Goal: Task Accomplishment & Management: Complete application form

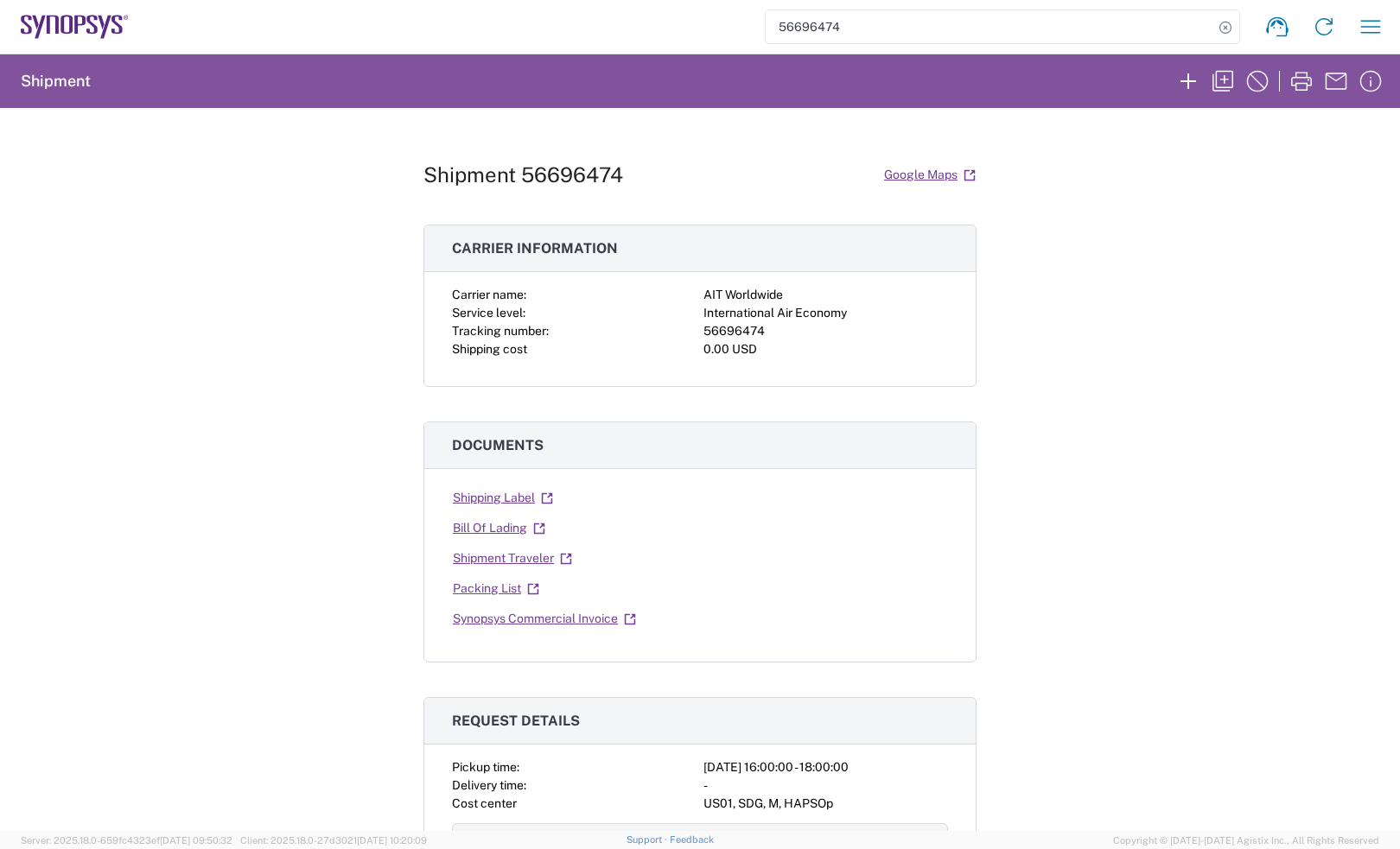
scroll to position [431, 0]
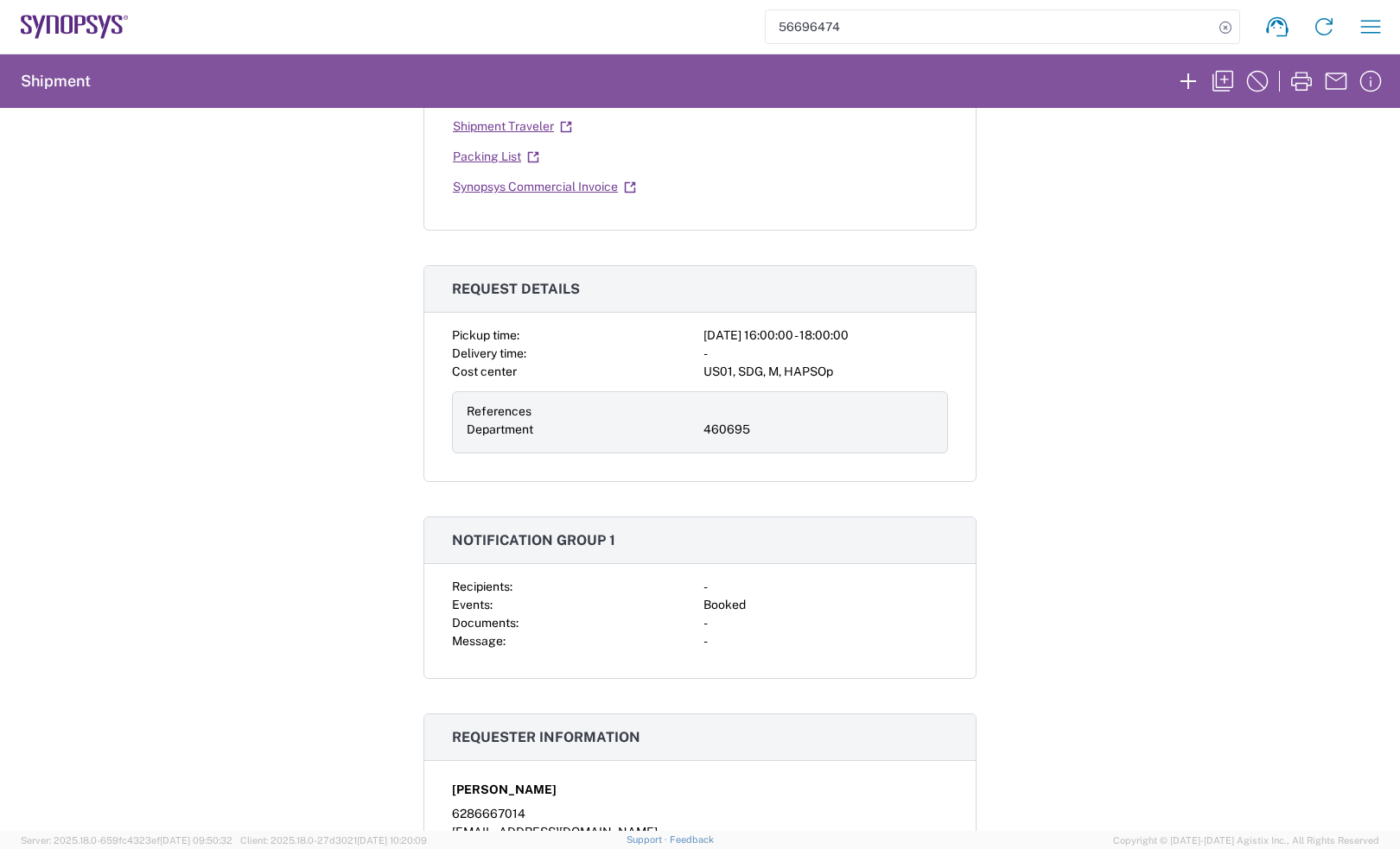
click at [84, 20] on icon at bounding box center [80, 25] width 11 height 19
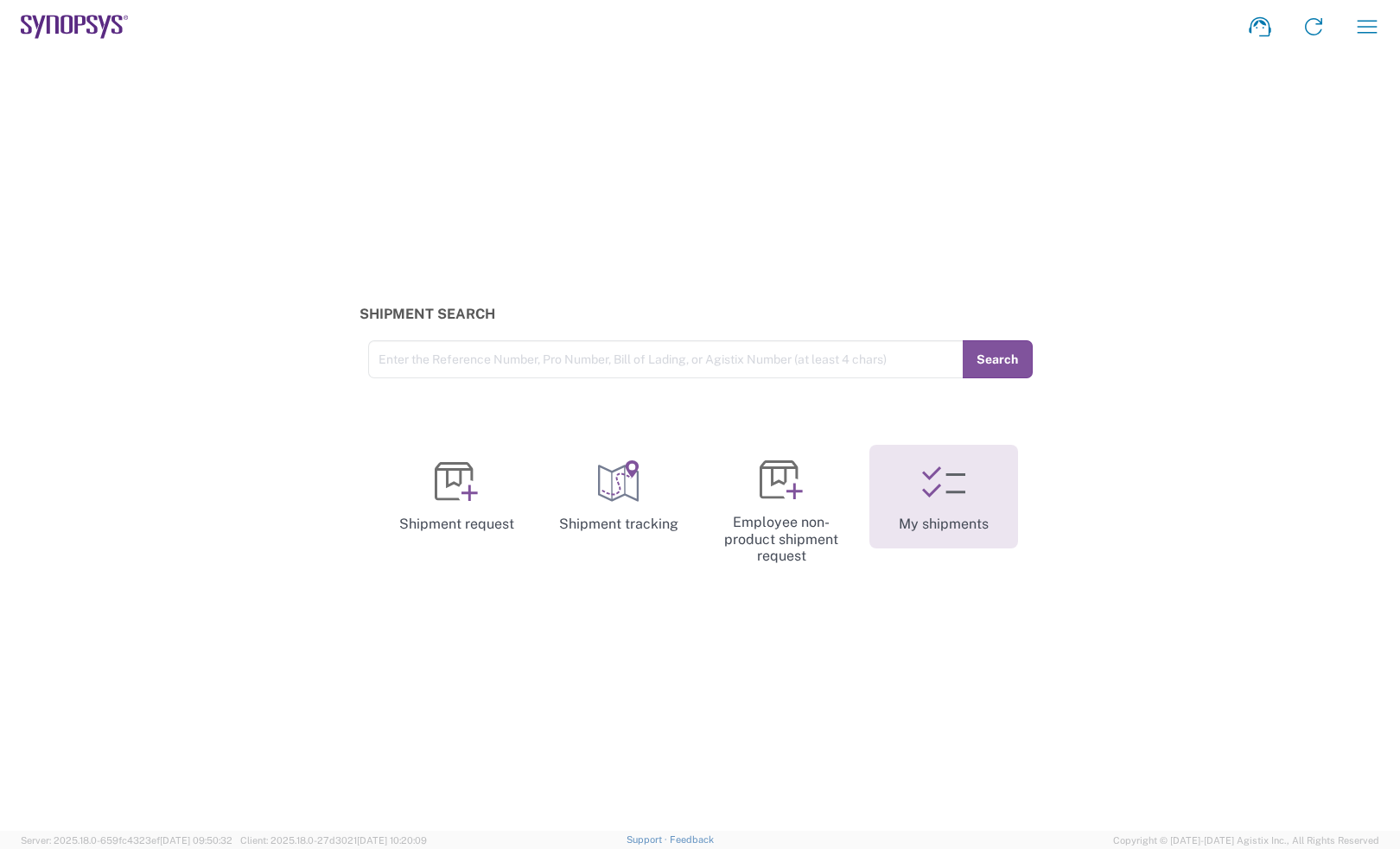
click at [955, 490] on icon at bounding box center [943, 482] width 43 height 43
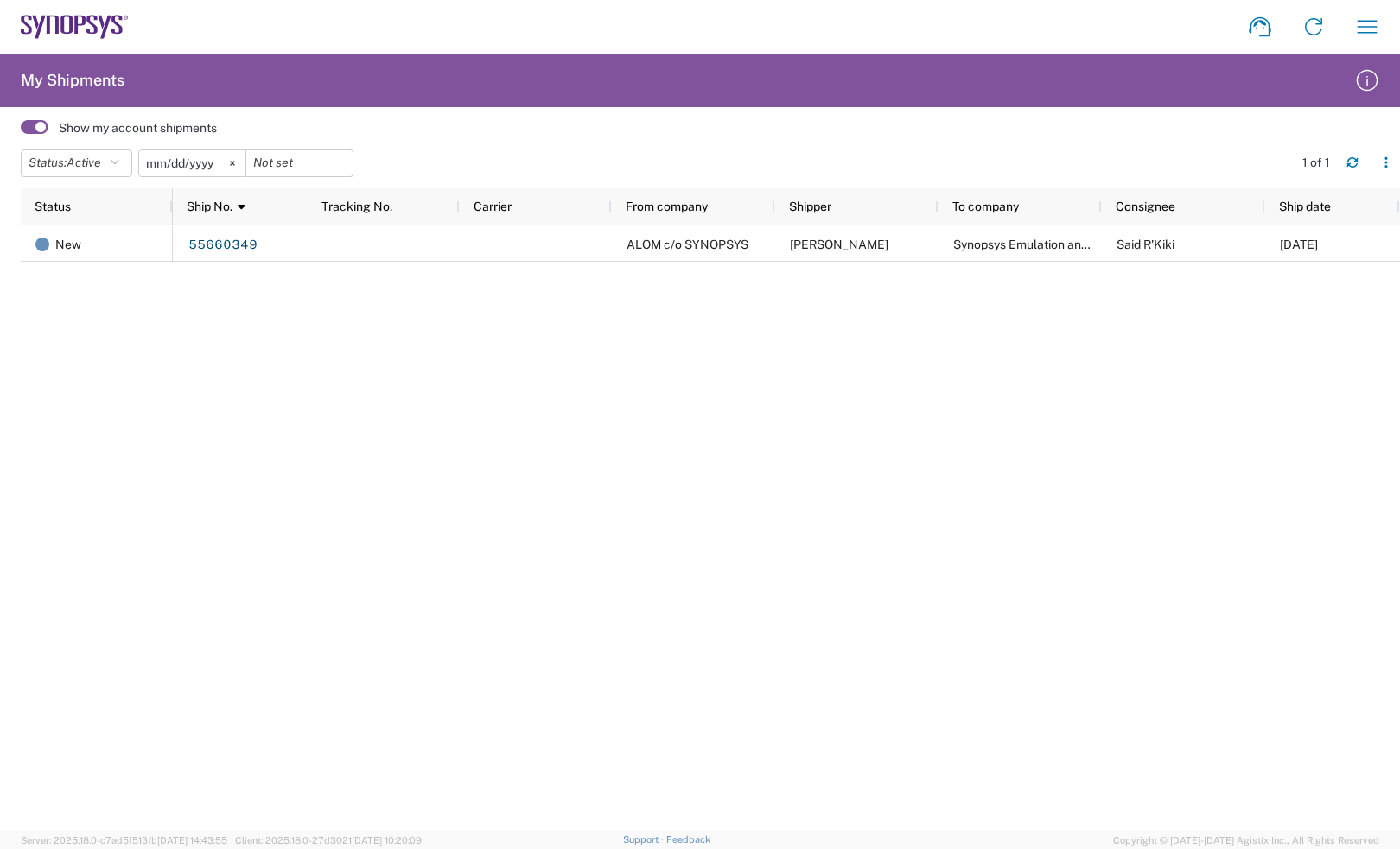
click at [32, 124] on span at bounding box center [34, 126] width 28 height 14
click at [20, 132] on input "checkbox" at bounding box center [20, 132] width 0 height 0
click at [93, 28] on icon at bounding box center [92, 25] width 11 height 19
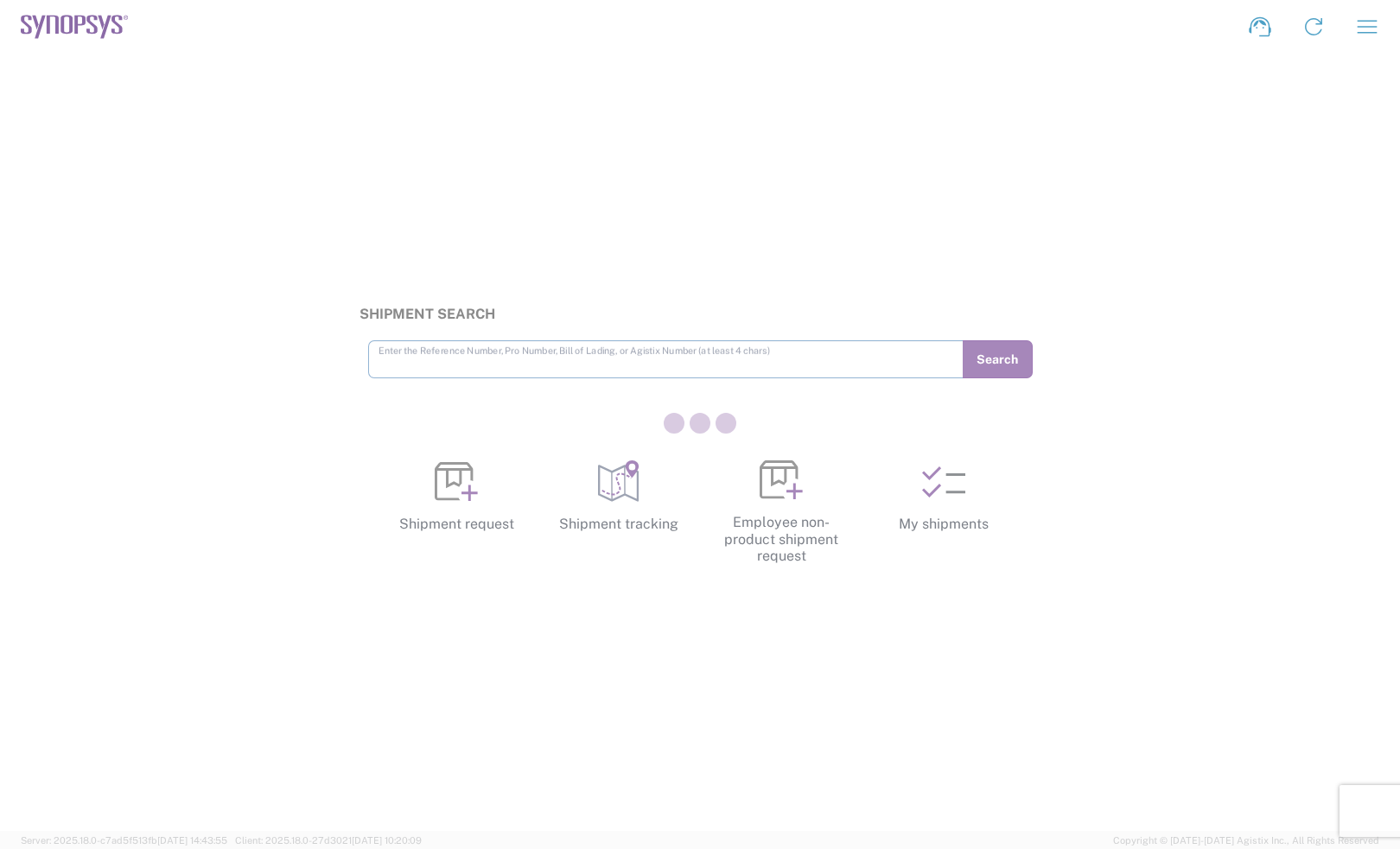
click at [957, 488] on div at bounding box center [700, 424] width 1400 height 849
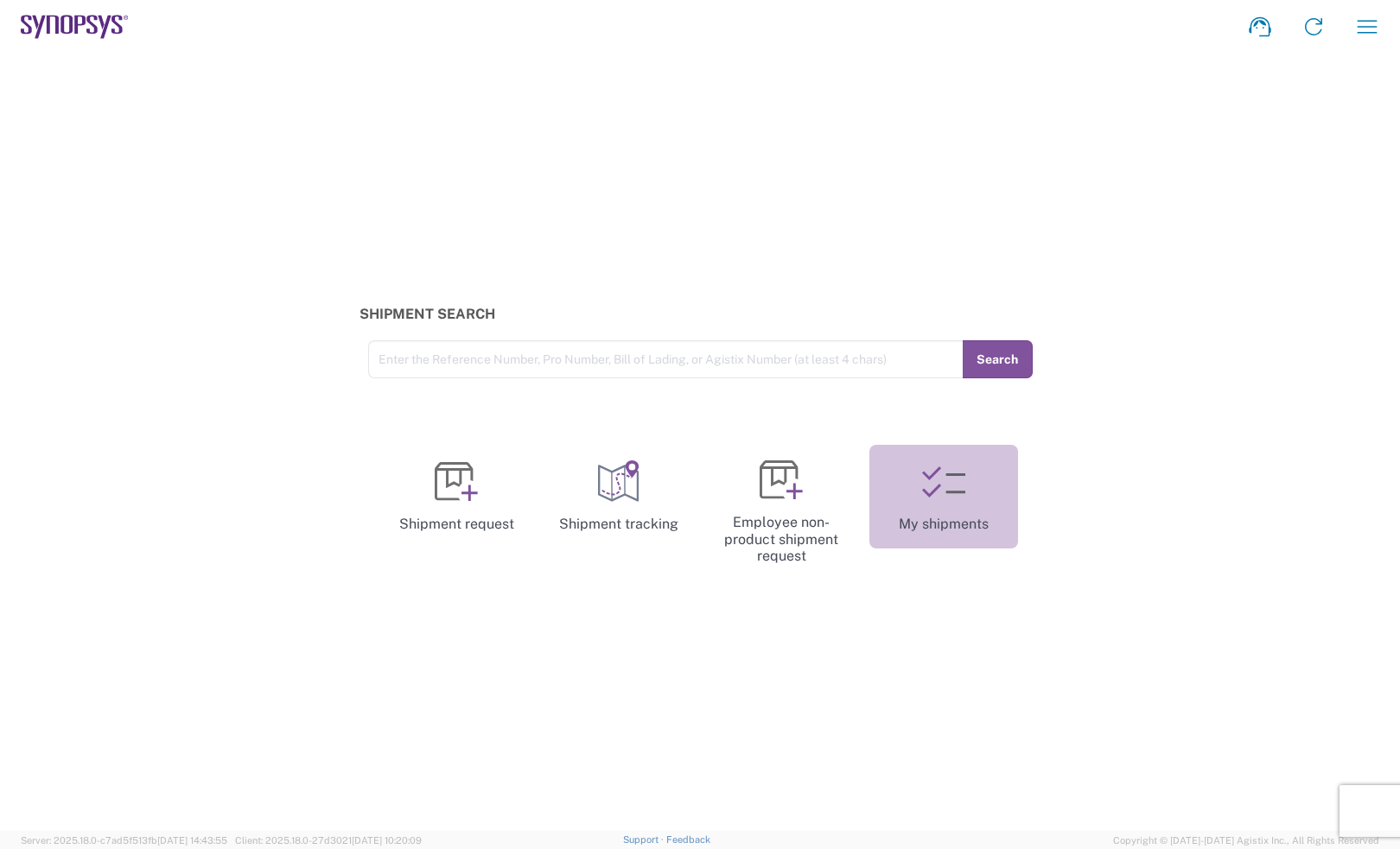
click at [957, 488] on icon at bounding box center [943, 482] width 43 height 43
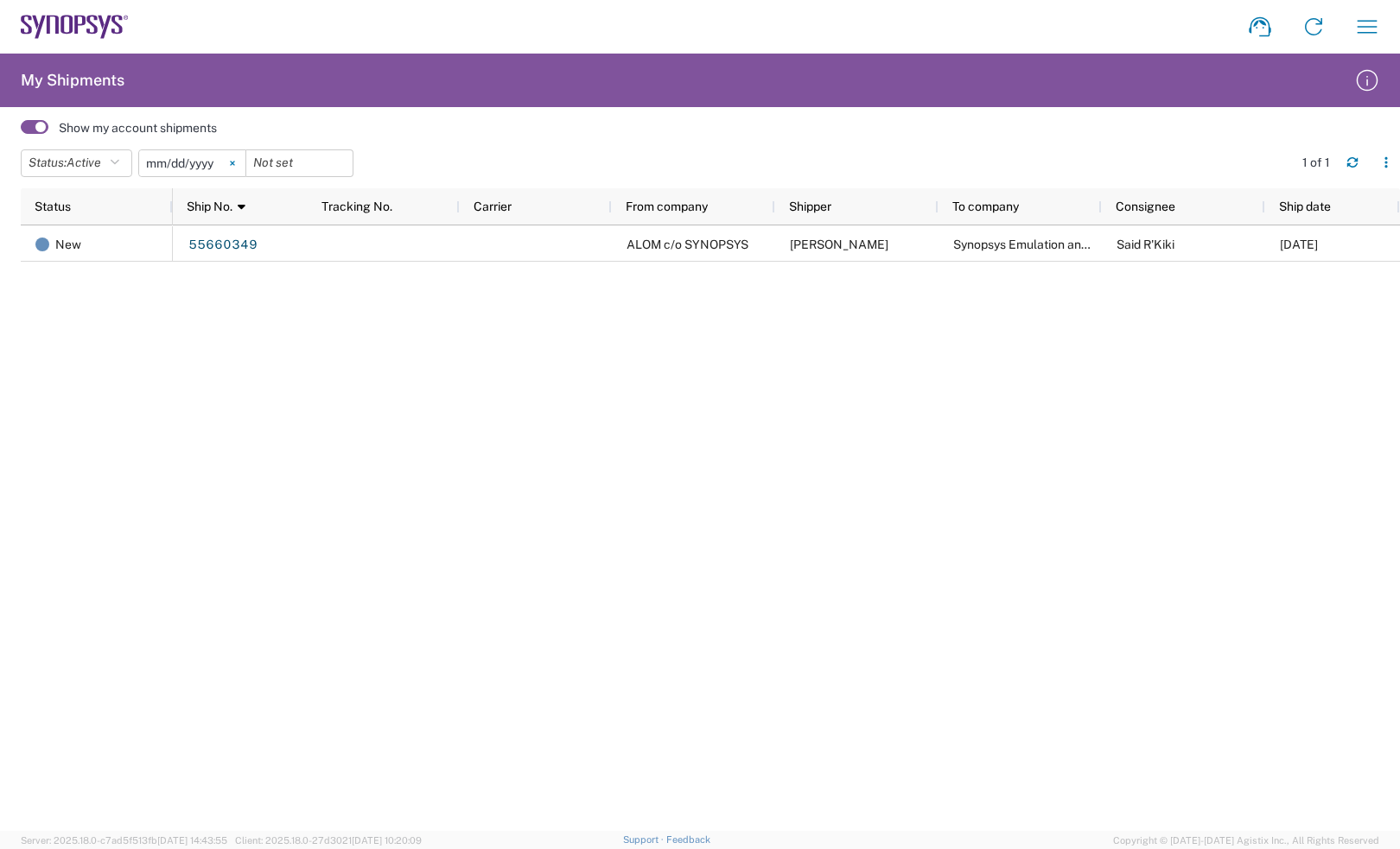
click at [235, 161] on icon at bounding box center [233, 164] width 6 height 6
click at [111, 157] on button "Status: Active" at bounding box center [76, 164] width 112 height 28
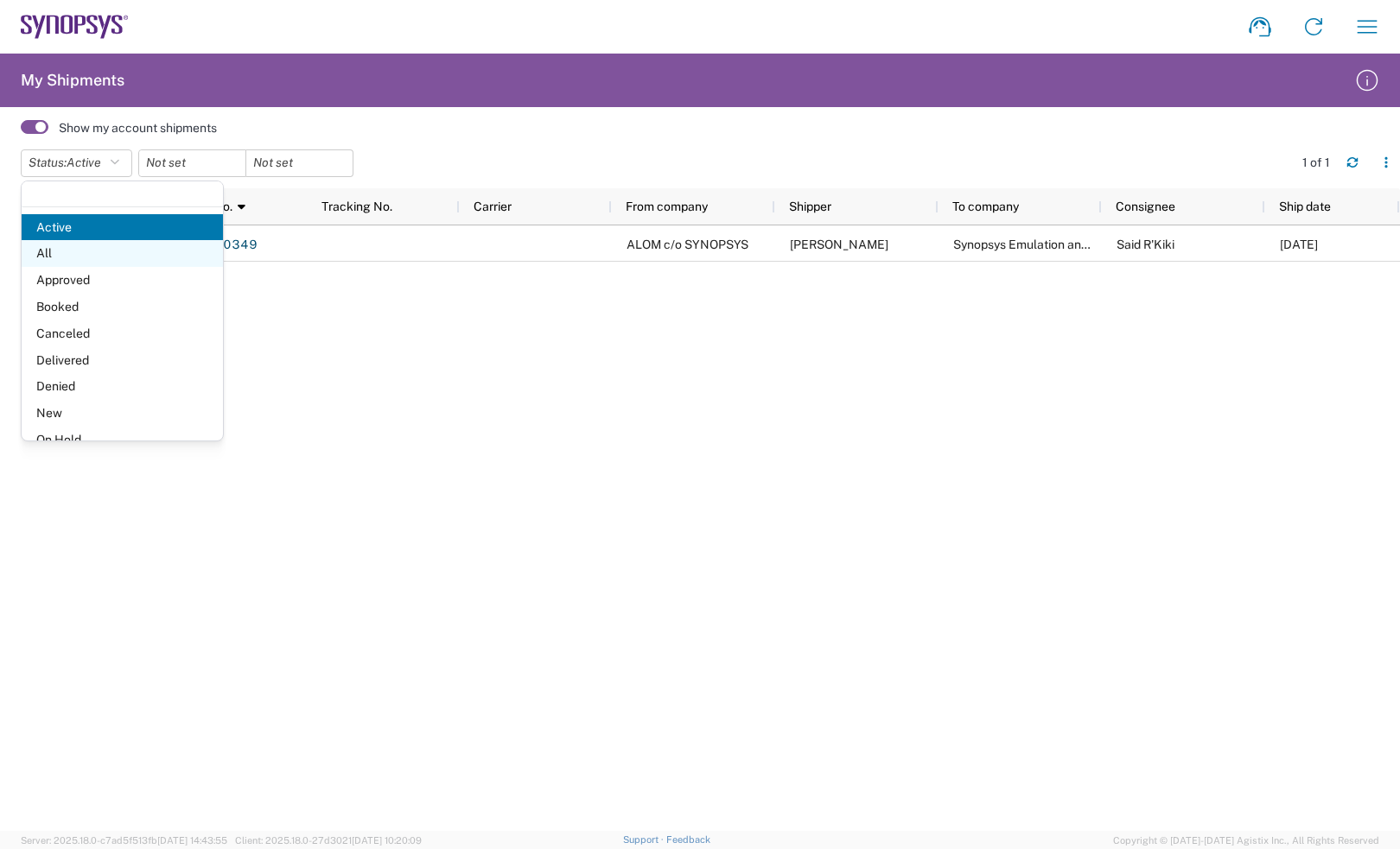
click at [100, 249] on span "All" at bounding box center [122, 253] width 201 height 27
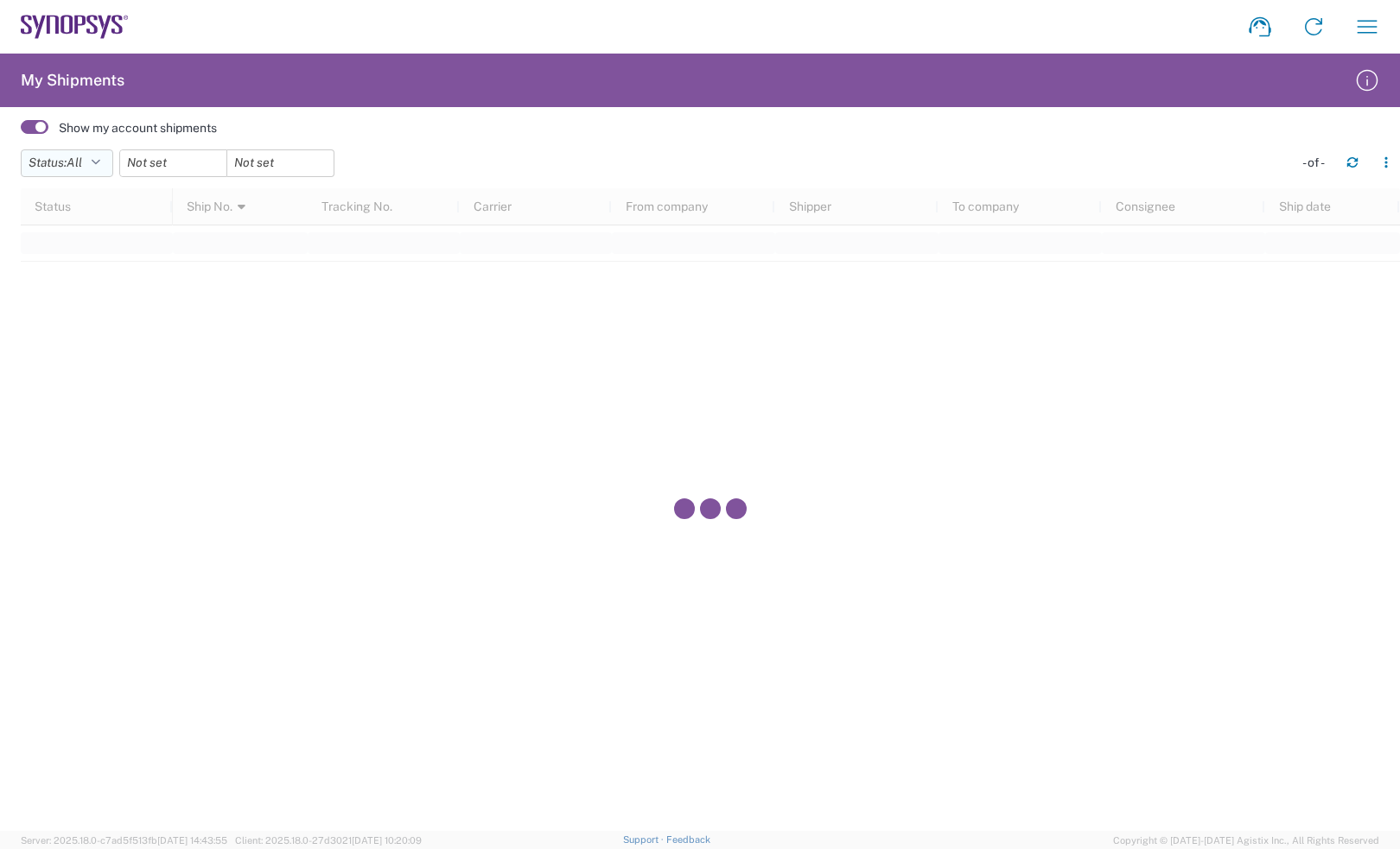
click at [87, 171] on button "Status: All" at bounding box center [66, 164] width 92 height 28
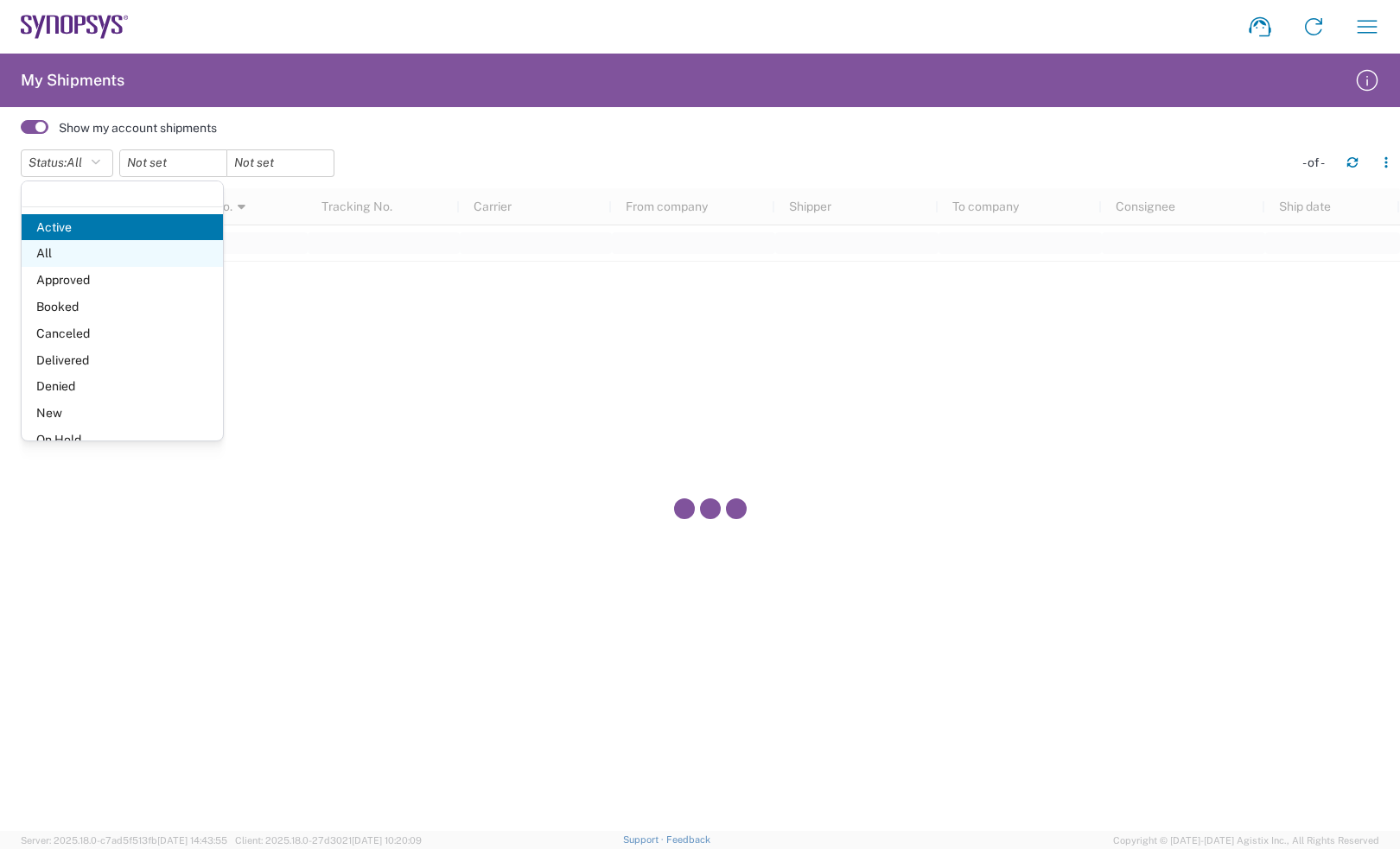
click at [79, 255] on span "All" at bounding box center [122, 253] width 201 height 27
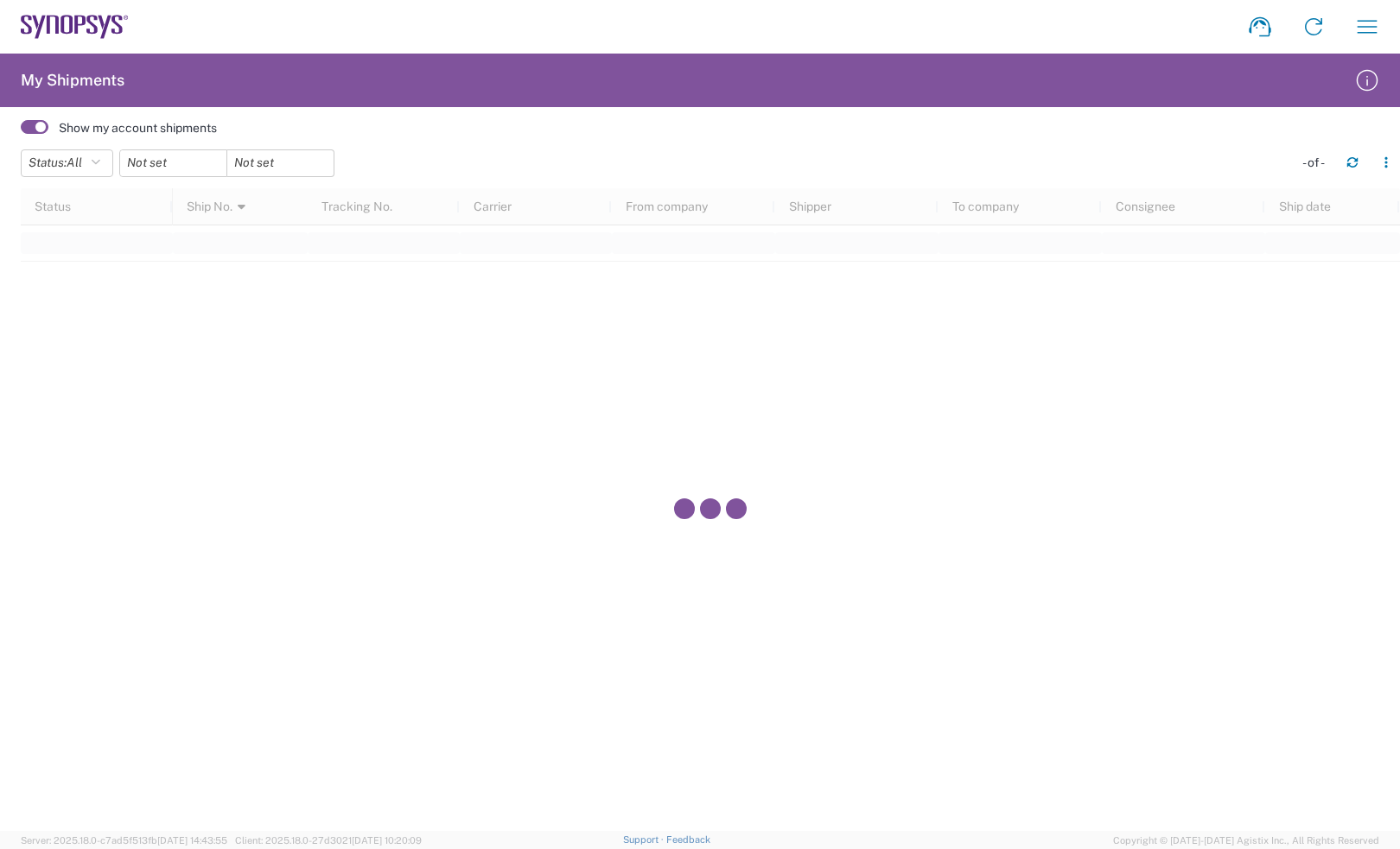
drag, startPoint x: 79, startPoint y: 255, endPoint x: 72, endPoint y: 218, distance: 37.7
click at [74, 249] on div at bounding box center [710, 509] width 1379 height 643
click at [44, 124] on span at bounding box center [34, 126] width 28 height 14
click at [20, 132] on input "checkbox" at bounding box center [20, 132] width 0 height 0
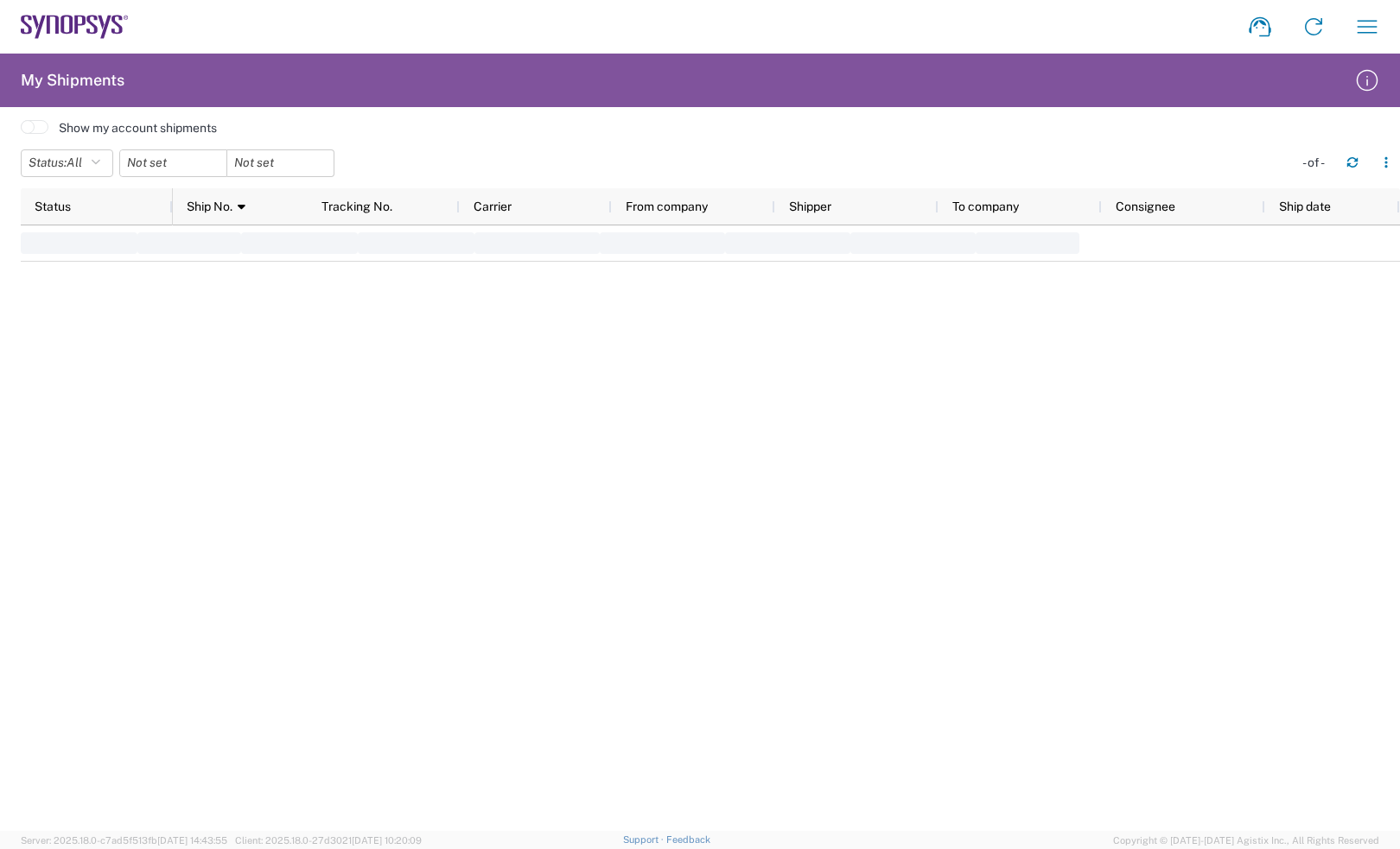
click at [37, 126] on span at bounding box center [34, 126] width 28 height 14
click at [20, 132] on input "checkbox" at bounding box center [20, 132] width 0 height 0
drag, startPoint x: 1013, startPoint y: 239, endPoint x: 1356, endPoint y: 233, distance: 343.1
click at [1356, 233] on div at bounding box center [710, 243] width 1379 height 36
click at [763, 170] on agx-table-filter-chips "Status: All Active All Approved Booked Canceled Delivered Denied New On Hold Pe…" at bounding box center [652, 169] width 1263 height 40
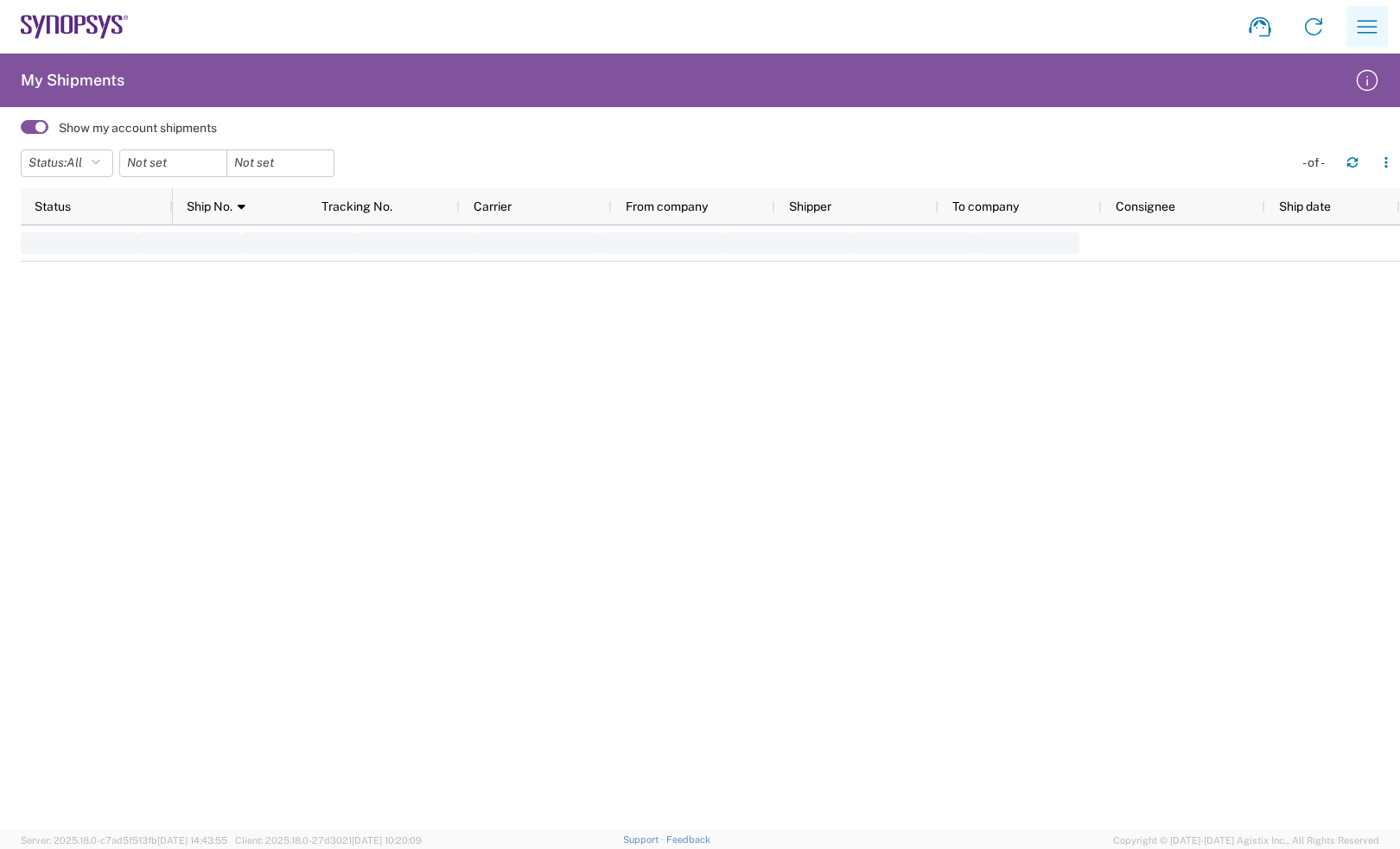
click at [1354, 21] on icon "button" at bounding box center [1367, 27] width 28 height 28
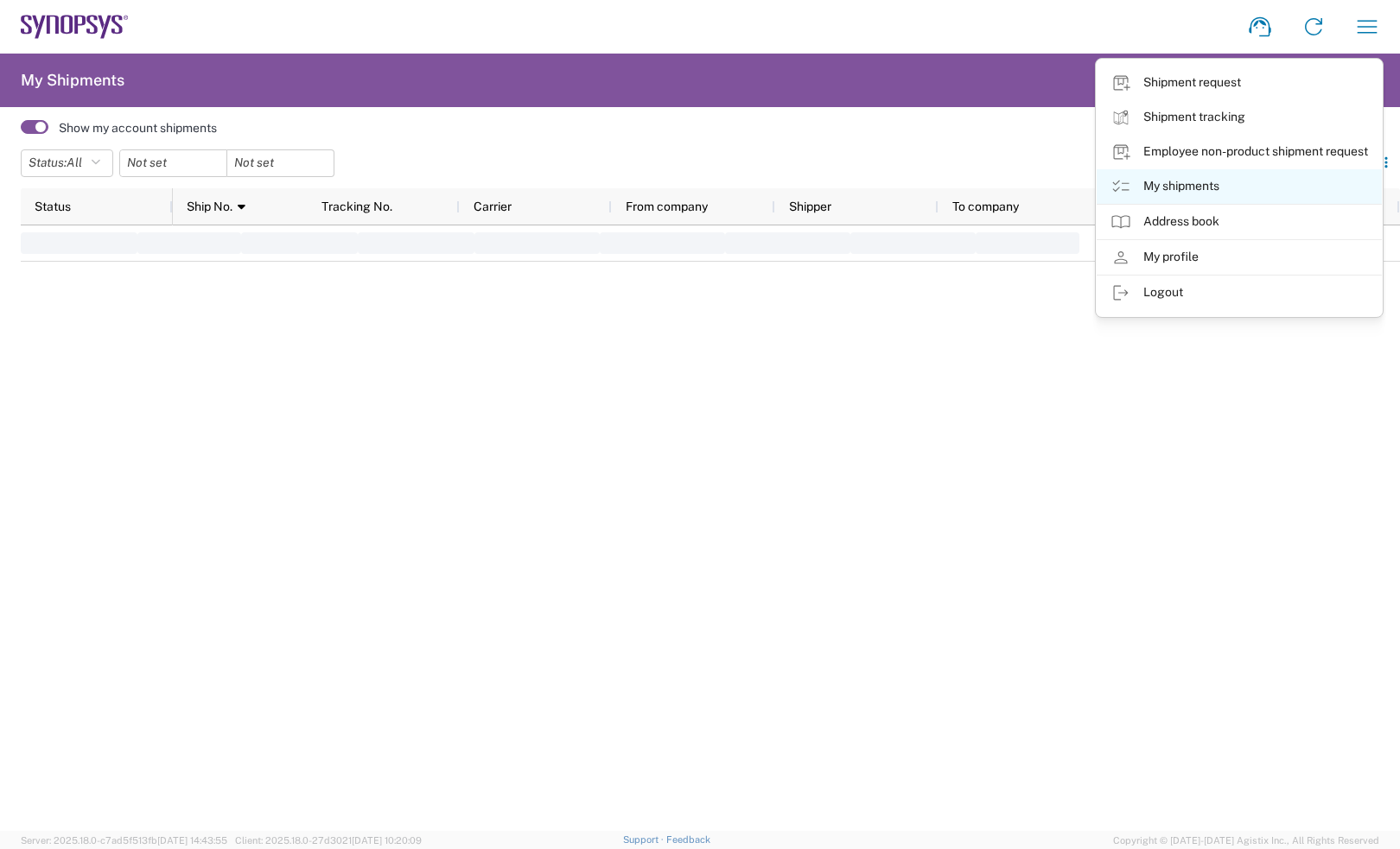
click at [1137, 183] on link "My shipments" at bounding box center [1239, 186] width 286 height 34
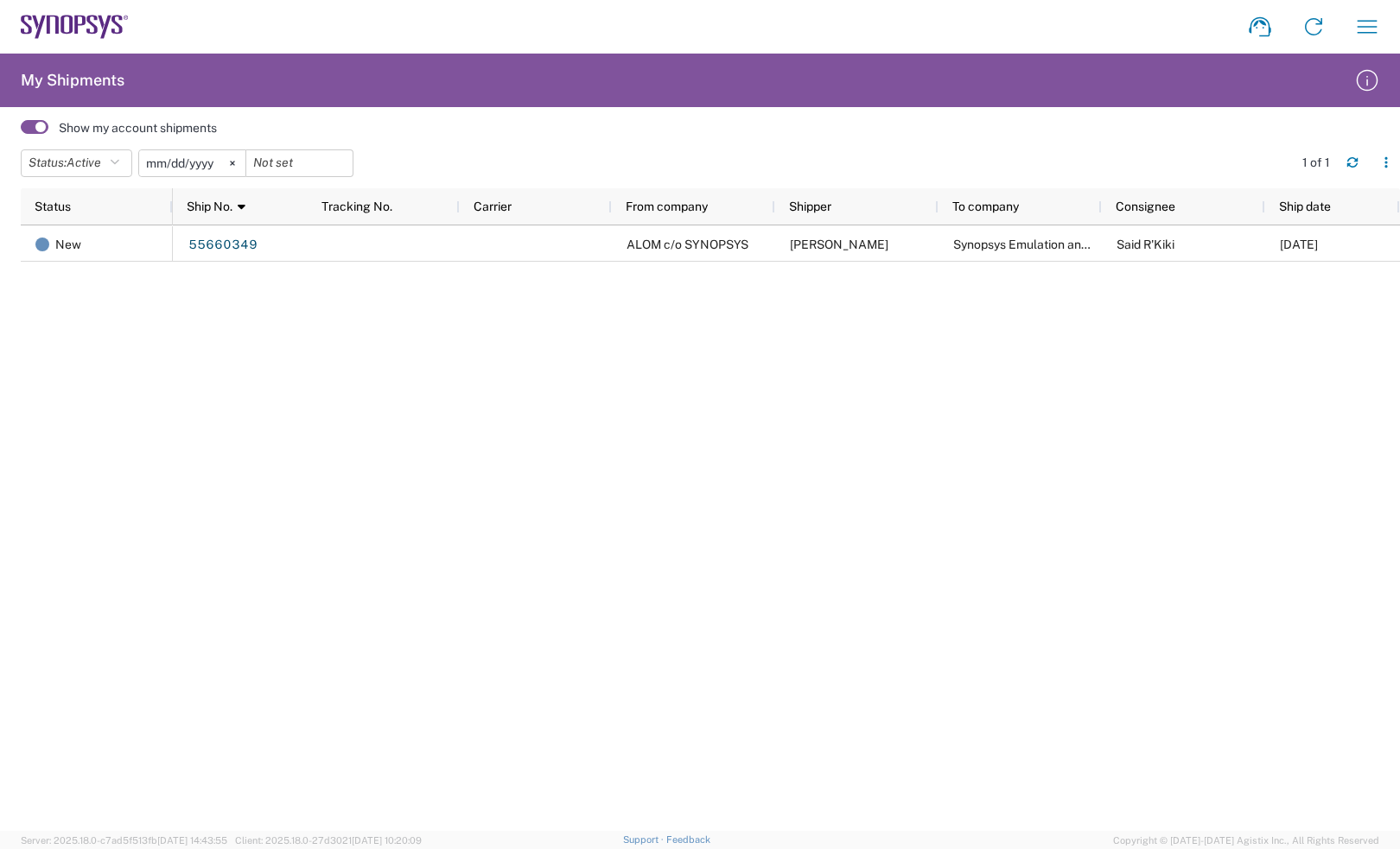
drag, startPoint x: 1115, startPoint y: 1, endPoint x: 557, endPoint y: 124, distance: 571.4
click at [549, 142] on header "Status: Active Active All Approved Booked Canceled Delivered Denied New On Hold…" at bounding box center [710, 164] width 1379 height 48
click at [242, 158] on svg-icon at bounding box center [233, 164] width 26 height 26
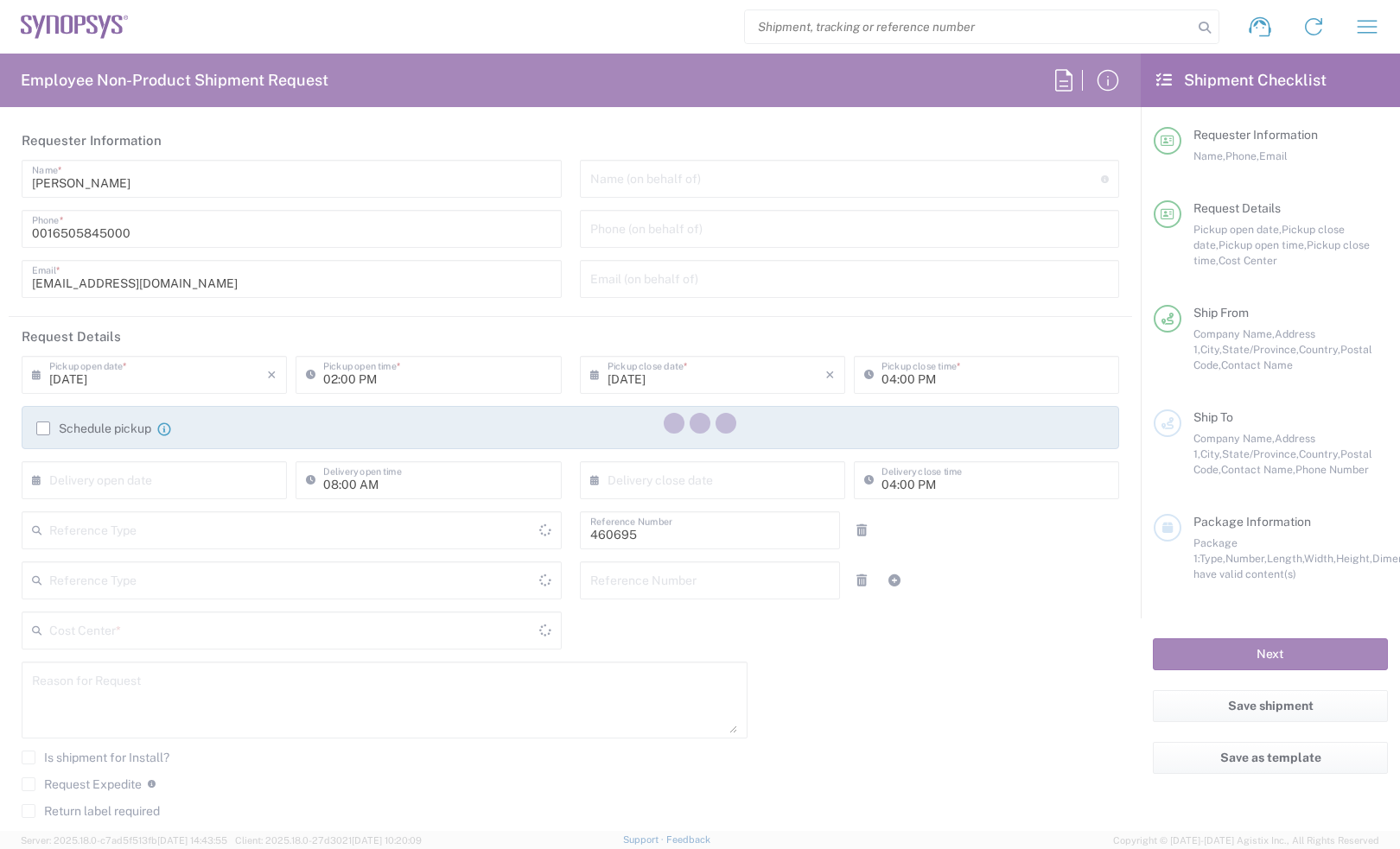
type input "Department"
type input "[GEOGRAPHIC_DATA]"
type input "Delivered at Place"
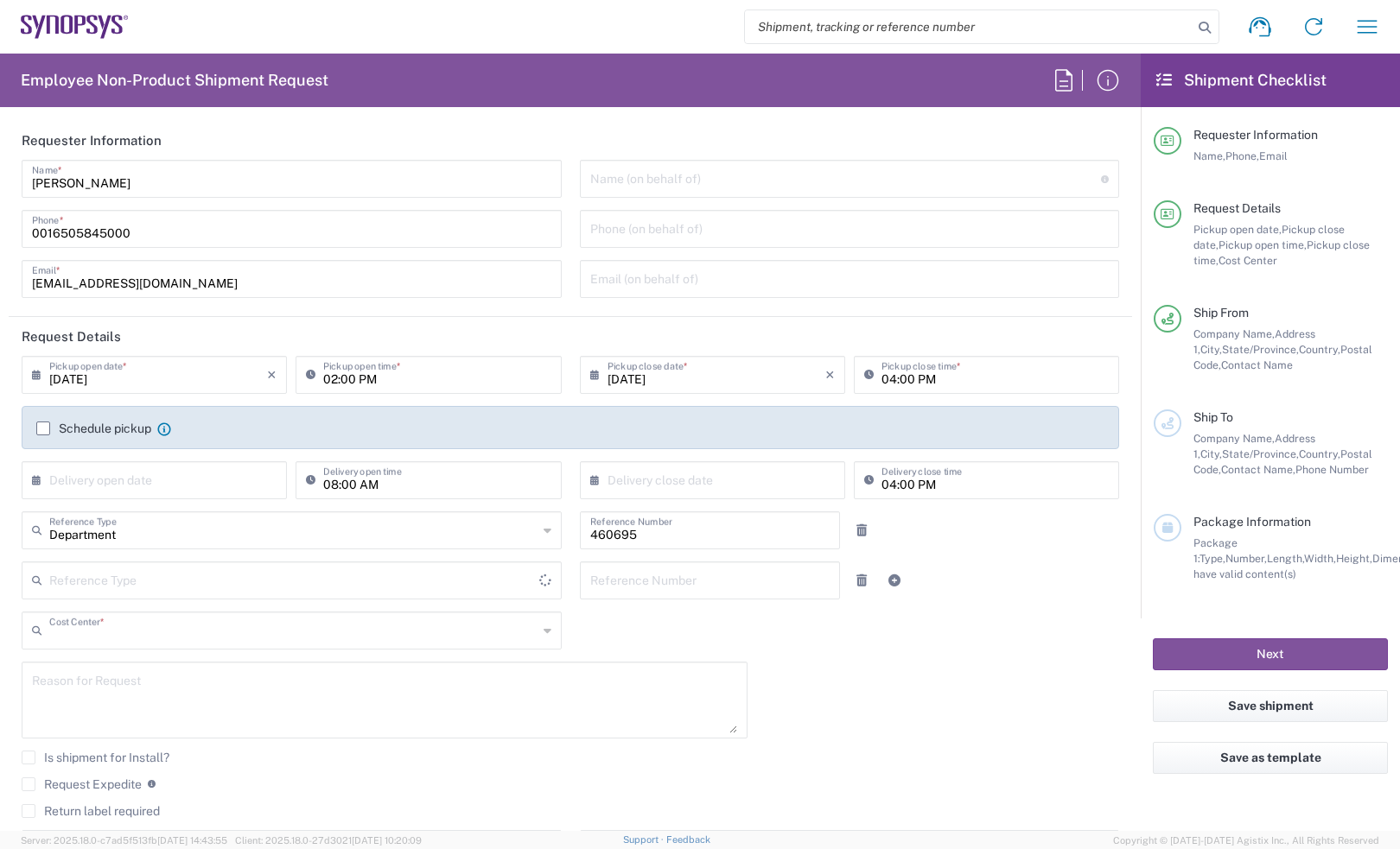
type input "US01, SDG, M, HAPSOp 460695"
type input "[US_STATE]"
type input "[GEOGRAPHIC_DATA]"
click at [114, 20] on icon at bounding box center [117, 25] width 11 height 19
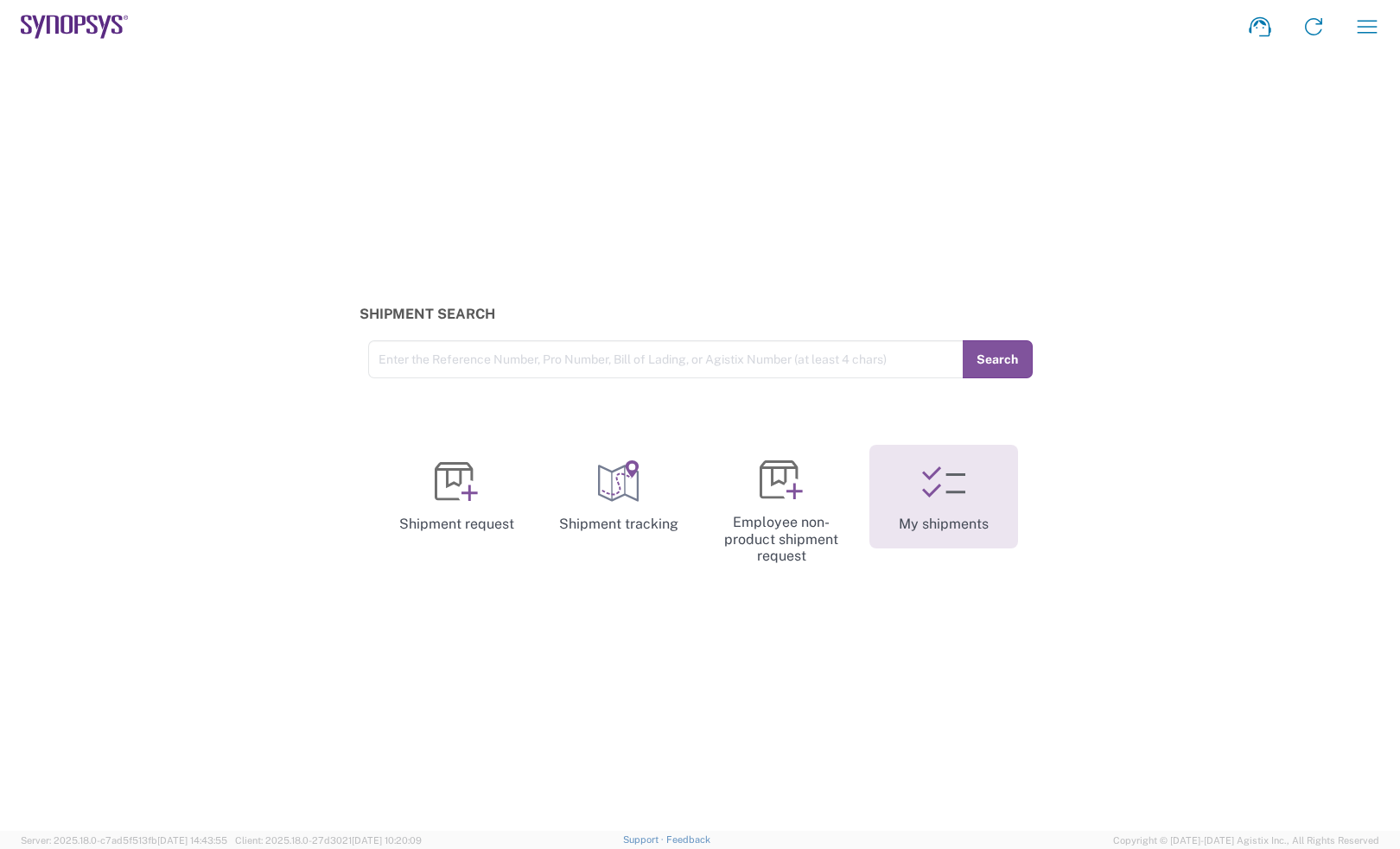
click at [948, 507] on link "My shipments" at bounding box center [943, 496] width 149 height 103
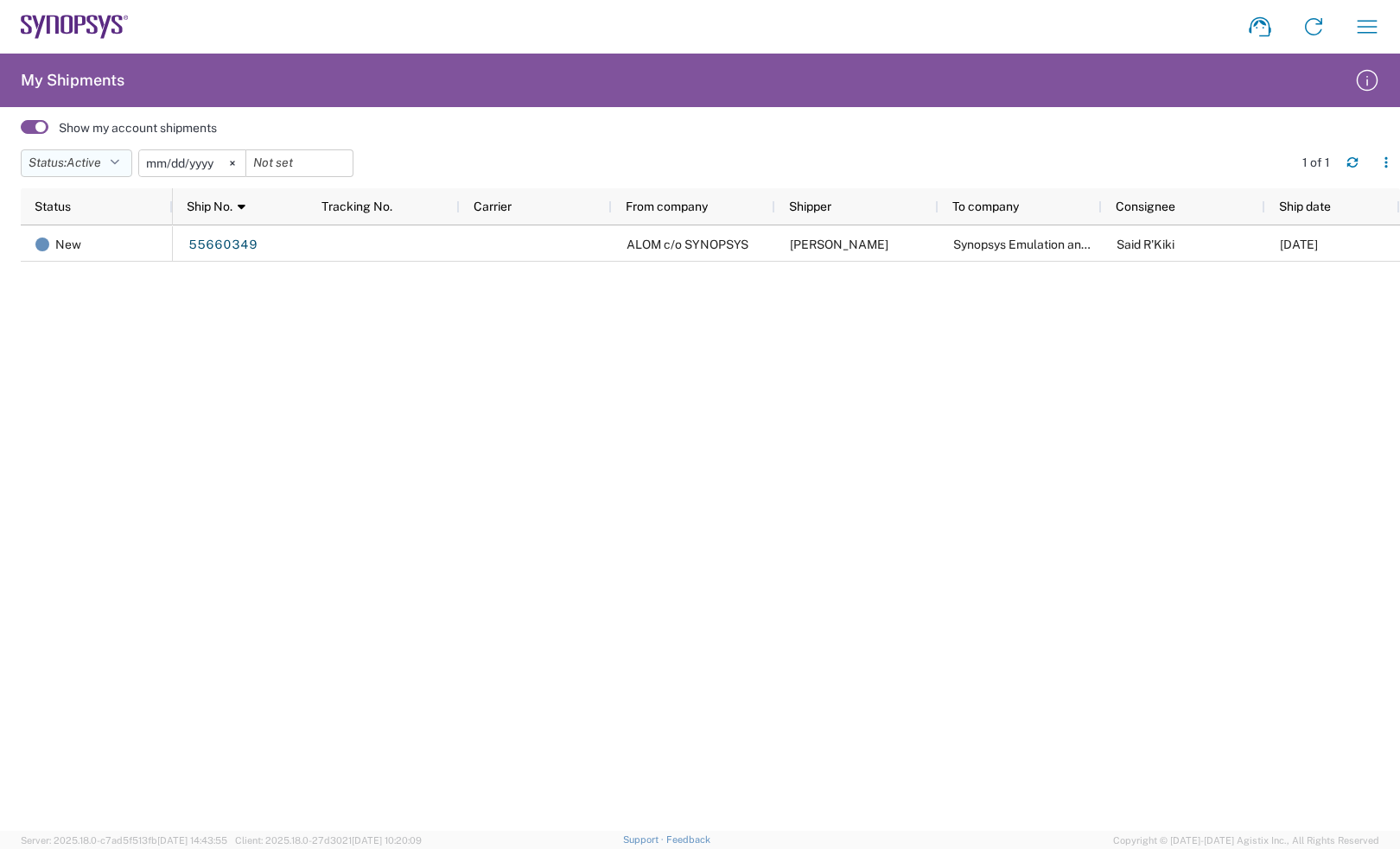
click at [116, 160] on icon "button" at bounding box center [114, 163] width 9 height 12
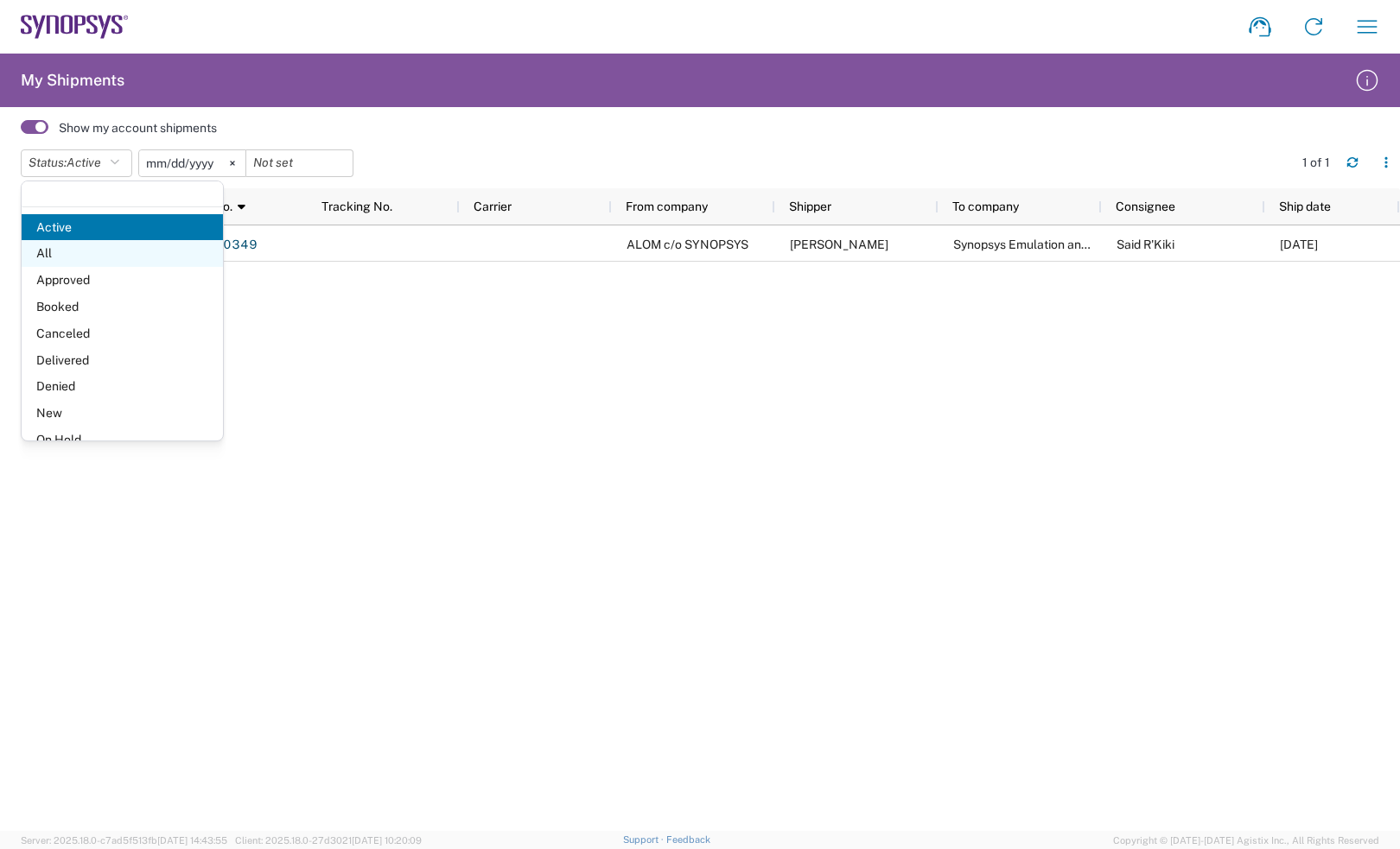
click at [53, 257] on span "All" at bounding box center [122, 253] width 201 height 27
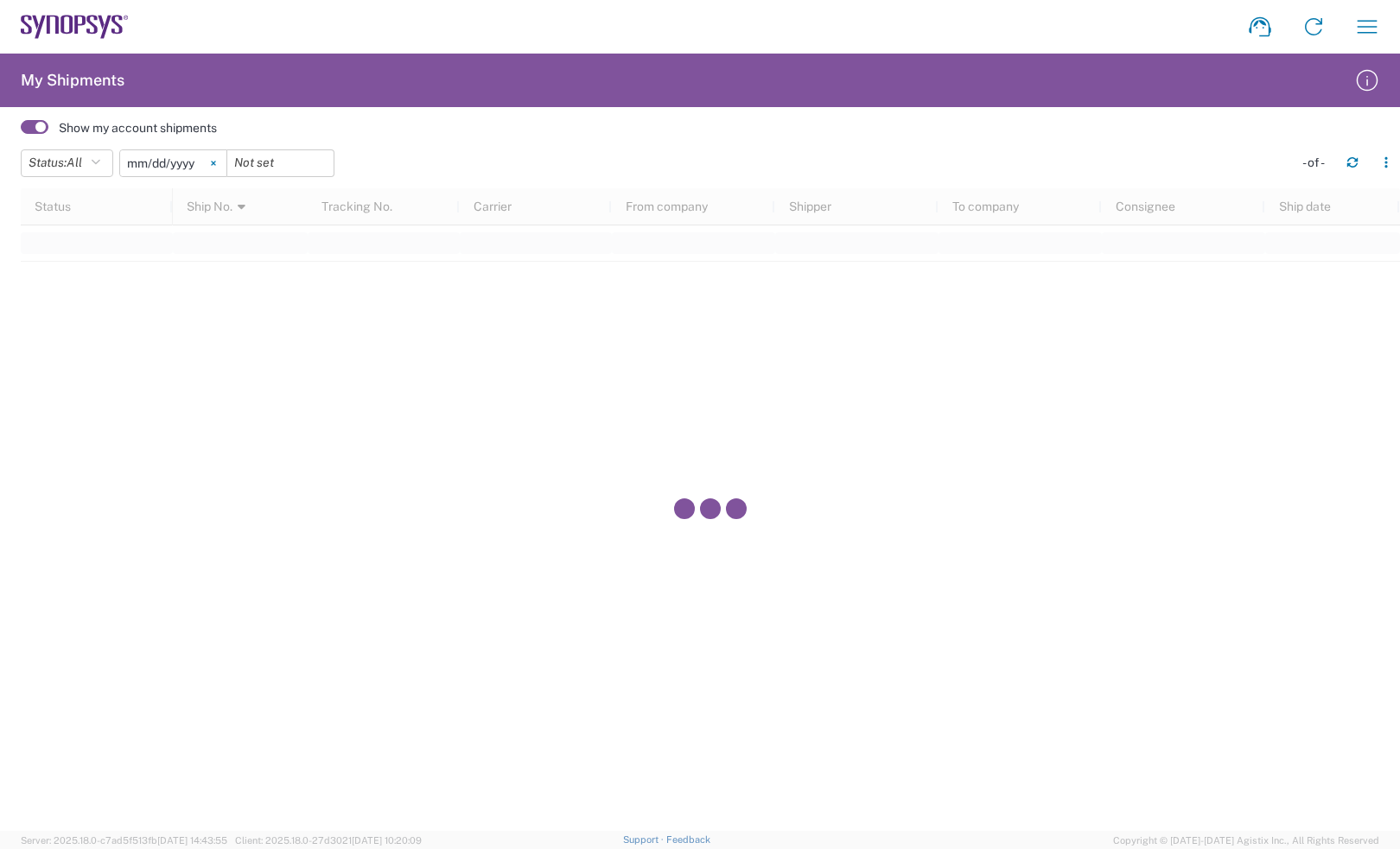
click at [215, 162] on icon at bounding box center [213, 163] width 5 height 5
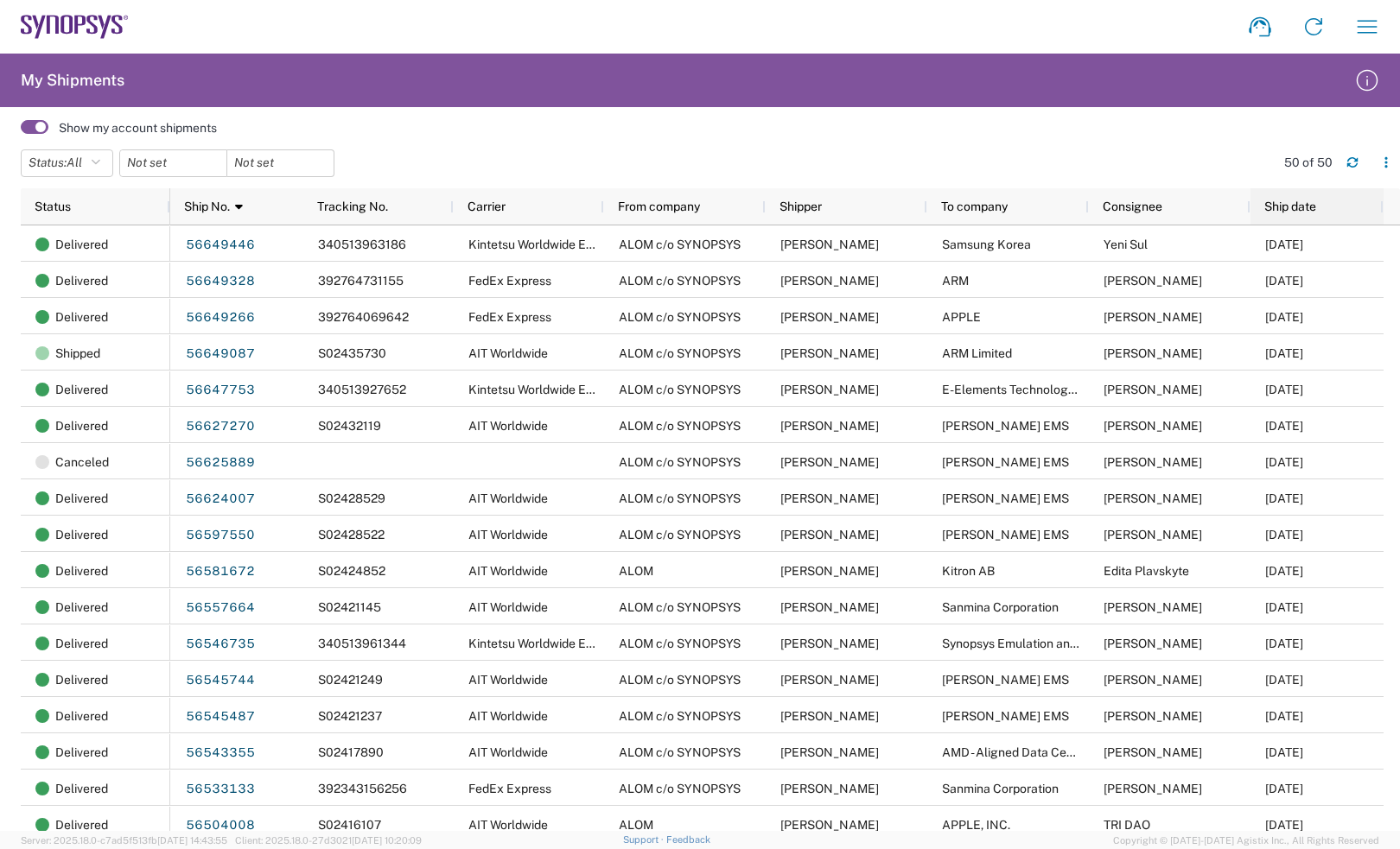
click at [1292, 205] on span "Ship date" at bounding box center [1290, 206] width 52 height 14
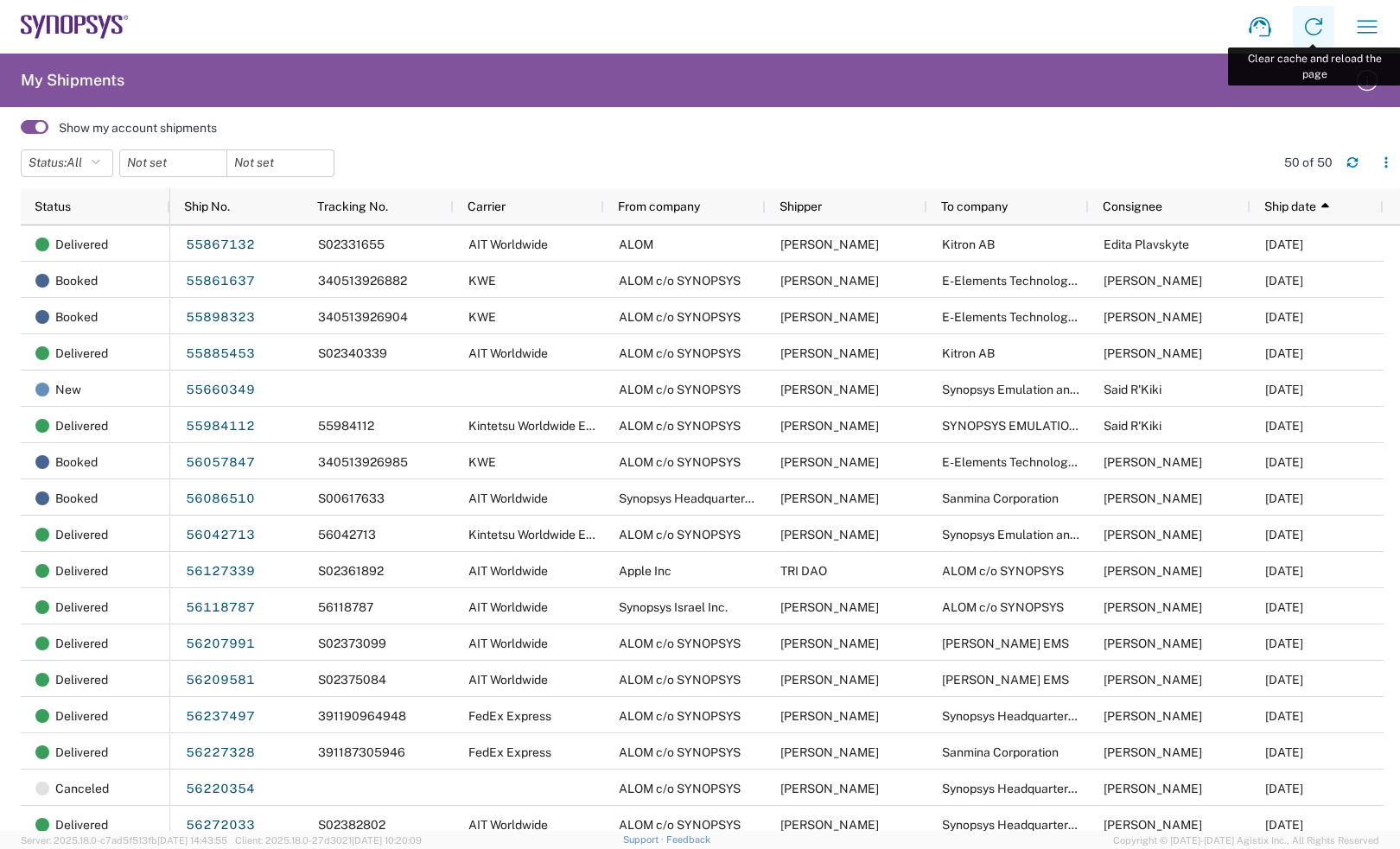
click at [1303, 28] on icon at bounding box center [1313, 27] width 28 height 28
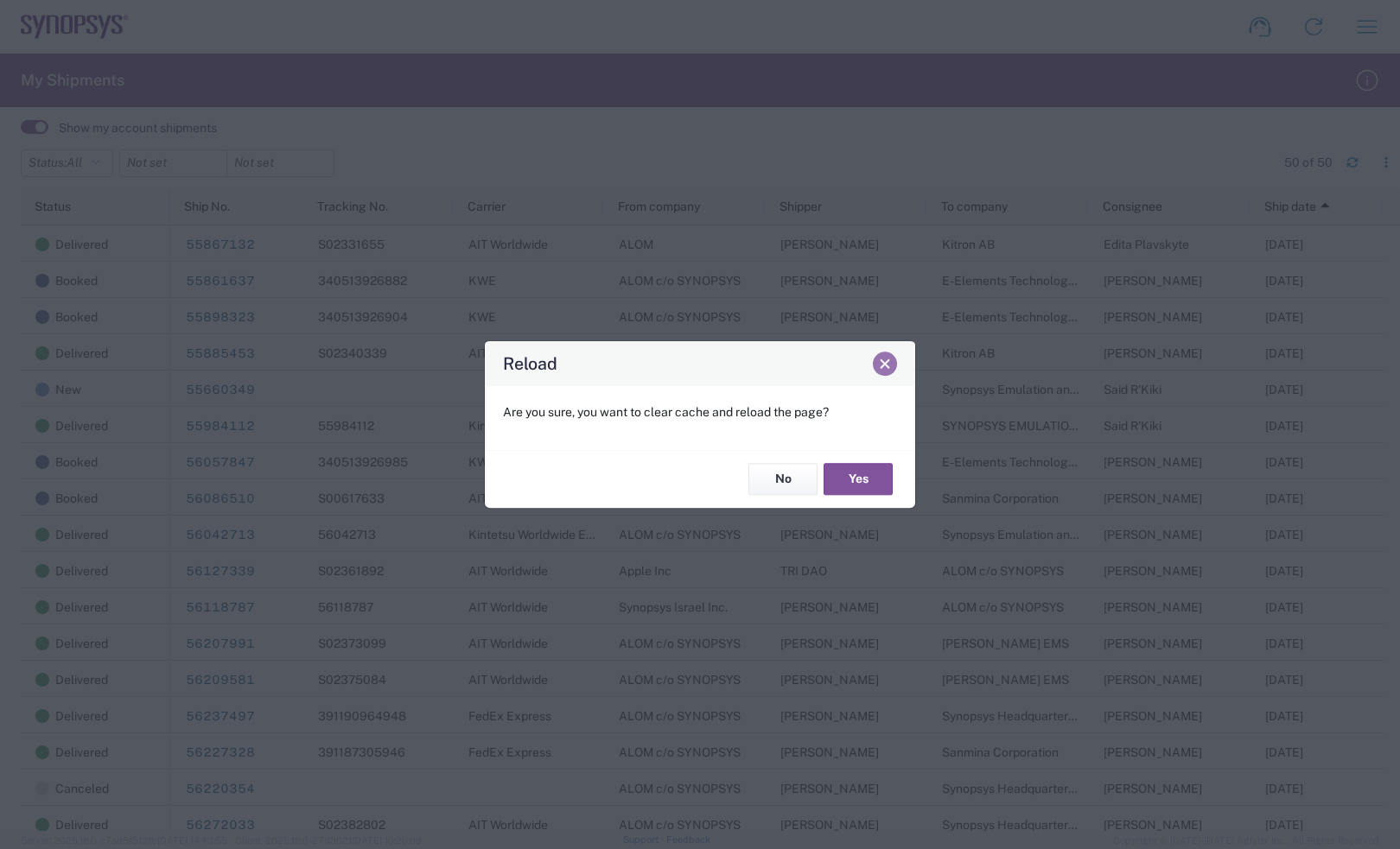
click at [877, 365] on button "Close" at bounding box center [885, 364] width 24 height 24
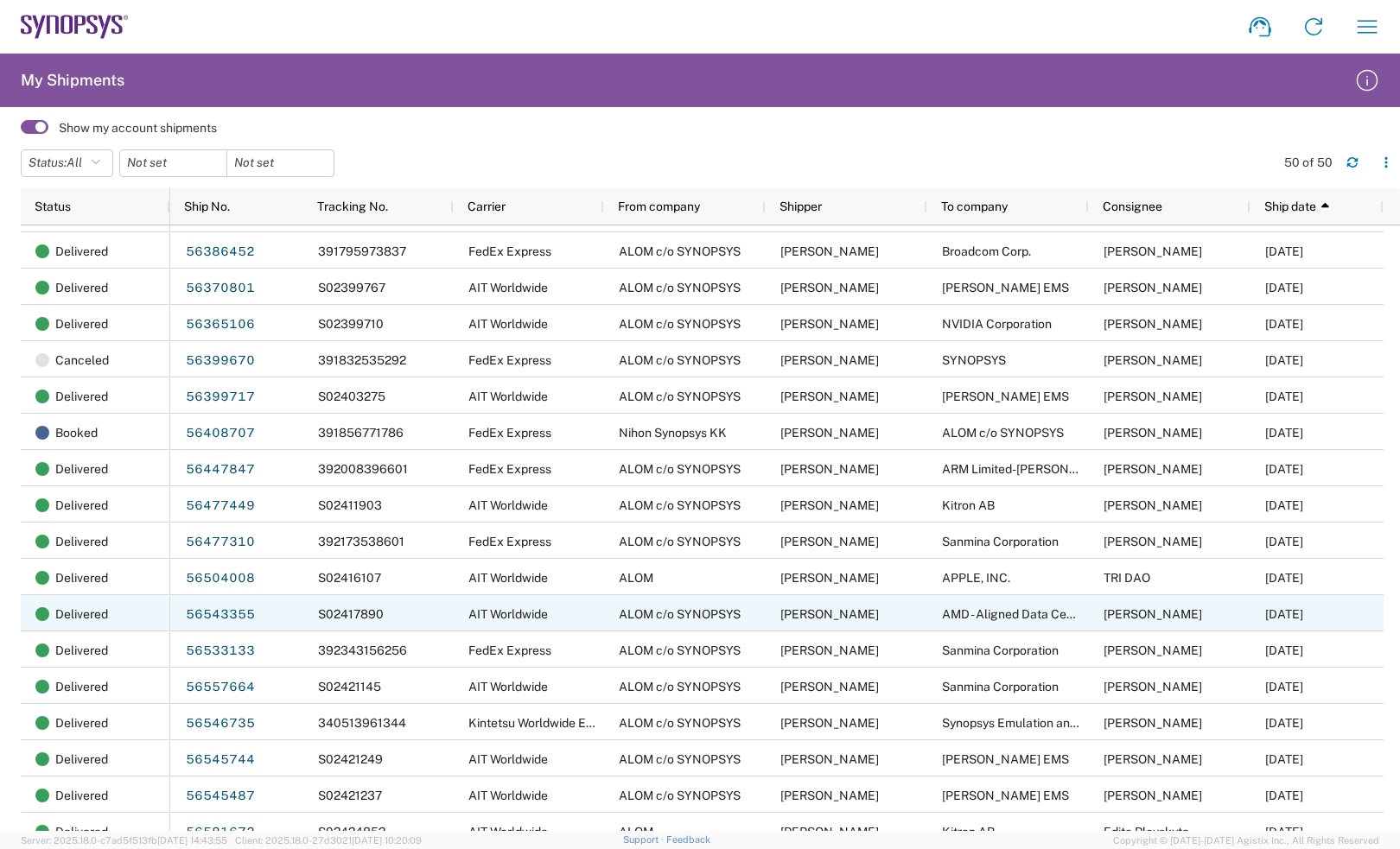
scroll to position [1207, 0]
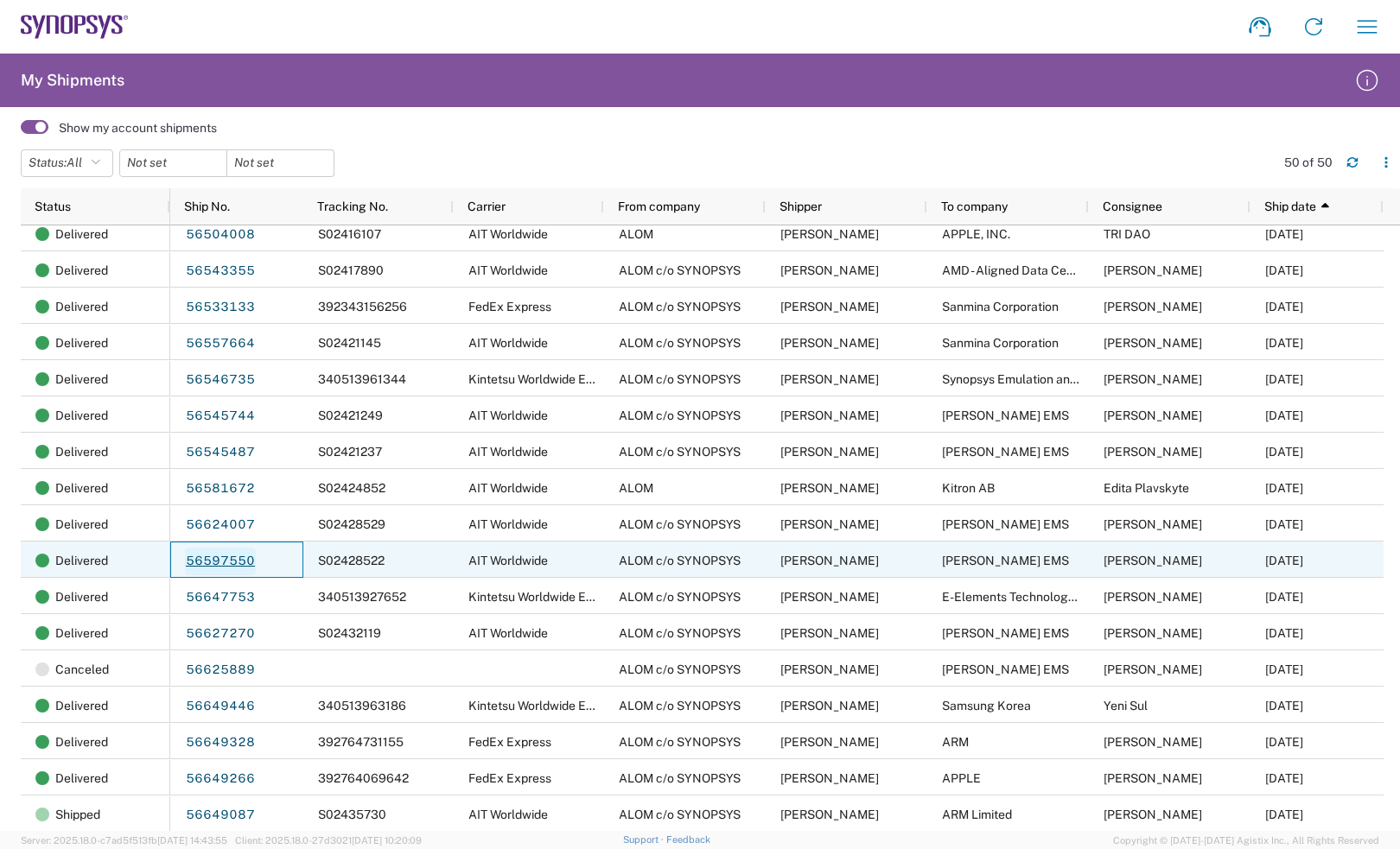
click at [212, 564] on link "56597550" at bounding box center [220, 562] width 71 height 28
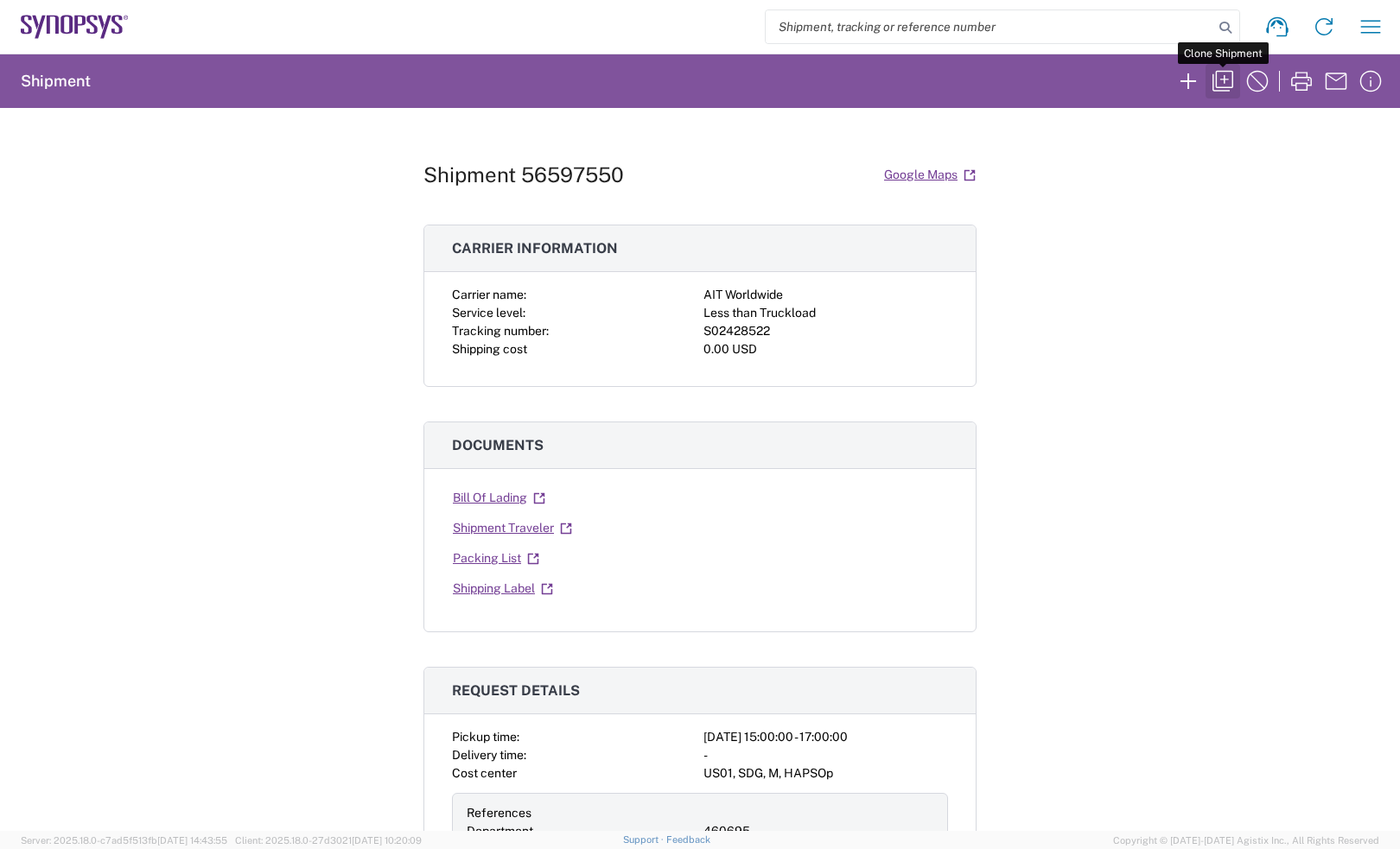
click at [1224, 71] on icon "button" at bounding box center [1222, 81] width 20 height 20
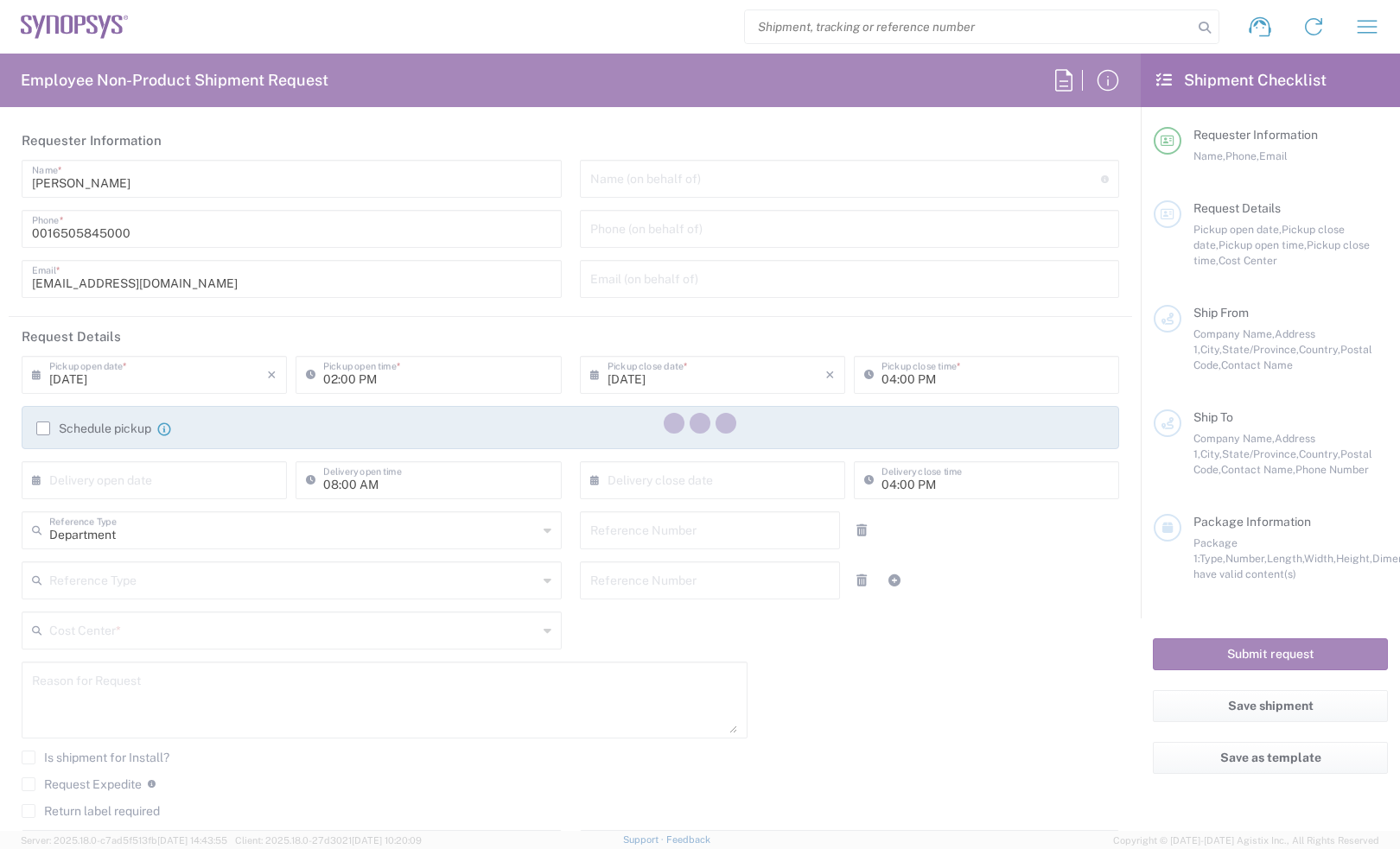
type input "03:00 PM"
type input "05:00 PM"
type input "460695"
type textarea "Consignment, Consignment MRF"
type textarea "[EMAIL_ADDRESS][DOMAIN_NAME], [PERSON_NAME][EMAIL_ADDRESS][DOMAIN_NAME], [EMAIL…"
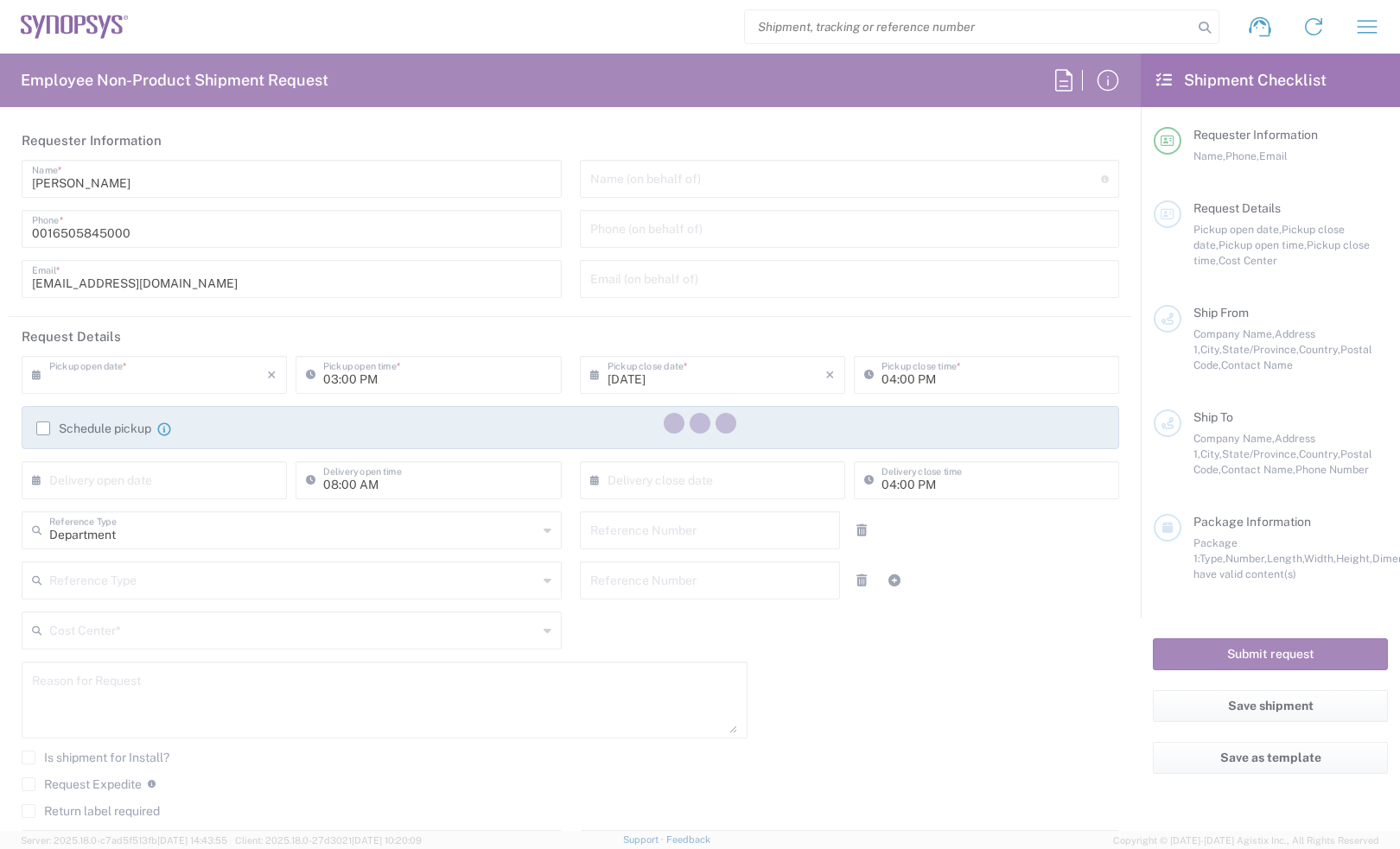
type input "ALOM c/o SYNOPSYS"
type input "[STREET_ADDRESS]"
type input "Fremont"
type input "[US_STATE]"
type input "94539"
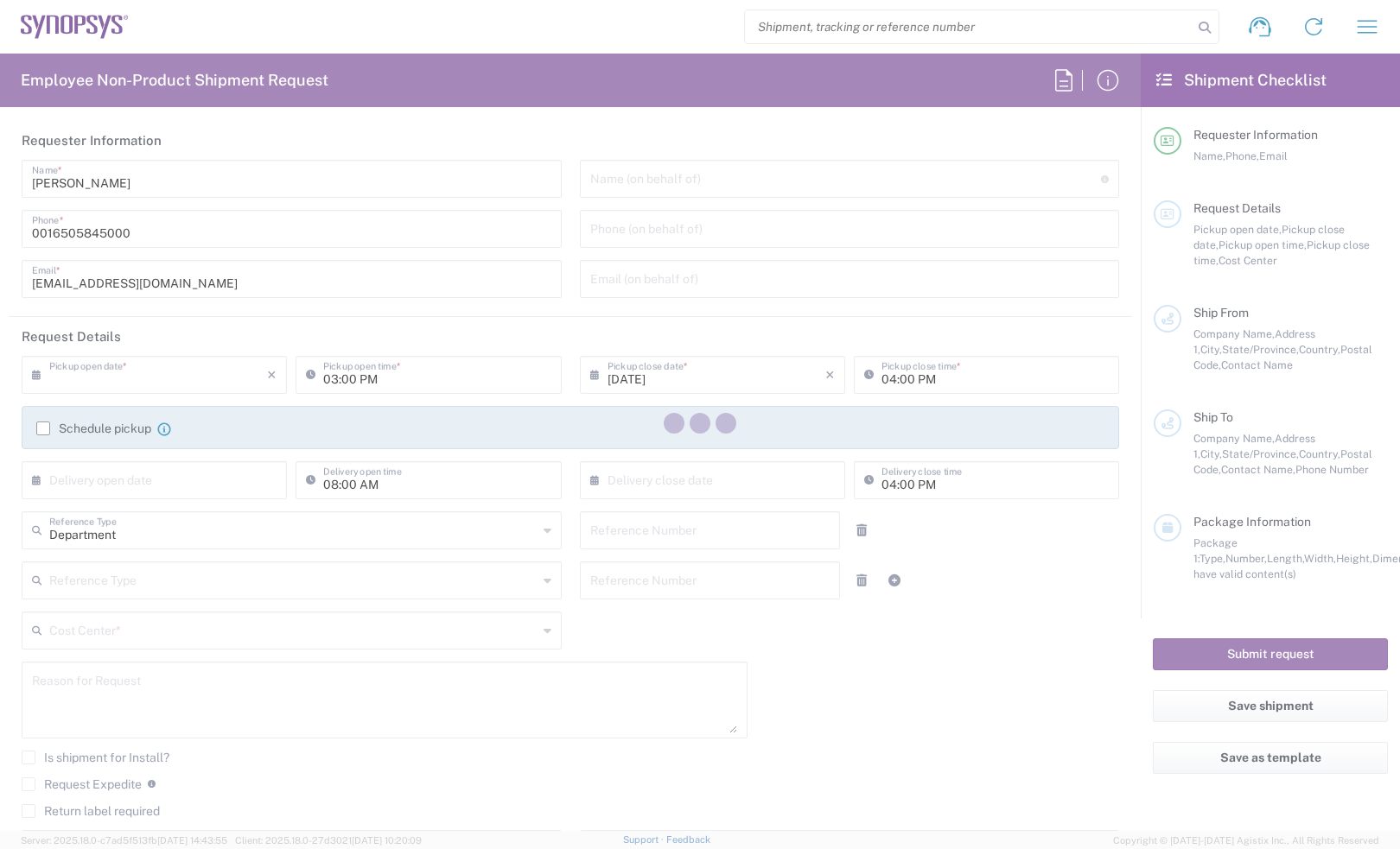
type input "[PERSON_NAME]"
type input "4086498039"
type input "[EMAIL_ADDRESS][DOMAIN_NAME]"
type input "[PERSON_NAME] EMS"
type input "[STREET_ADDRESS]"
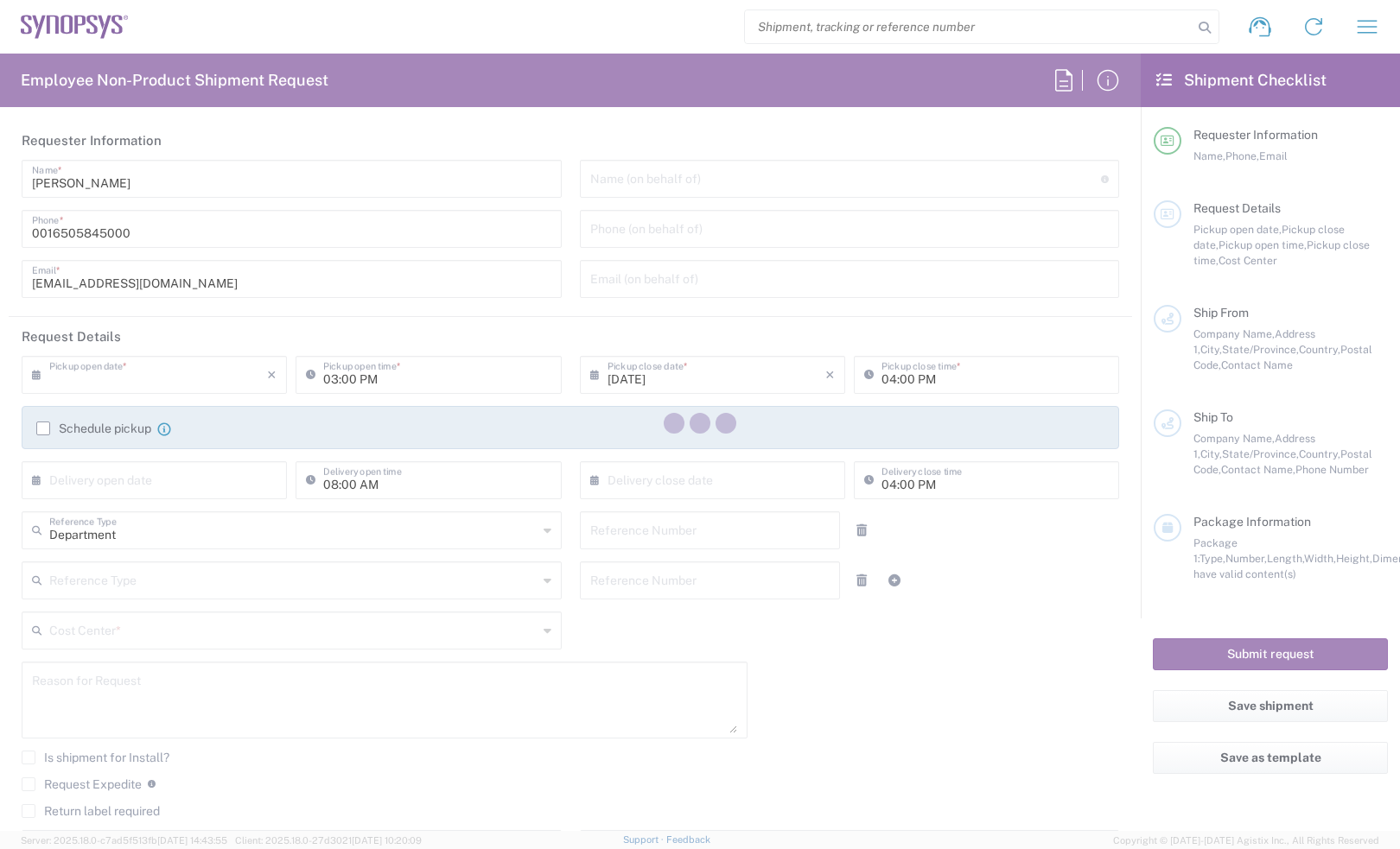
type input "[GEOGRAPHIC_DATA][PERSON_NAME]"
type input "[US_STATE]"
type input "95131"
type input "[PERSON_NAME]"
type input "4087701733"
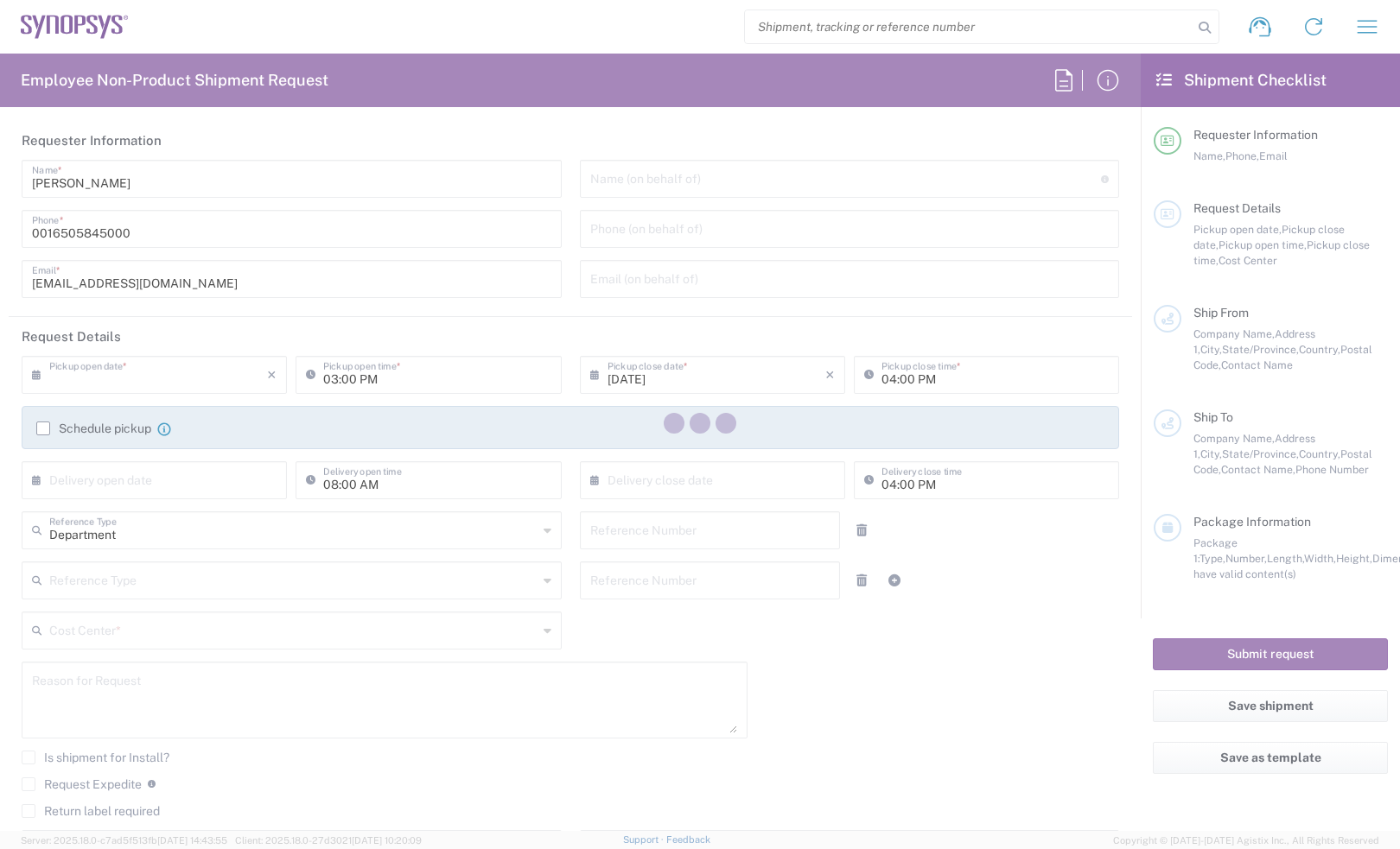
type input "[PERSON_NAME][EMAIL_ADDRESS][DOMAIN_NAME]"
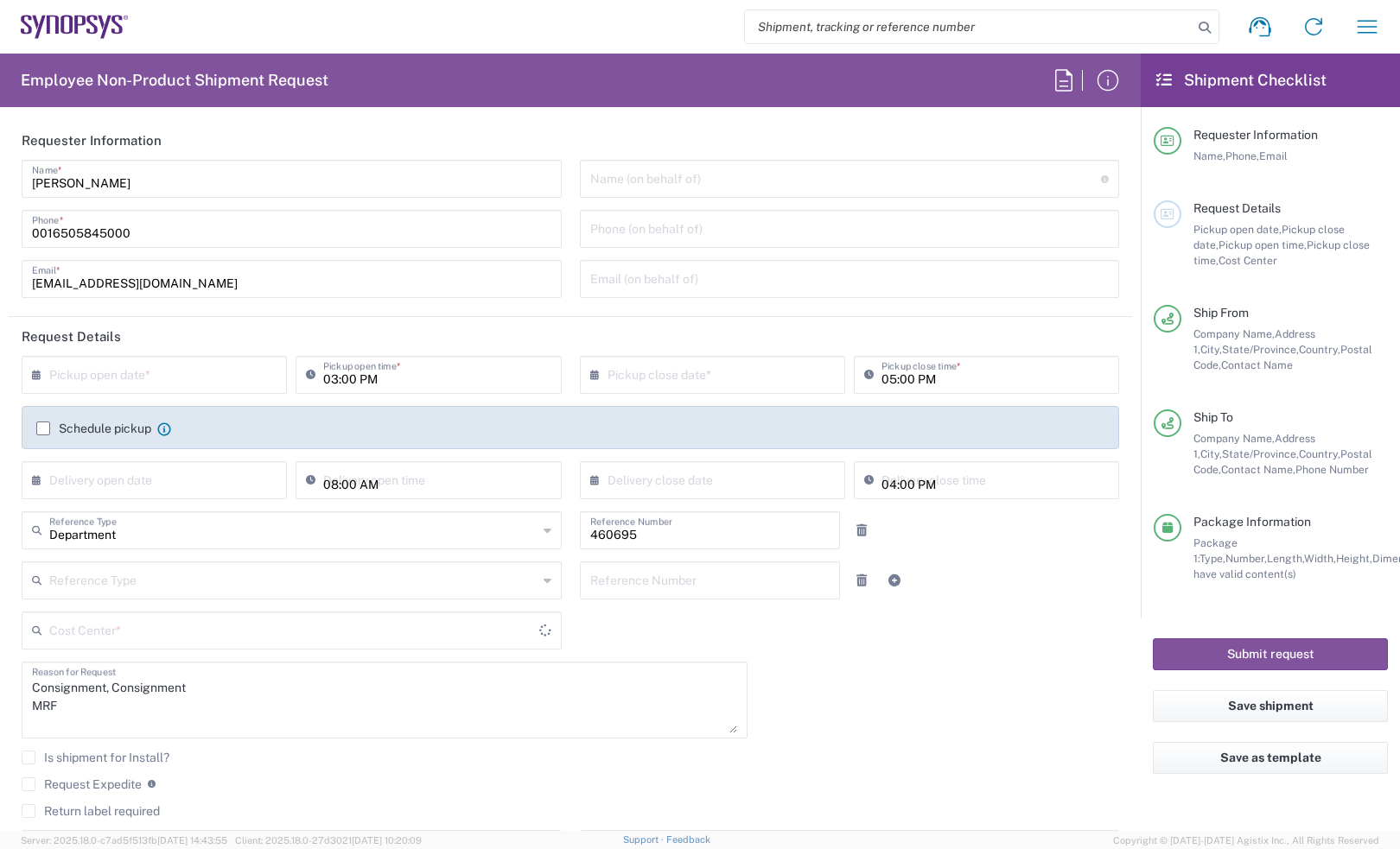
type input "US01, SDG, M, HAPSOp 460695"
type input "Your Packaging"
click at [239, 385] on input "text" at bounding box center [158, 373] width 218 height 31
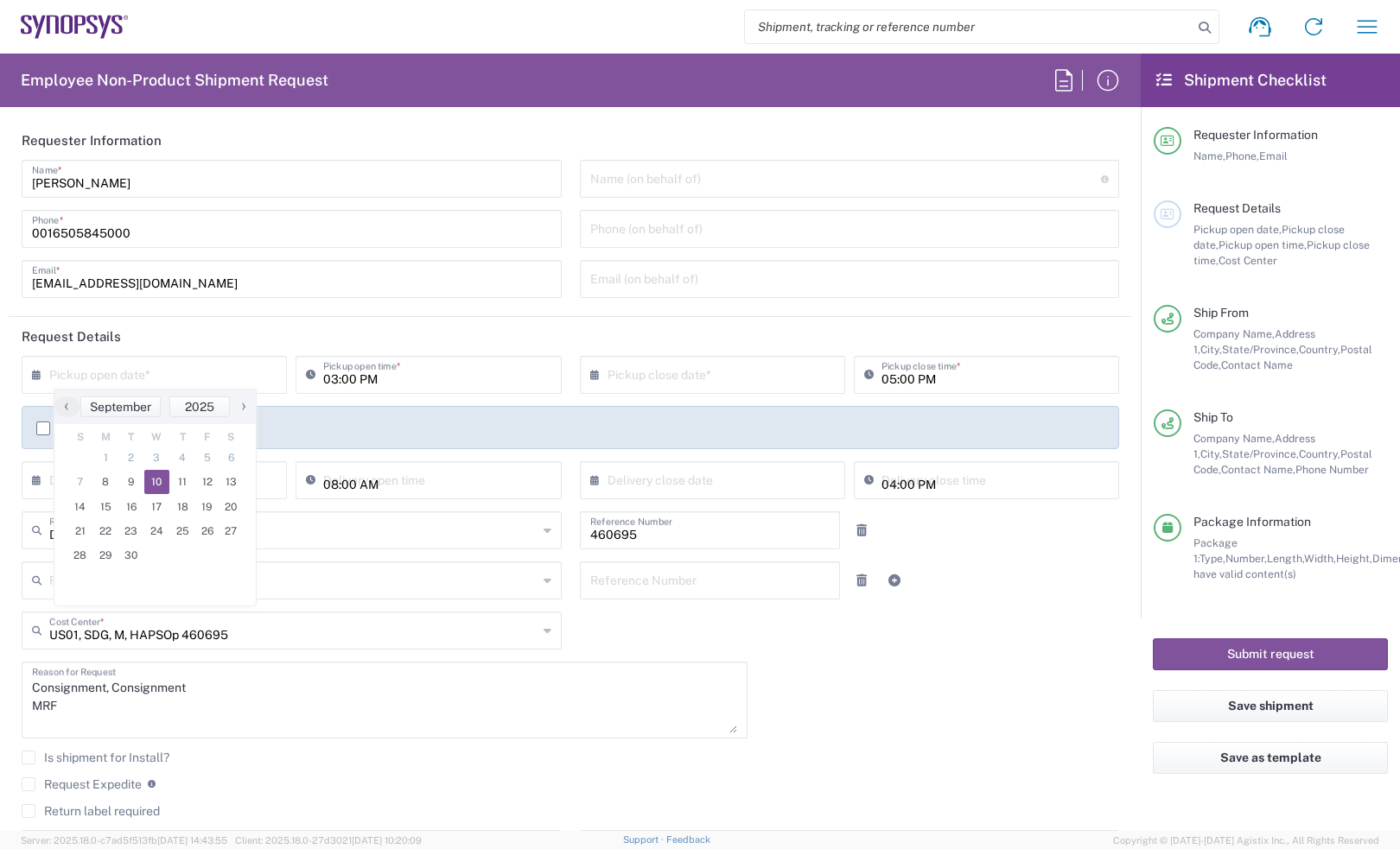
click at [145, 477] on span "10" at bounding box center [157, 482] width 26 height 24
type input "[DATE]"
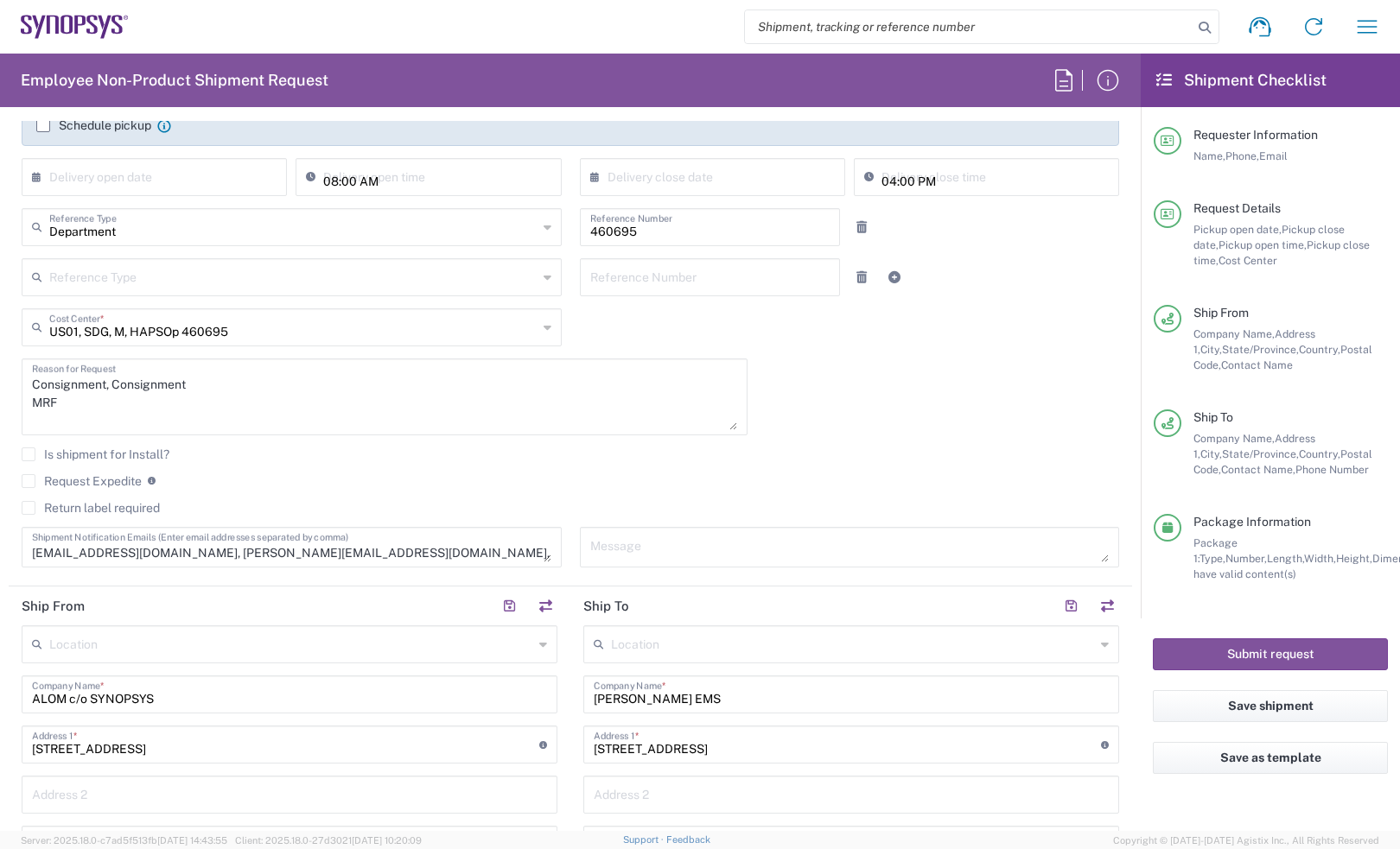
scroll to position [431, 0]
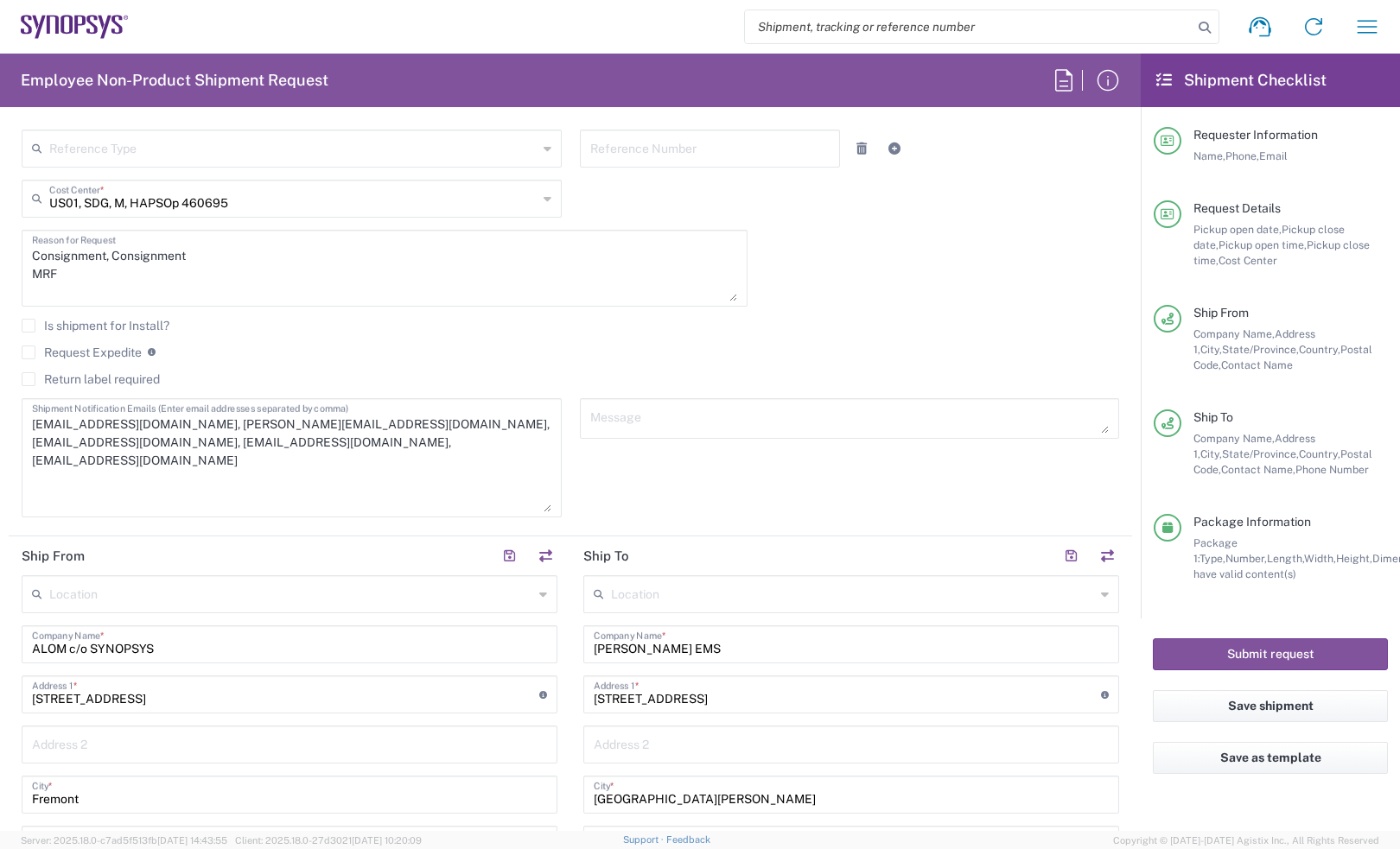
drag, startPoint x: 538, startPoint y: 430, endPoint x: 521, endPoint y: 504, distance: 75.9
click at [525, 511] on textarea "[EMAIL_ADDRESS][DOMAIN_NAME], [PERSON_NAME][EMAIL_ADDRESS][DOMAIN_NAME], [EMAIL…" at bounding box center [291, 458] width 519 height 109
click at [449, 428] on textarea "[EMAIL_ADDRESS][DOMAIN_NAME], [PERSON_NAME][EMAIL_ADDRESS][DOMAIN_NAME], [EMAIL…" at bounding box center [291, 458] width 519 height 111
drag, startPoint x: 346, startPoint y: 433, endPoint x: 441, endPoint y: 439, distance: 95.2
click at [363, 418] on textarea "[EMAIL_ADDRESS][DOMAIN_NAME], [PERSON_NAME][EMAIL_ADDRESS][DOMAIN_NAME], [EMAIL…" at bounding box center [291, 458] width 519 height 111
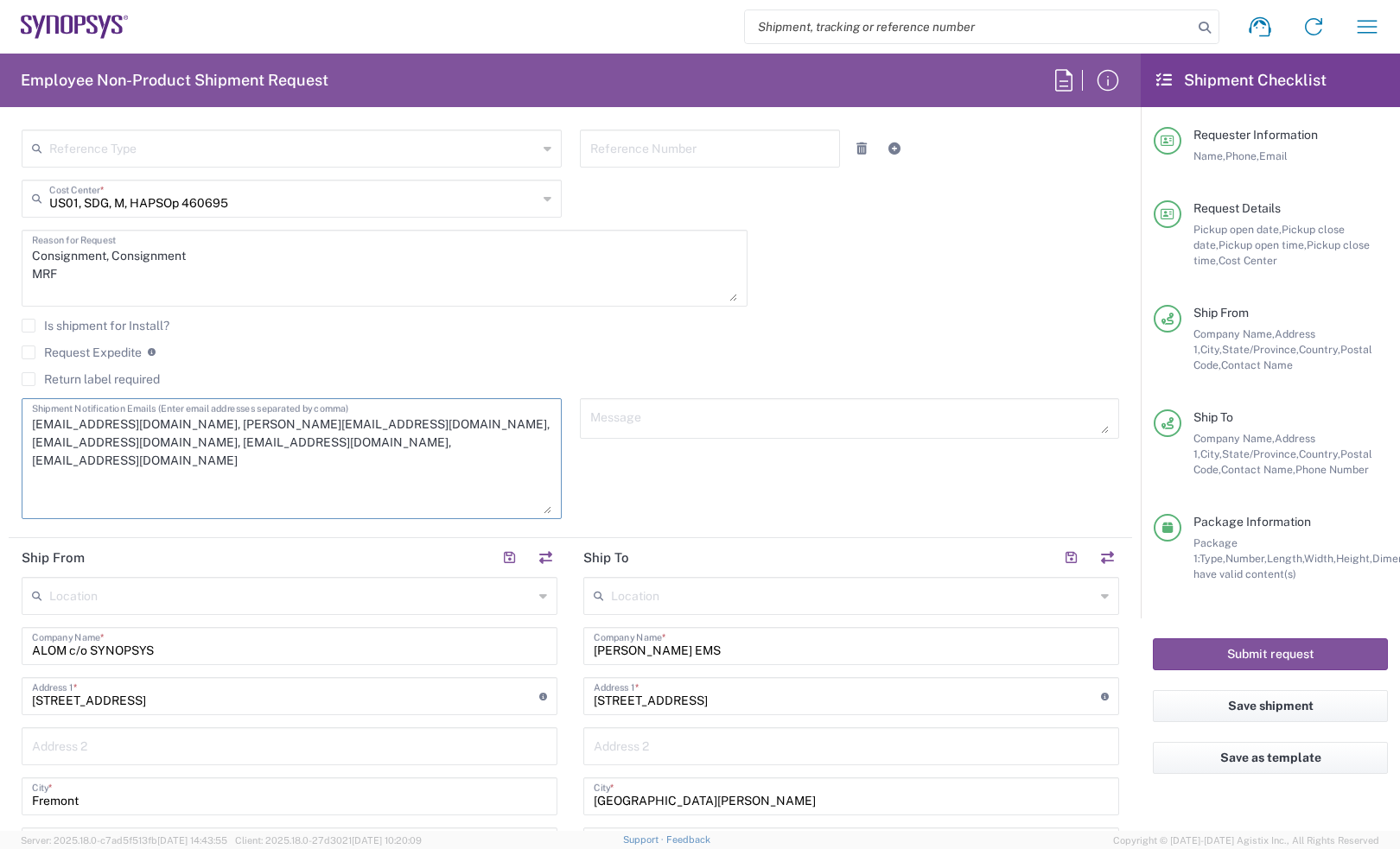
click at [499, 434] on textarea "[EMAIL_ADDRESS][DOMAIN_NAME], [PERSON_NAME][EMAIL_ADDRESS][DOMAIN_NAME], [EMAIL…" at bounding box center [291, 458] width 519 height 111
drag, startPoint x: 473, startPoint y: 418, endPoint x: 338, endPoint y: 431, distance: 135.6
click at [337, 431] on textarea "[EMAIL_ADDRESS][DOMAIN_NAME], [PERSON_NAME][EMAIL_ADDRESS][DOMAIN_NAME], [EMAIL…" at bounding box center [291, 458] width 519 height 111
click at [490, 420] on textarea "[EMAIL_ADDRESS][DOMAIN_NAME], [PERSON_NAME][EMAIL_ADDRESS][DOMAIN_NAME], [PERSO…" at bounding box center [291, 458] width 519 height 111
drag, startPoint x: 490, startPoint y: 420, endPoint x: 397, endPoint y: 430, distance: 93.5
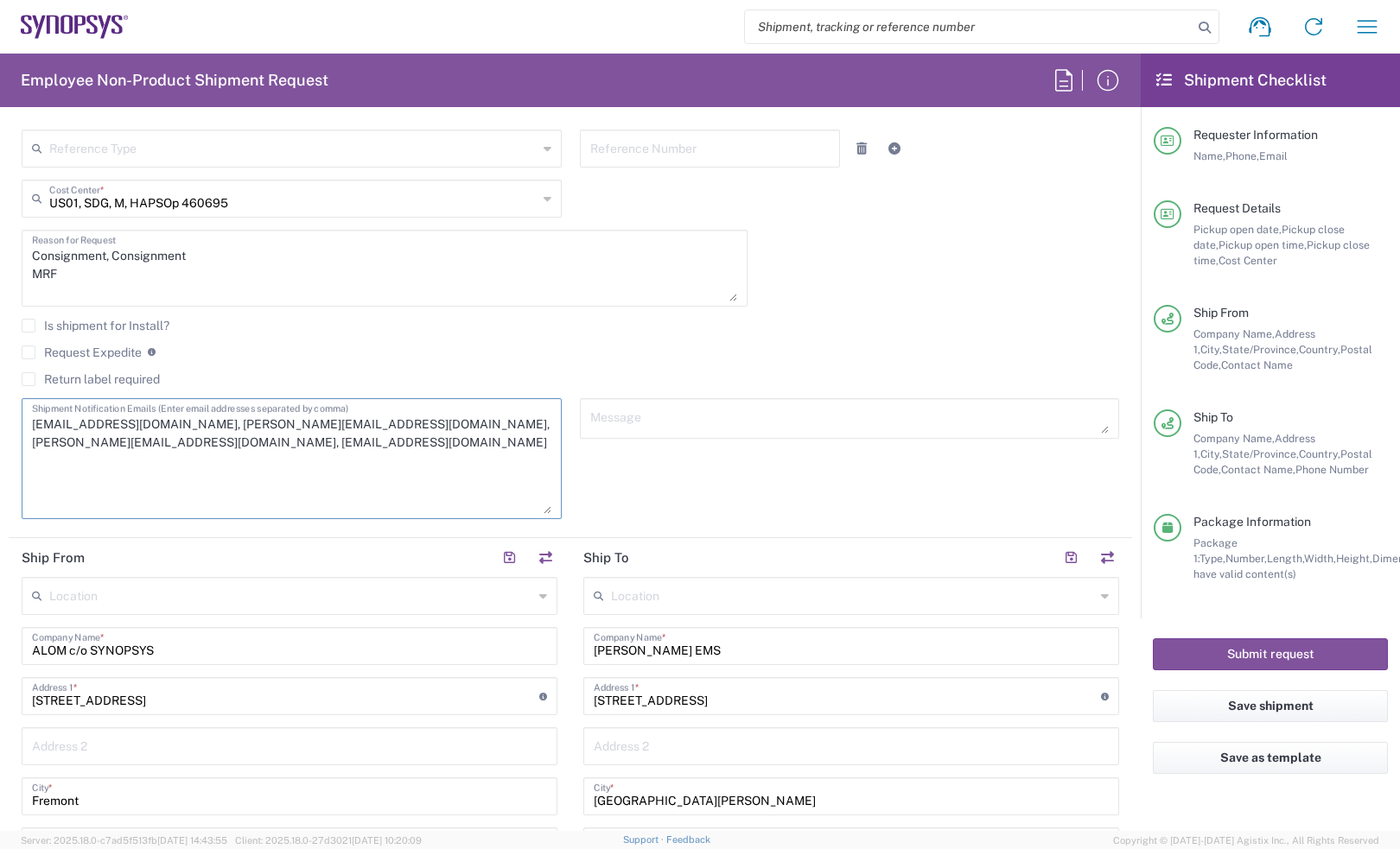
click at [407, 429] on textarea "[EMAIL_ADDRESS][DOMAIN_NAME], [PERSON_NAME][EMAIL_ADDRESS][DOMAIN_NAME], [PERSO…" at bounding box center [291, 458] width 519 height 111
drag, startPoint x: 364, startPoint y: 434, endPoint x: 342, endPoint y: 432, distance: 22.1
click at [342, 432] on textarea "[EMAIL_ADDRESS][DOMAIN_NAME], [PERSON_NAME][EMAIL_ADDRESS][DOMAIN_NAME], [PERSO…" at bounding box center [291, 458] width 519 height 111
type textarea "[EMAIL_ADDRESS][DOMAIN_NAME], [EMAIL_ADDRESS][DOMAIN_NAME],"
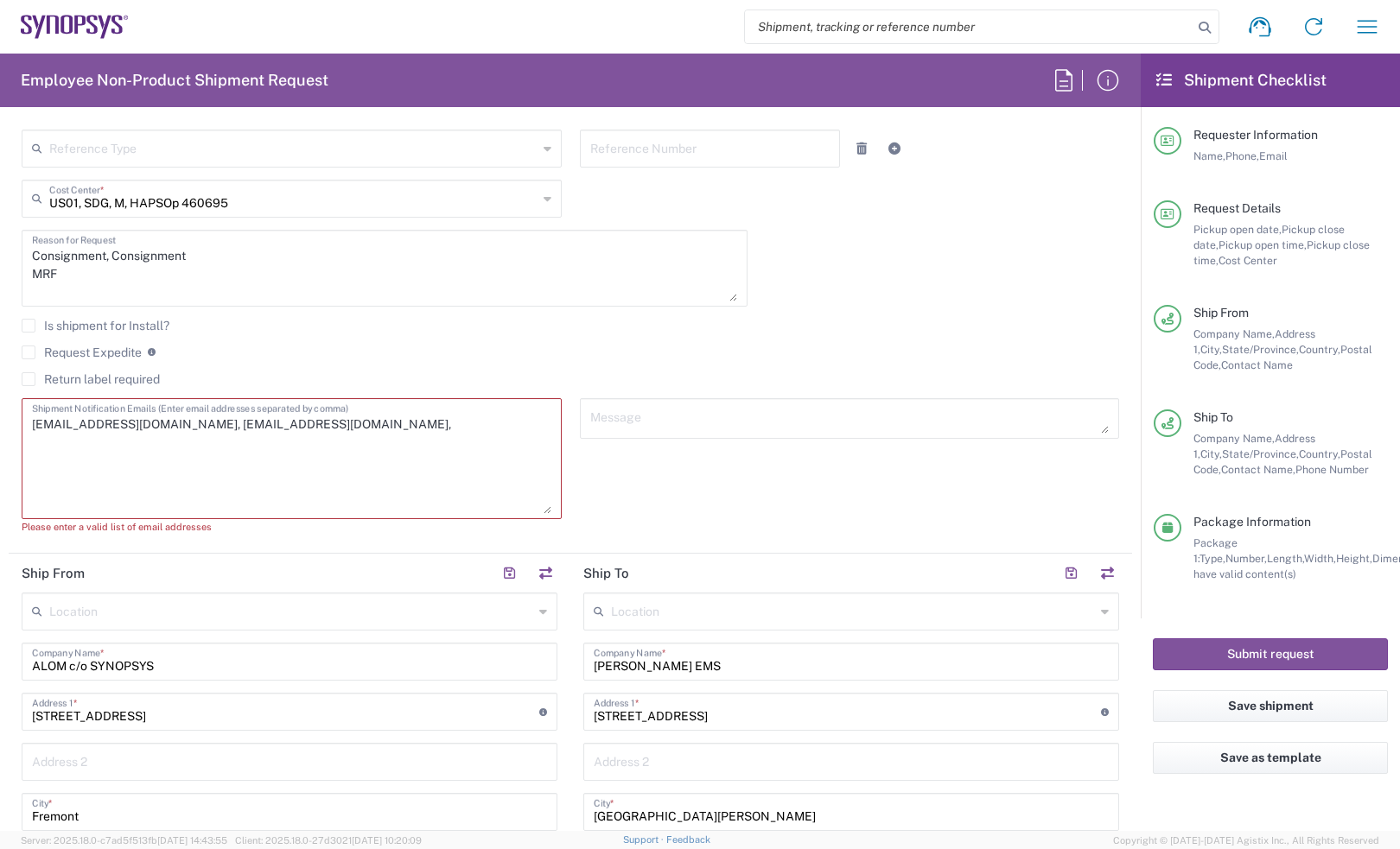
scroll to position [864, 0]
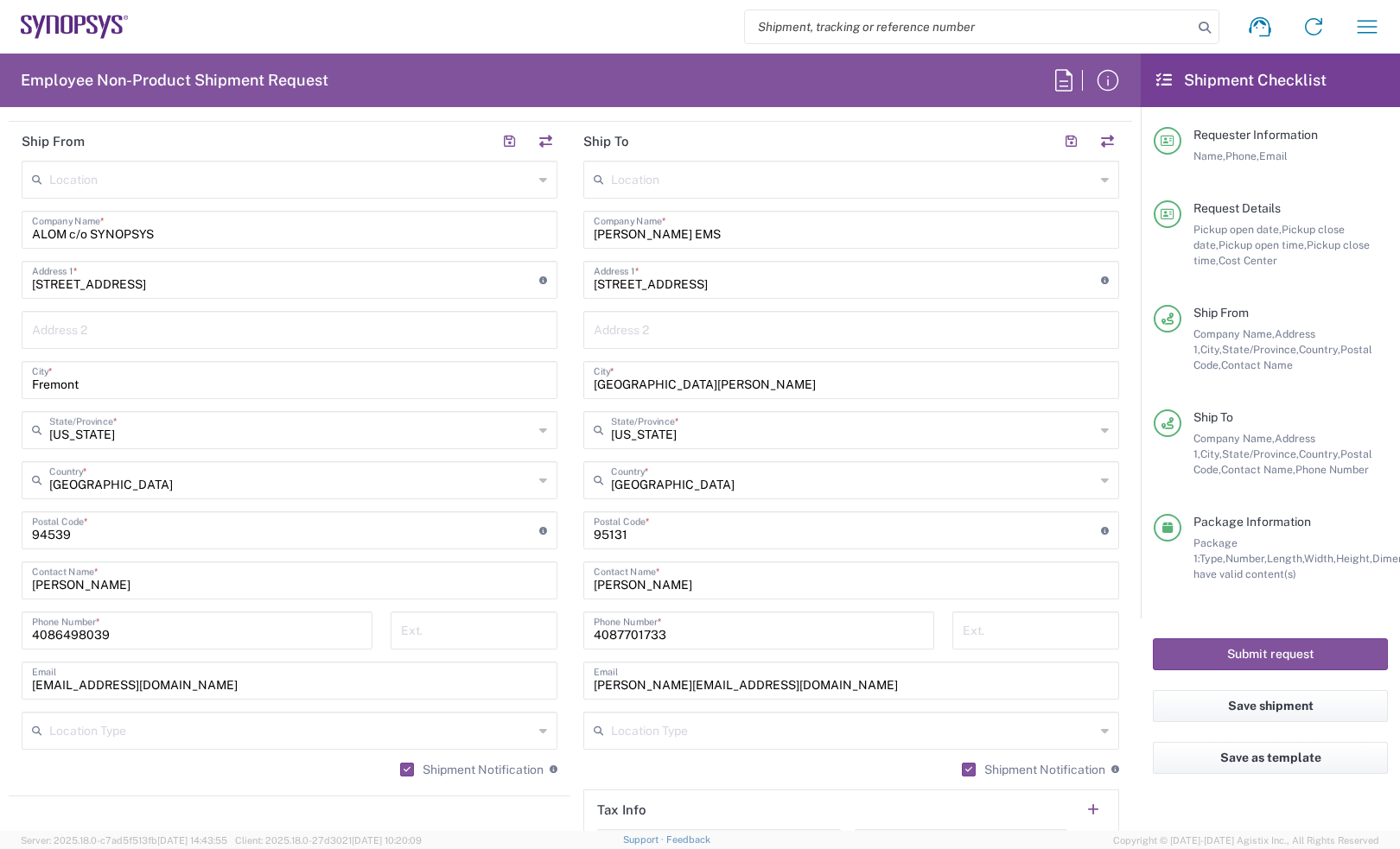
click at [666, 572] on input "[PERSON_NAME]" at bounding box center [851, 579] width 515 height 31
drag, startPoint x: 673, startPoint y: 562, endPoint x: 607, endPoint y: 563, distance: 66.0
click at [607, 563] on div "[PERSON_NAME] Contact Name *" at bounding box center [851, 580] width 536 height 38
drag, startPoint x: 701, startPoint y: 572, endPoint x: 334, endPoint y: 552, distance: 367.5
click at [334, 552] on div "Ship From Location [GEOGRAPHIC_DATA] DE04 Agrate Brianza IT01 [GEOGRAPHIC_DATA]…" at bounding box center [569, 507] width 1123 height 771
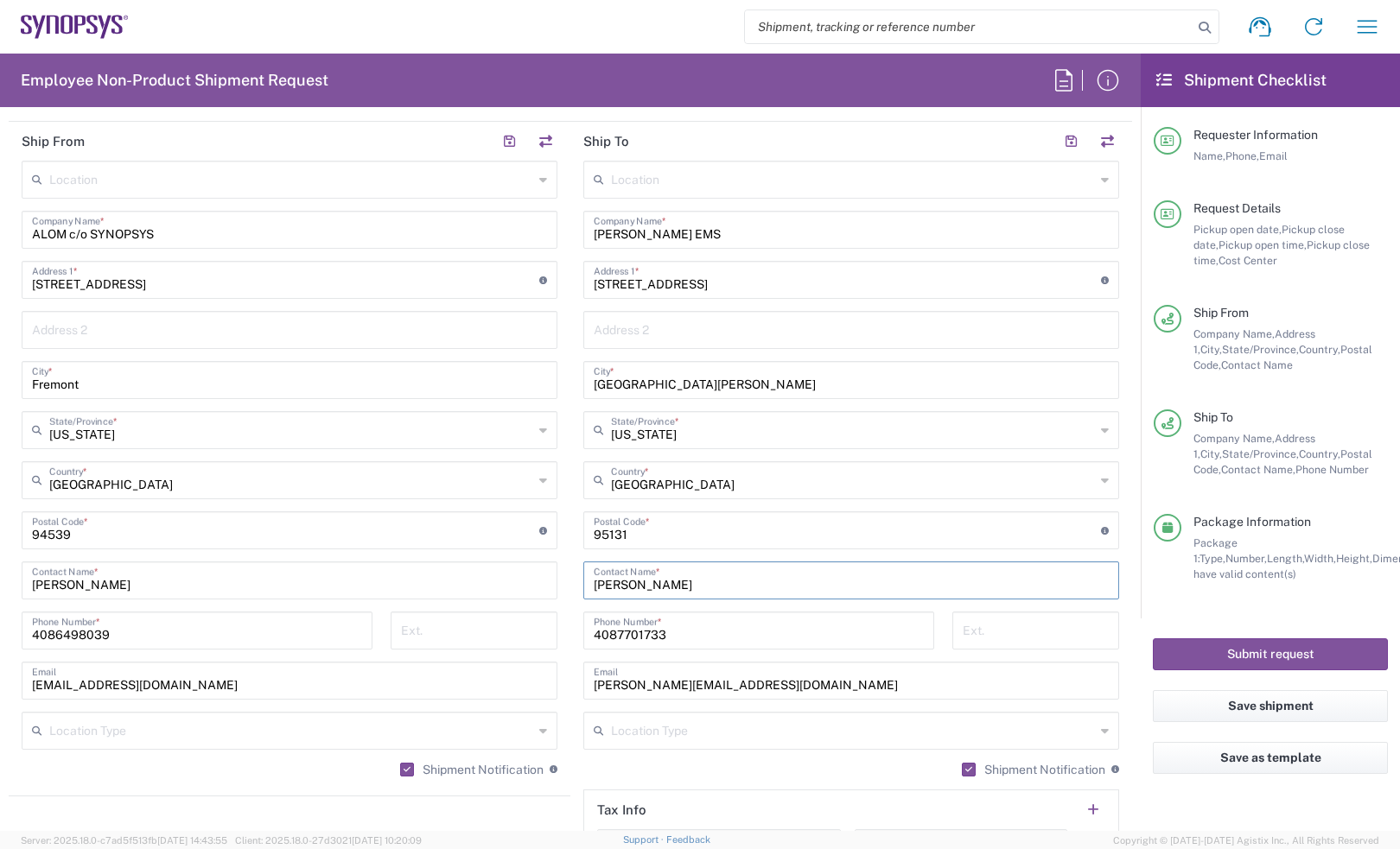
paste input "[PERSON_NAME]"
type input "[PERSON_NAME]"
drag, startPoint x: 813, startPoint y: 294, endPoint x: 693, endPoint y: 245, distance: 129.6
click at [809, 294] on input "[STREET_ADDRESS]" at bounding box center [847, 278] width 507 height 31
drag, startPoint x: 675, startPoint y: 237, endPoint x: 455, endPoint y: 237, distance: 220.0
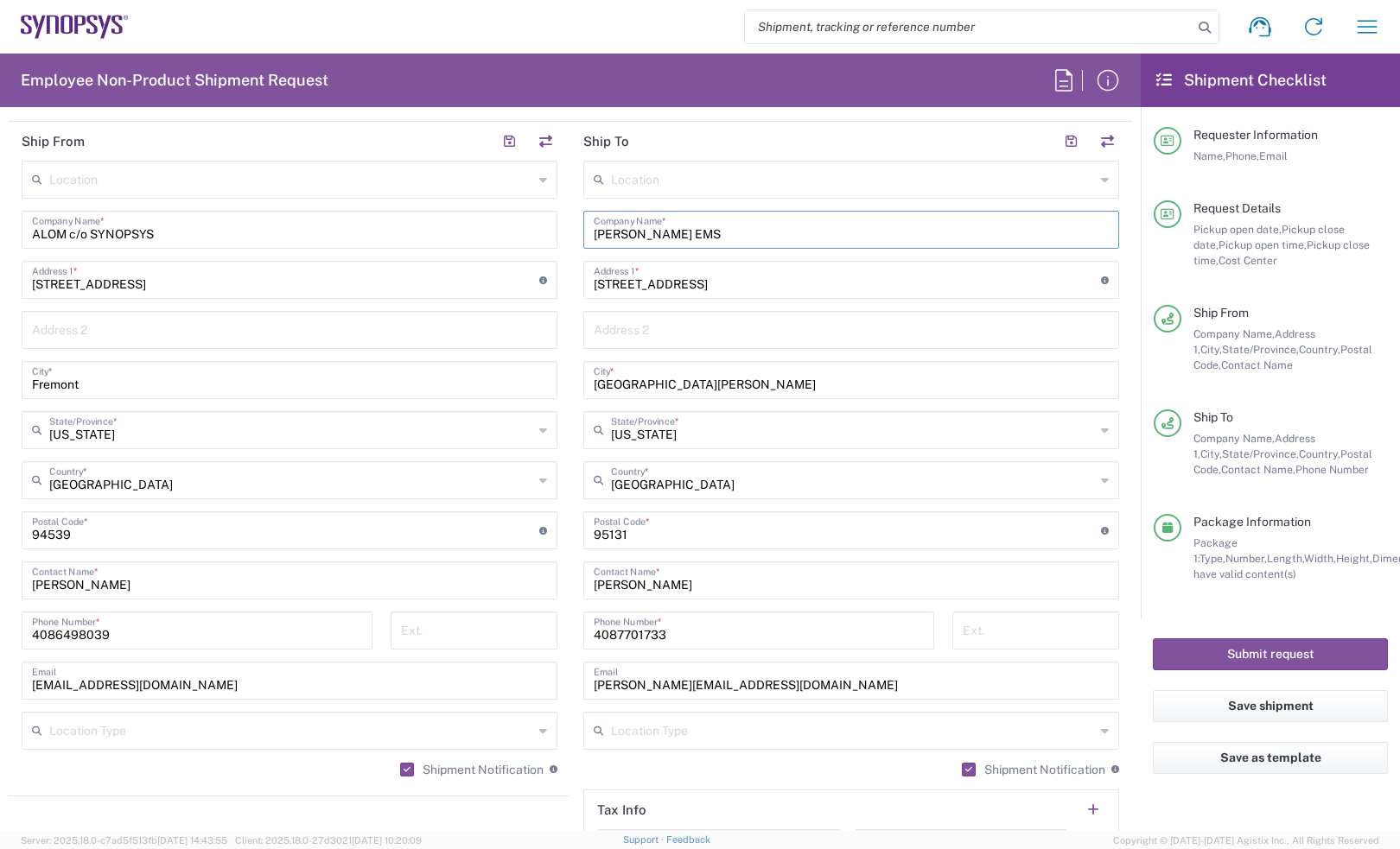
click at [454, 237] on div "Ship From Location [GEOGRAPHIC_DATA] DE04 Agrate Brianza IT01 [GEOGRAPHIC_DATA]…" at bounding box center [569, 507] width 1123 height 771
paste input "text"
paste input "s"
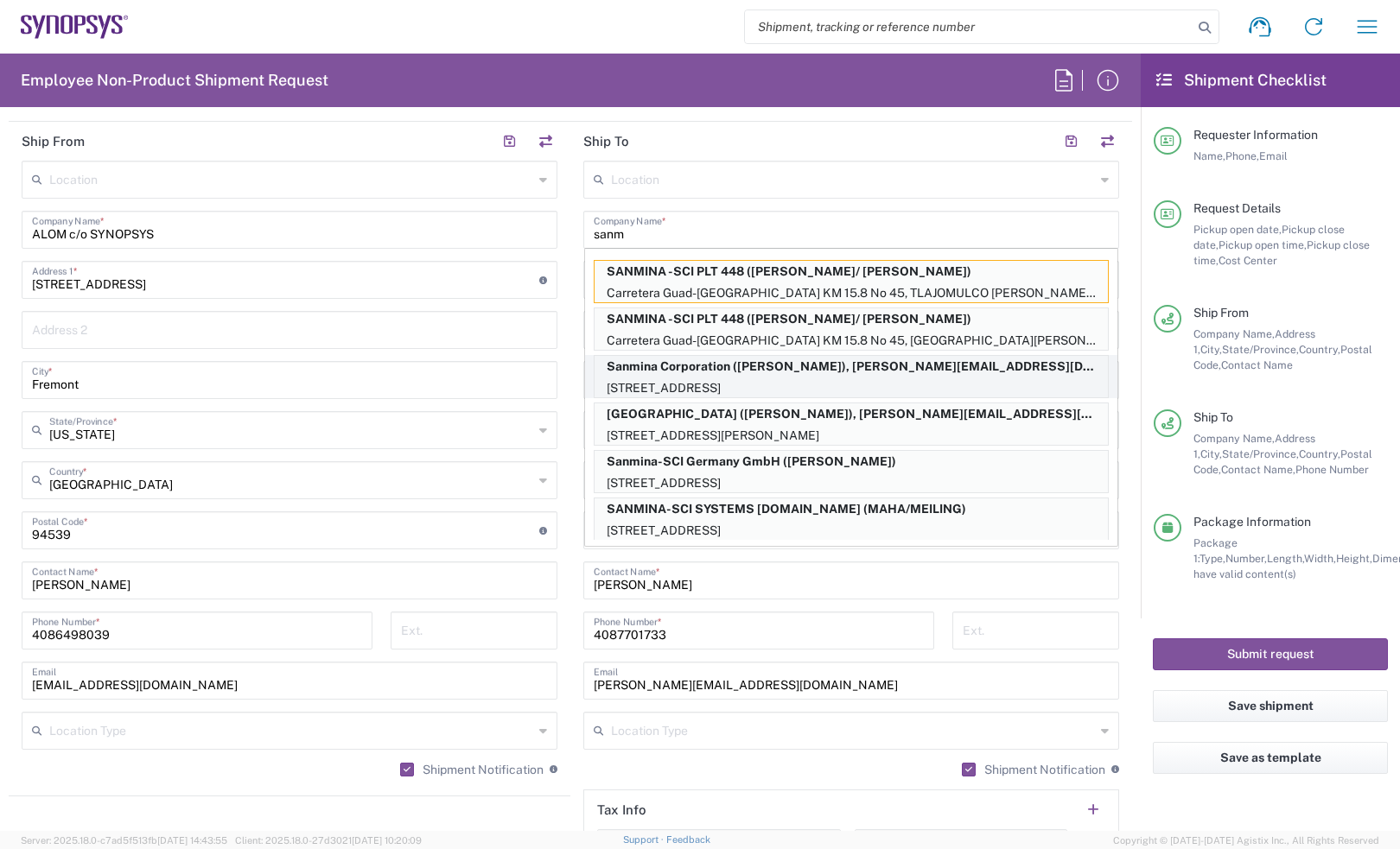
click at [629, 376] on p "Sanmina Corporation ([PERSON_NAME]), [PERSON_NAME][EMAIL_ADDRESS][DOMAIN_NAME]" at bounding box center [851, 366] width 513 height 21
type input "Sanmina Corporation"
type input "60 E. Plumeria"
type input "san [PERSON_NAME]"
type input "95134"
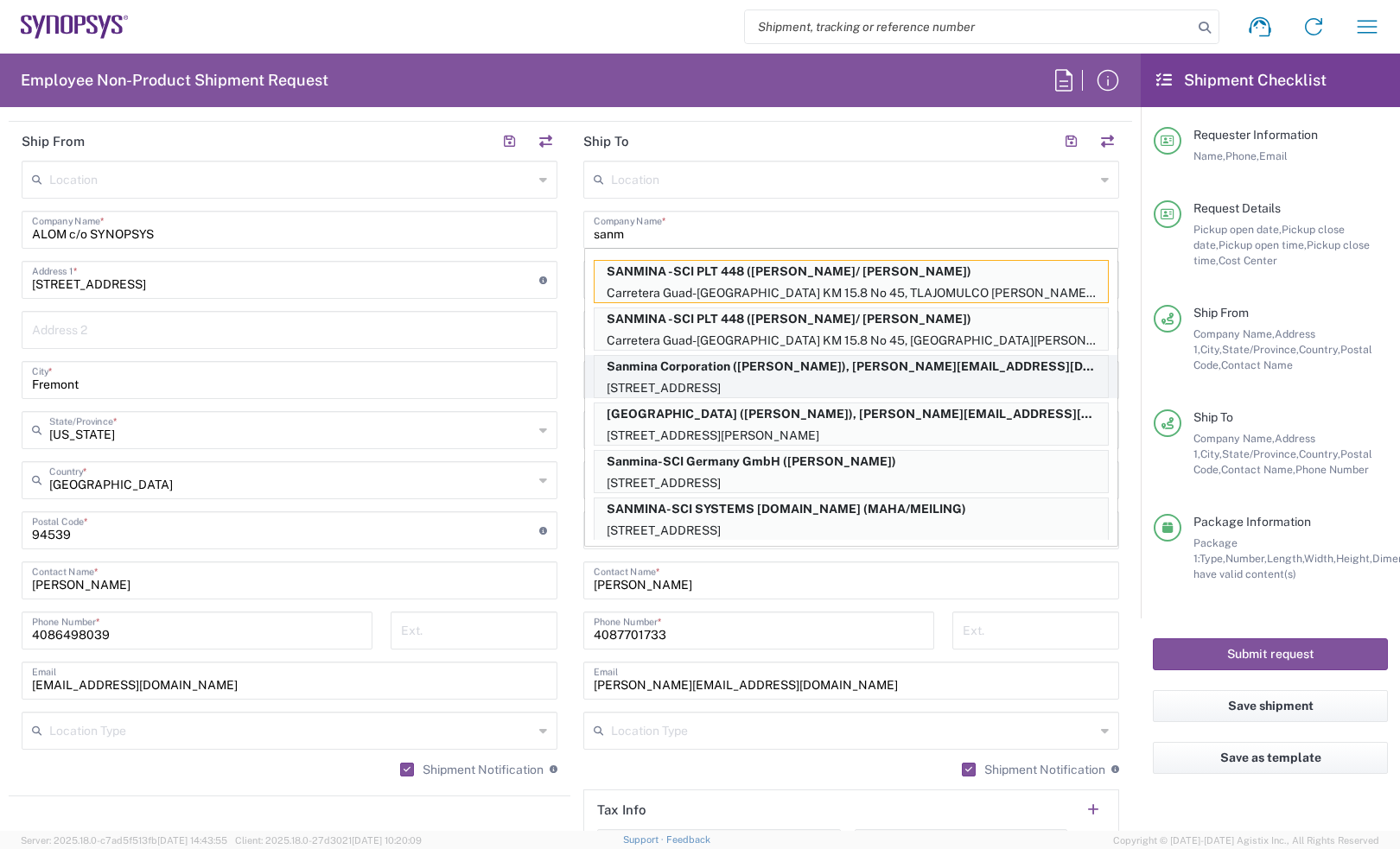
type input "[PERSON_NAME]"
type input "9169908841"
type input "[PERSON_NAME][EMAIL_ADDRESS][DOMAIN_NAME]"
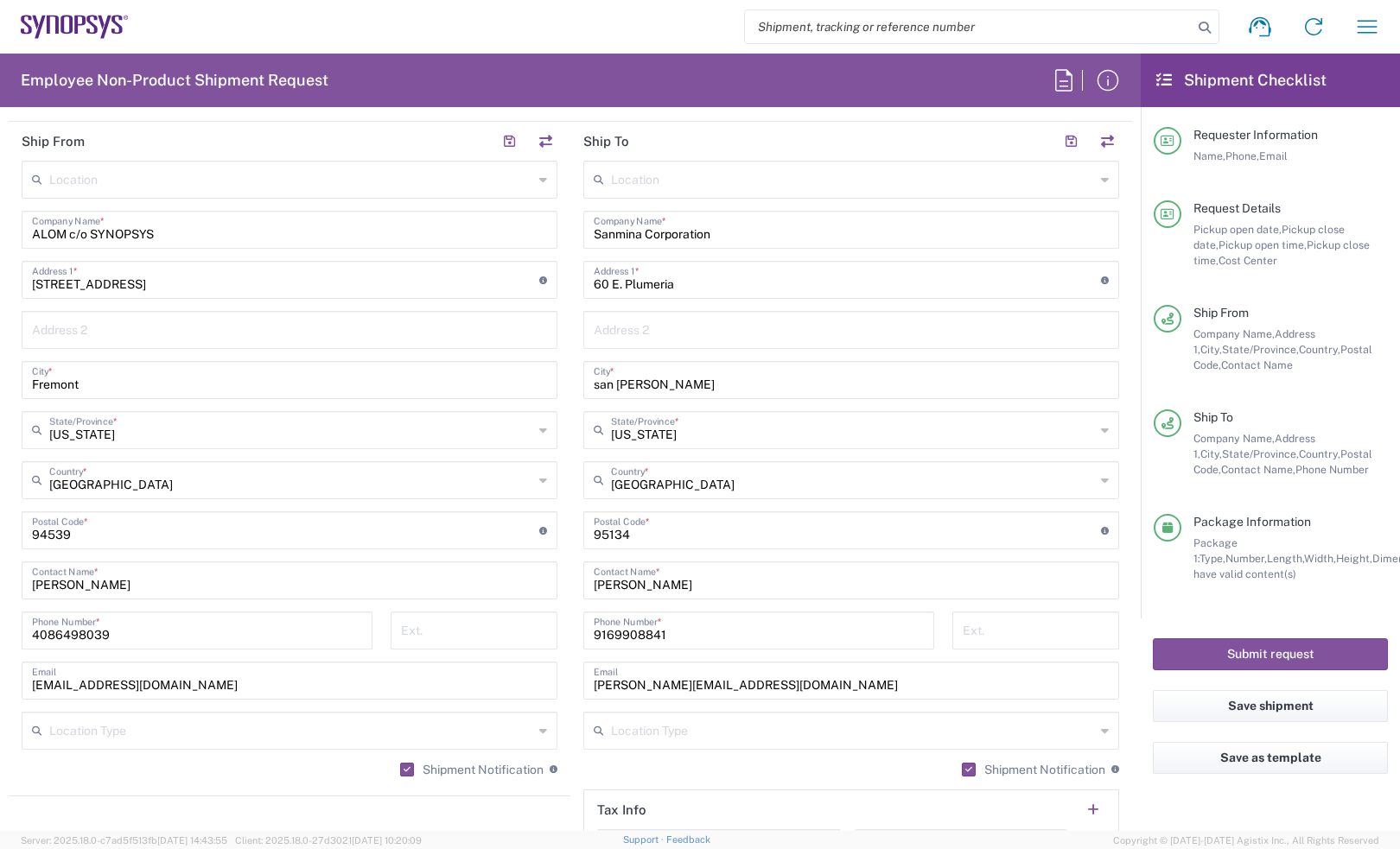
drag, startPoint x: 679, startPoint y: 586, endPoint x: 473, endPoint y: 571, distance: 206.5
click at [473, 571] on div "Ship From Location [GEOGRAPHIC_DATA] DE04 Agrate Brianza IT01 [GEOGRAPHIC_DATA]…" at bounding box center [569, 507] width 1123 height 771
paste input "[PERSON_NAME]"
type input "[PERSON_NAME]"
drag, startPoint x: 745, startPoint y: 687, endPoint x: 369, endPoint y: 661, distance: 376.9
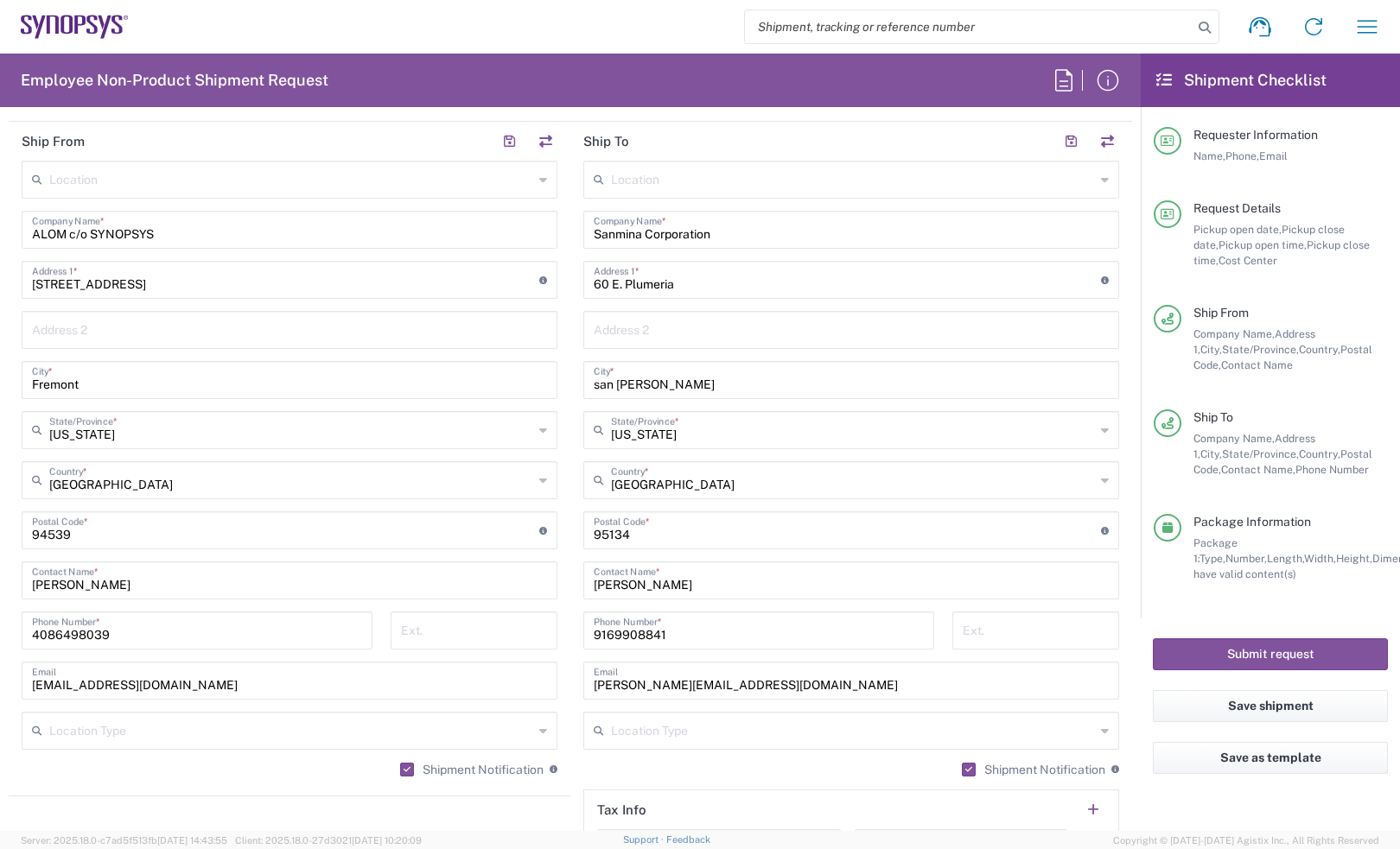
click at [369, 661] on div "Ship From Location [GEOGRAPHIC_DATA] DE04 Agrate Brianza IT01 [GEOGRAPHIC_DATA]…" at bounding box center [569, 507] width 1123 height 771
paste input "mai.[PERSON_NAME]@sanmina"
type input "[EMAIL_ADDRESS][PERSON_NAME][DOMAIN_NAME]"
drag, startPoint x: 609, startPoint y: 629, endPoint x: 552, endPoint y: 627, distance: 57.0
click at [552, 627] on div "Ship From Location [GEOGRAPHIC_DATA] DE04 Agrate Brianza IT01 [GEOGRAPHIC_DATA]…" at bounding box center [569, 507] width 1123 height 771
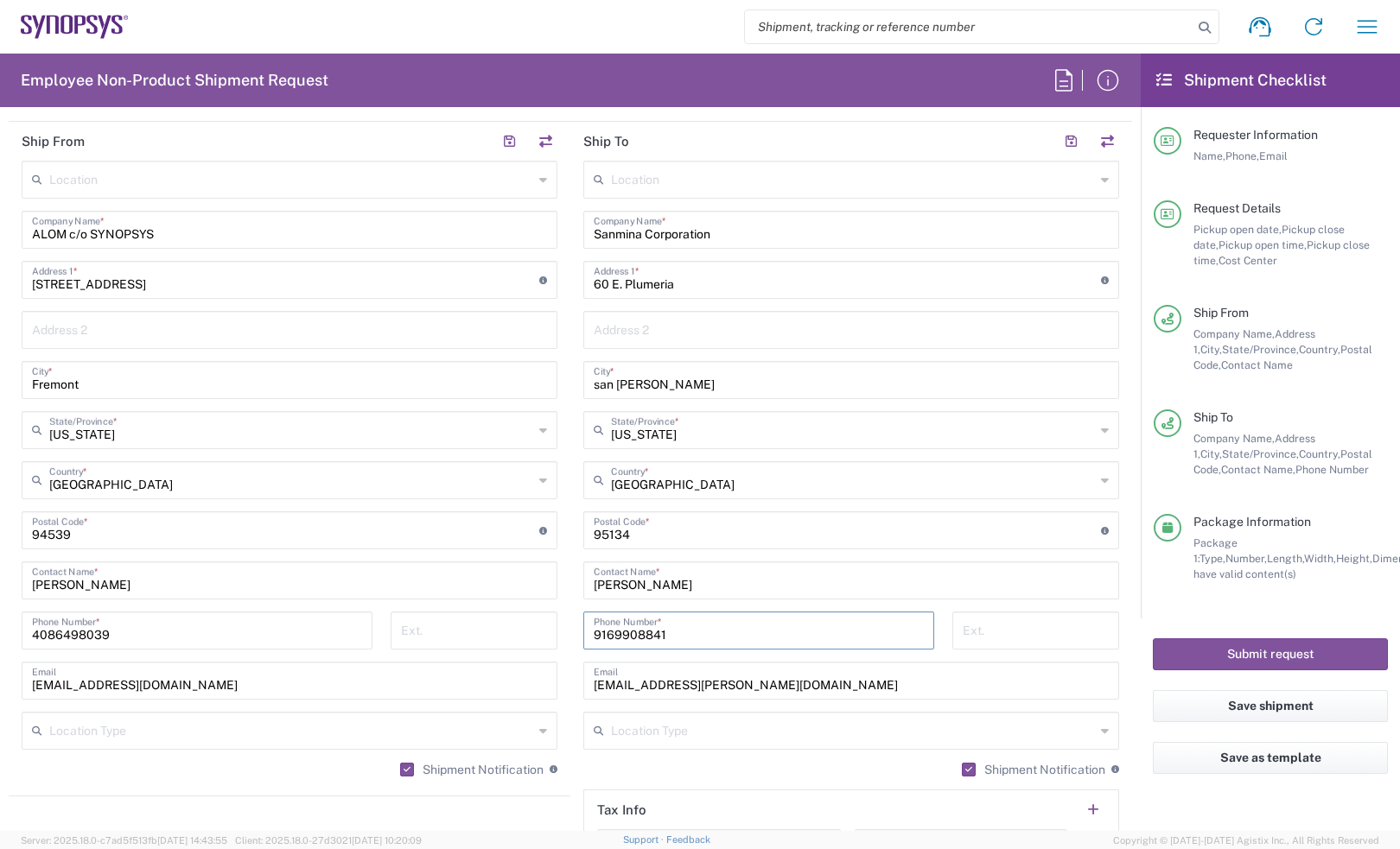
paste input "[PHONE_NUMBER]"
type input "[PHONE_NUMBER]"
click at [554, 333] on main "Location [GEOGRAPHIC_DATA] DE04 Agrate Brianza IT01 [GEOGRAPHIC_DATA] DE02 [GEO…" at bounding box center [289, 475] width 562 height 629
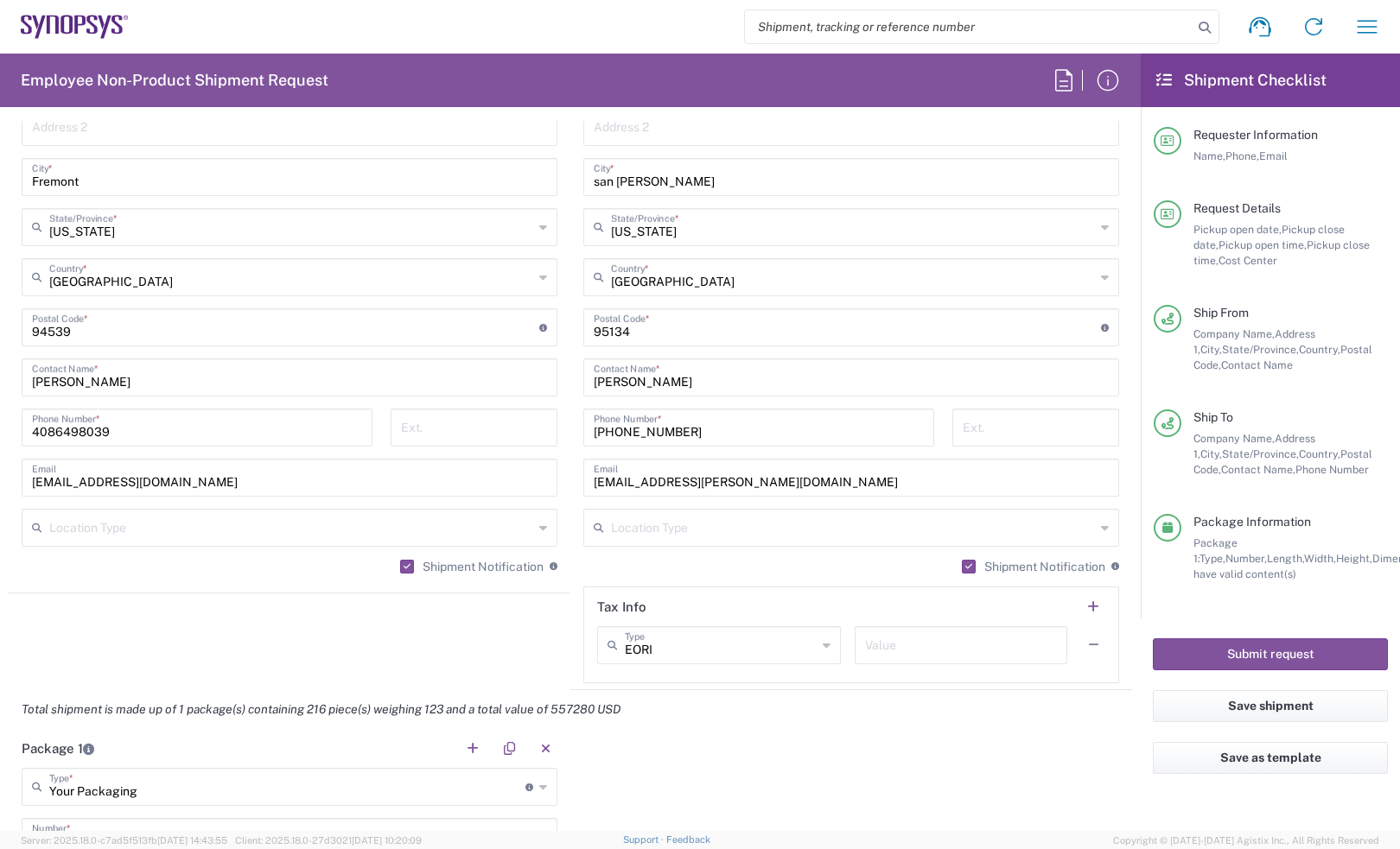
scroll to position [1403, 0]
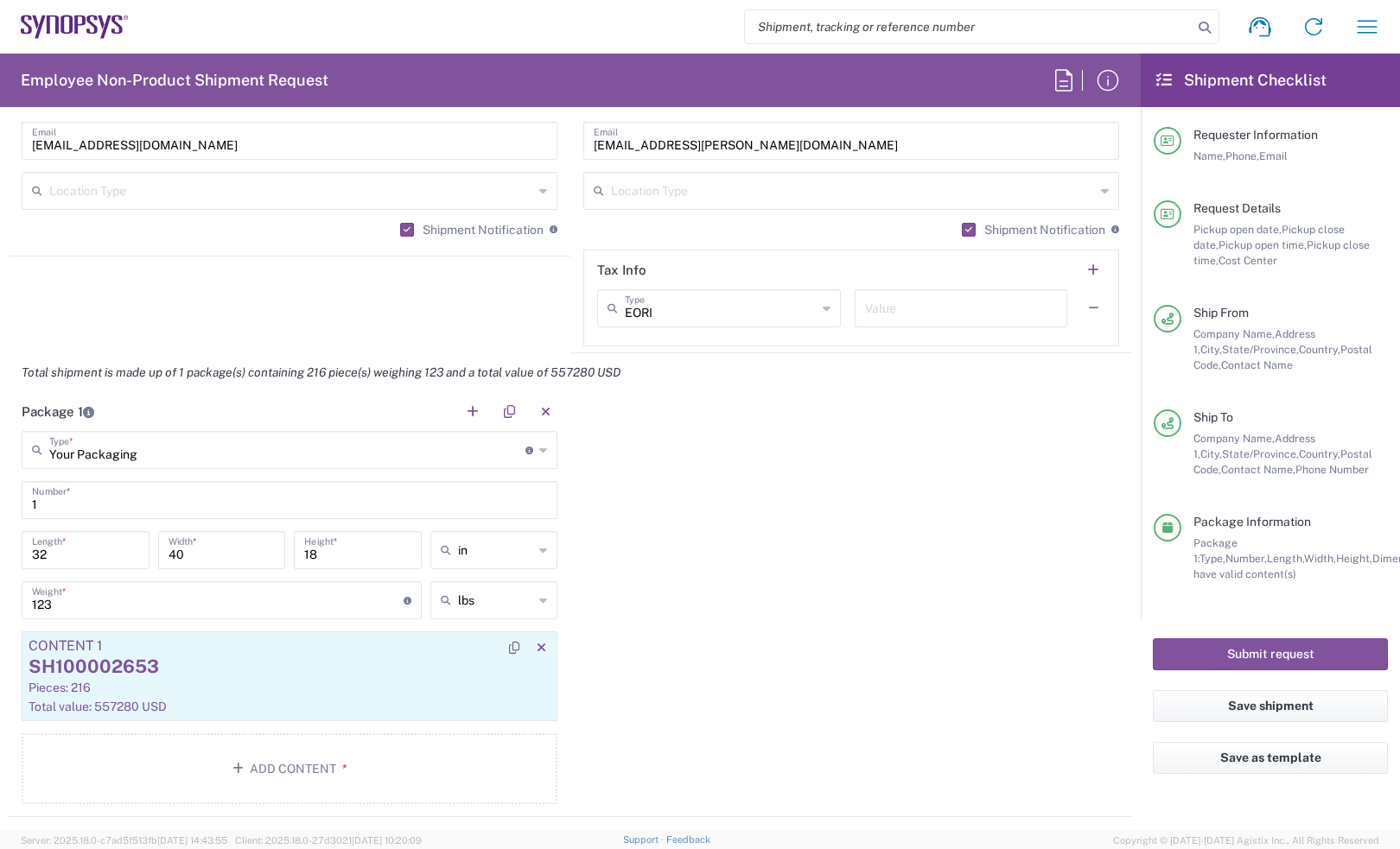
click at [224, 679] on div "SH100002653" at bounding box center [289, 667] width 522 height 26
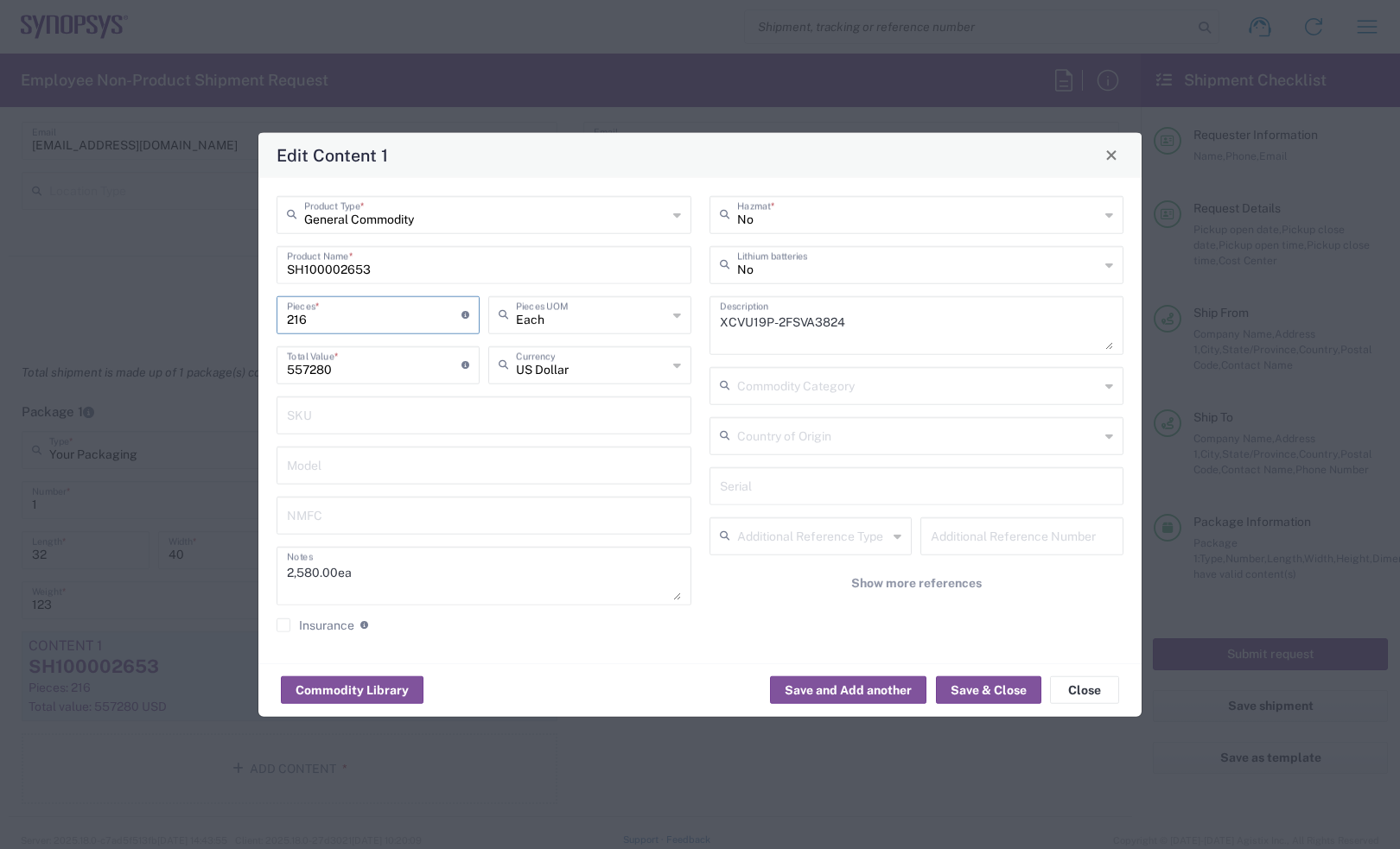
drag, startPoint x: 346, startPoint y: 312, endPoint x: 165, endPoint y: 299, distance: 181.5
click at [165, 299] on div "Edit Content 1 General Commodity Product Type * SH100002653 Product Name * 216 …" at bounding box center [700, 424] width 1400 height 849
type input "2"
type input "5160"
type input "25"
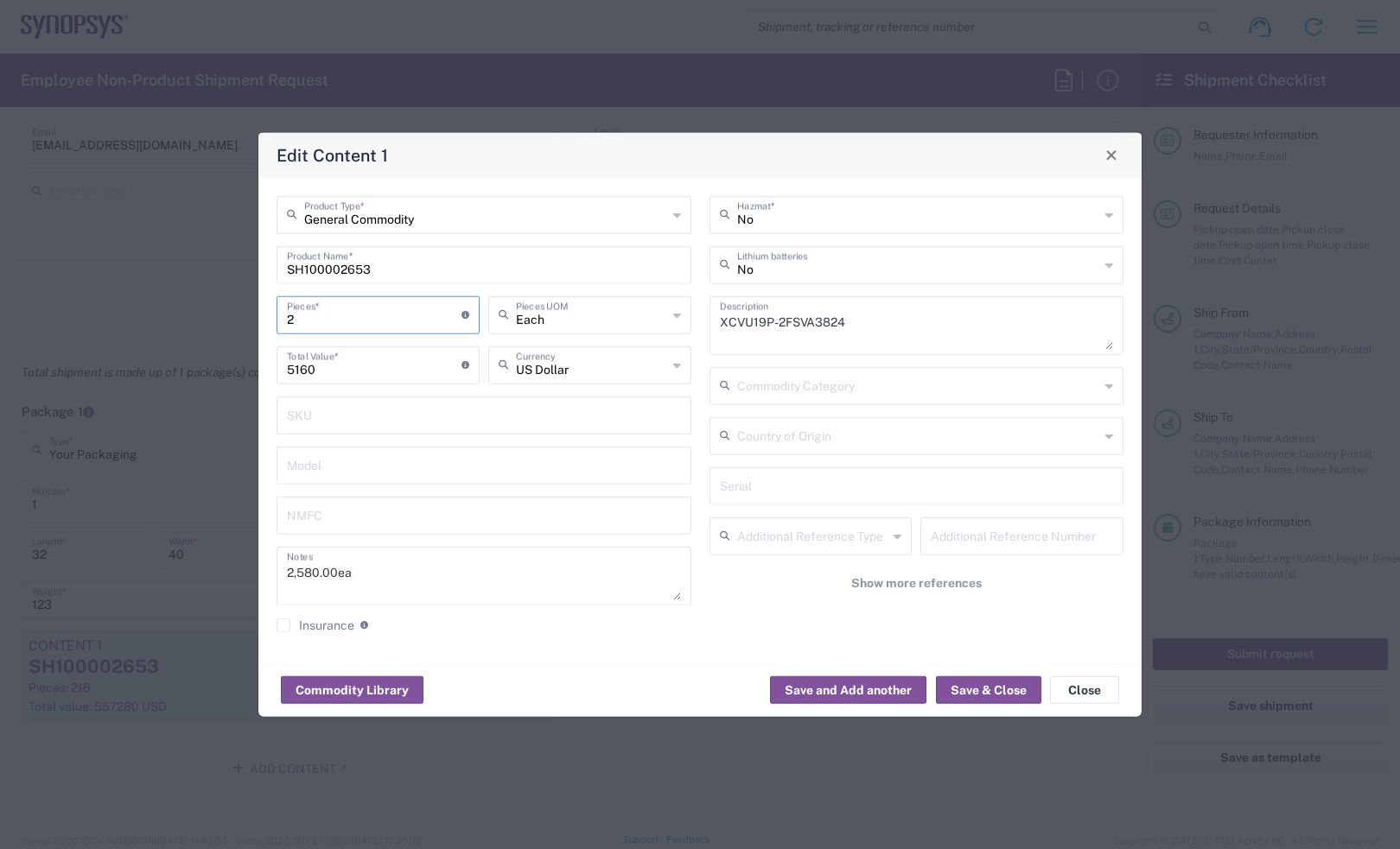
type input "64500"
type input "250"
type input "645000"
type input "250"
click at [983, 694] on button "Save & Close" at bounding box center [988, 690] width 105 height 28
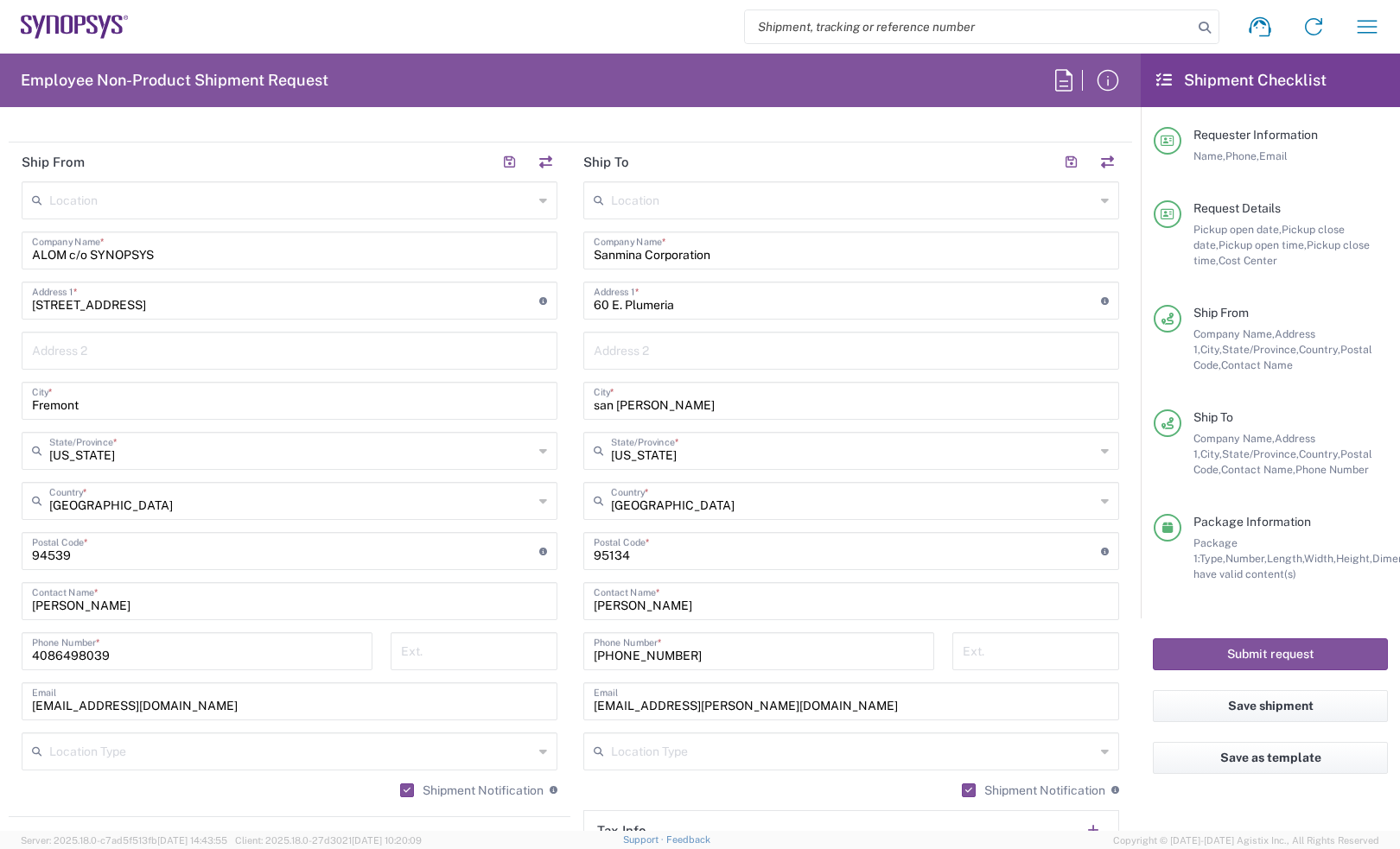
scroll to position [411, 0]
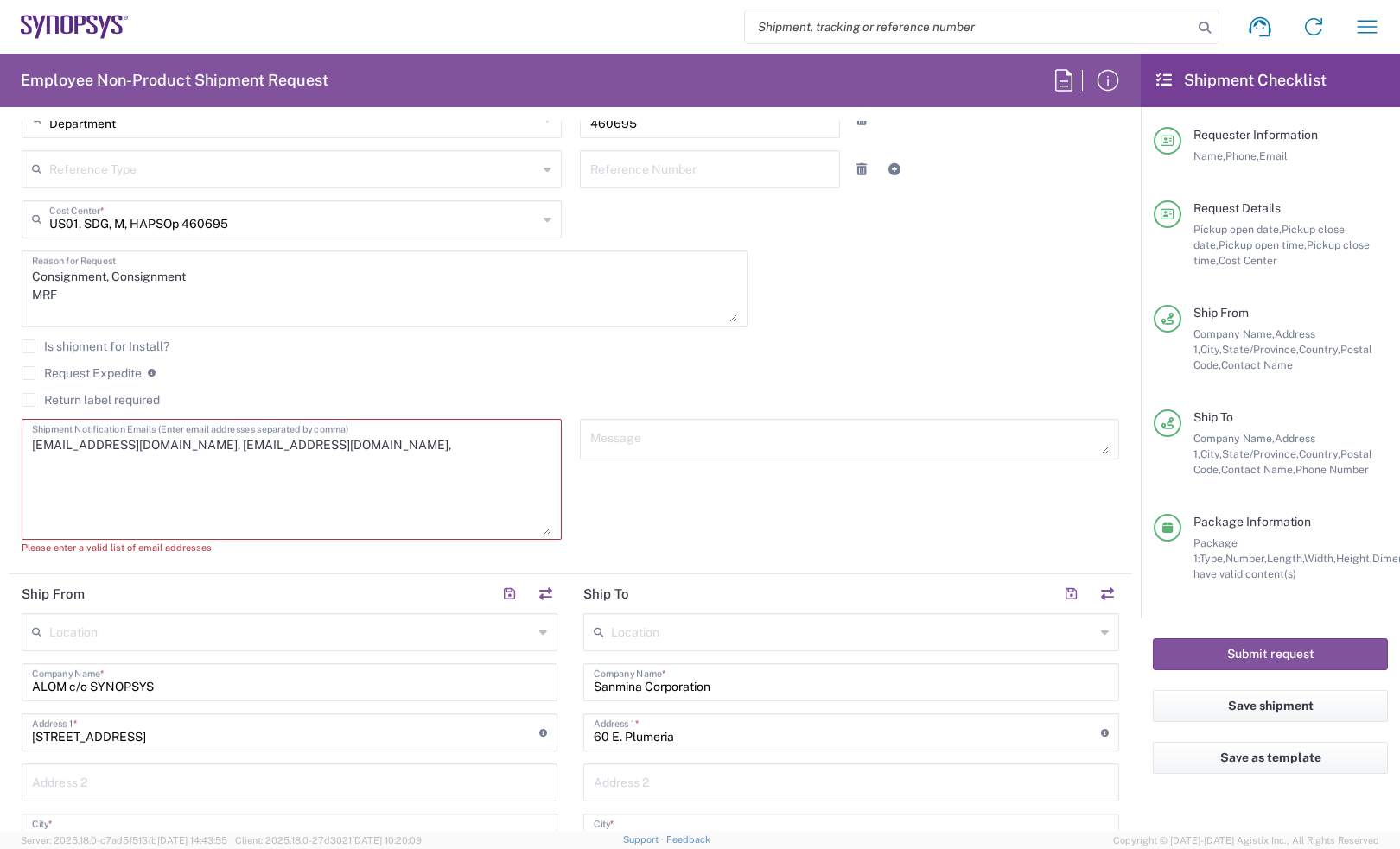
drag, startPoint x: 339, startPoint y: 475, endPoint x: 348, endPoint y: 471, distance: 9.8
click at [340, 475] on textarea "[EMAIL_ADDRESS][DOMAIN_NAME], [EMAIL_ADDRESS][DOMAIN_NAME]," at bounding box center [291, 479] width 519 height 111
click at [369, 455] on textarea "[EMAIL_ADDRESS][DOMAIN_NAME], [EMAIL_ADDRESS][DOMAIN_NAME]," at bounding box center [291, 479] width 519 height 111
click at [235, 503] on textarea "[EMAIL_ADDRESS][DOMAIN_NAME], [EMAIL_ADDRESS][DOMAIN_NAME]," at bounding box center [291, 479] width 519 height 111
click at [373, 443] on textarea "[EMAIL_ADDRESS][DOMAIN_NAME], [EMAIL_ADDRESS][DOMAIN_NAME]," at bounding box center [291, 479] width 519 height 111
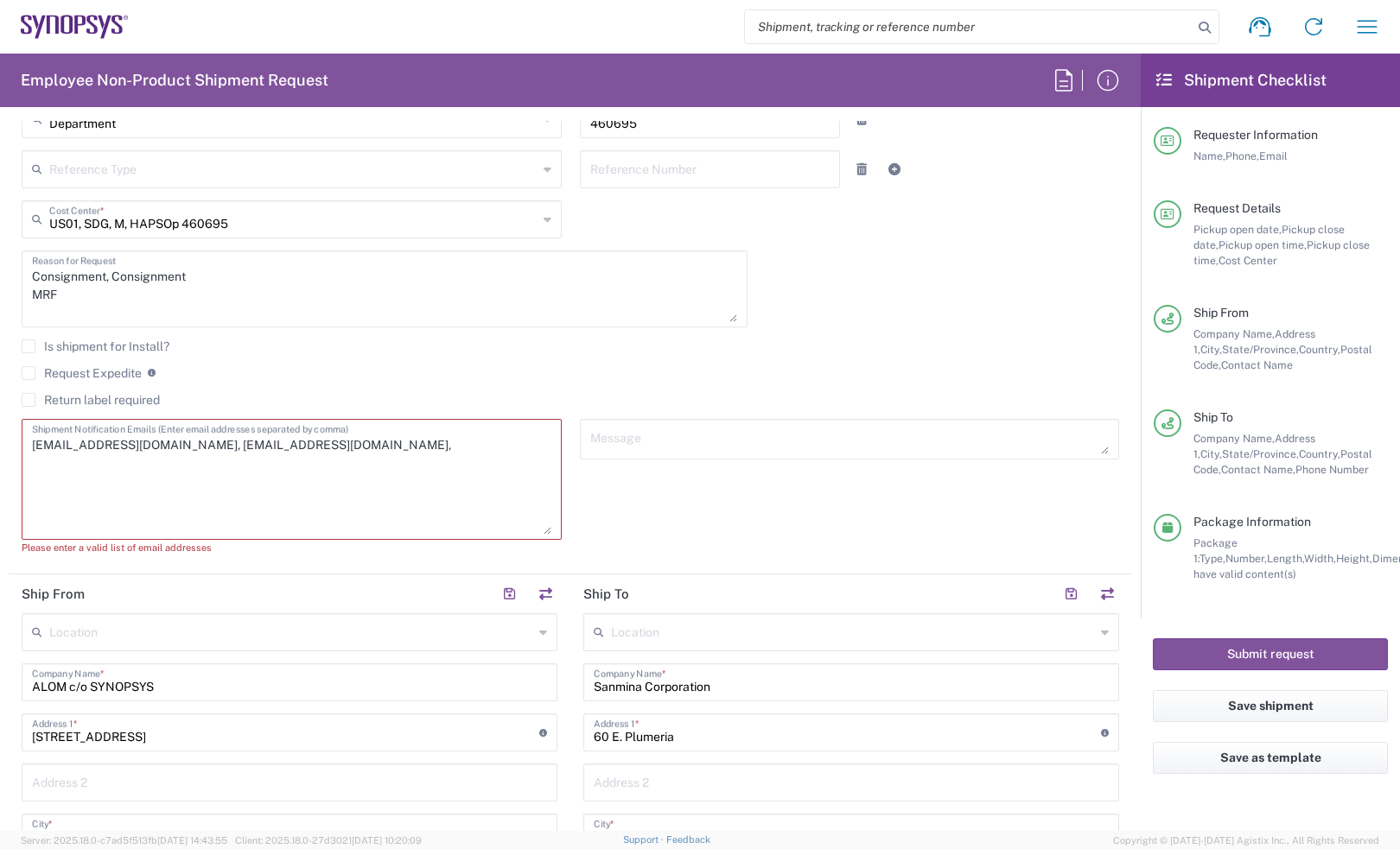
click at [488, 433] on textarea "[EMAIL_ADDRESS][DOMAIN_NAME], [EMAIL_ADDRESS][DOMAIN_NAME]," at bounding box center [291, 479] width 519 height 111
paste textarea "[PERSON_NAME] <[EMAIL_ADDRESS][DOMAIN_NAME]>"
click at [404, 439] on textarea "[EMAIL_ADDRESS][DOMAIN_NAME], [EMAIL_ADDRESS][DOMAIN_NAME], [PERSON_NAME] <[EMA…" at bounding box center [291, 479] width 519 height 111
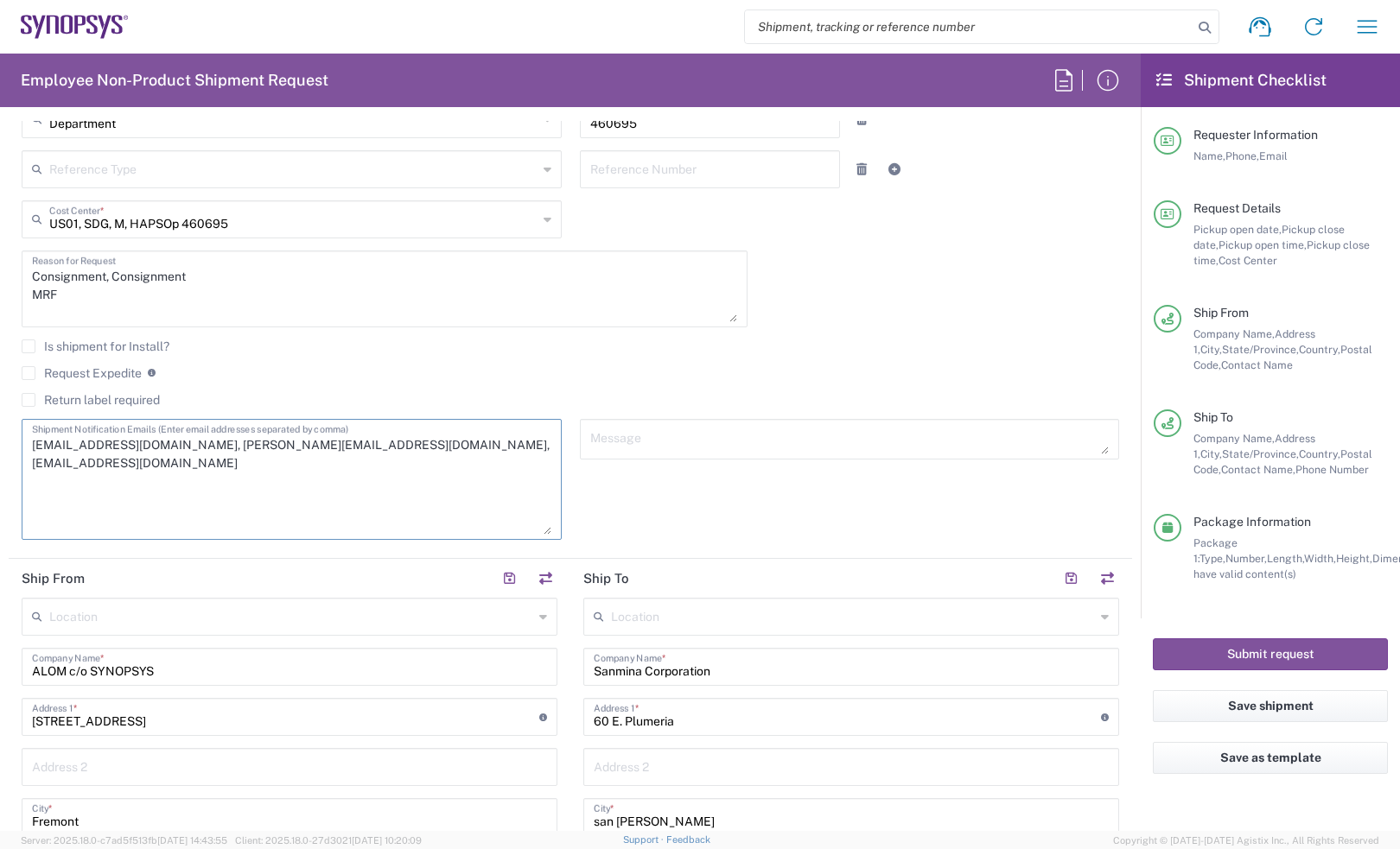
click at [478, 473] on textarea "[EMAIL_ADDRESS][DOMAIN_NAME], [PERSON_NAME][EMAIL_ADDRESS][DOMAIN_NAME], [EMAIL…" at bounding box center [291, 479] width 519 height 111
type textarea "[EMAIL_ADDRESS][DOMAIN_NAME], [PERSON_NAME][EMAIL_ADDRESS][DOMAIN_NAME], [EMAIL…"
click at [707, 447] on textarea at bounding box center [849, 439] width 519 height 31
drag, startPoint x: 728, startPoint y: 467, endPoint x: 714, endPoint y: 455, distance: 18.4
click at [728, 467] on div "Message" at bounding box center [849, 484] width 558 height 133
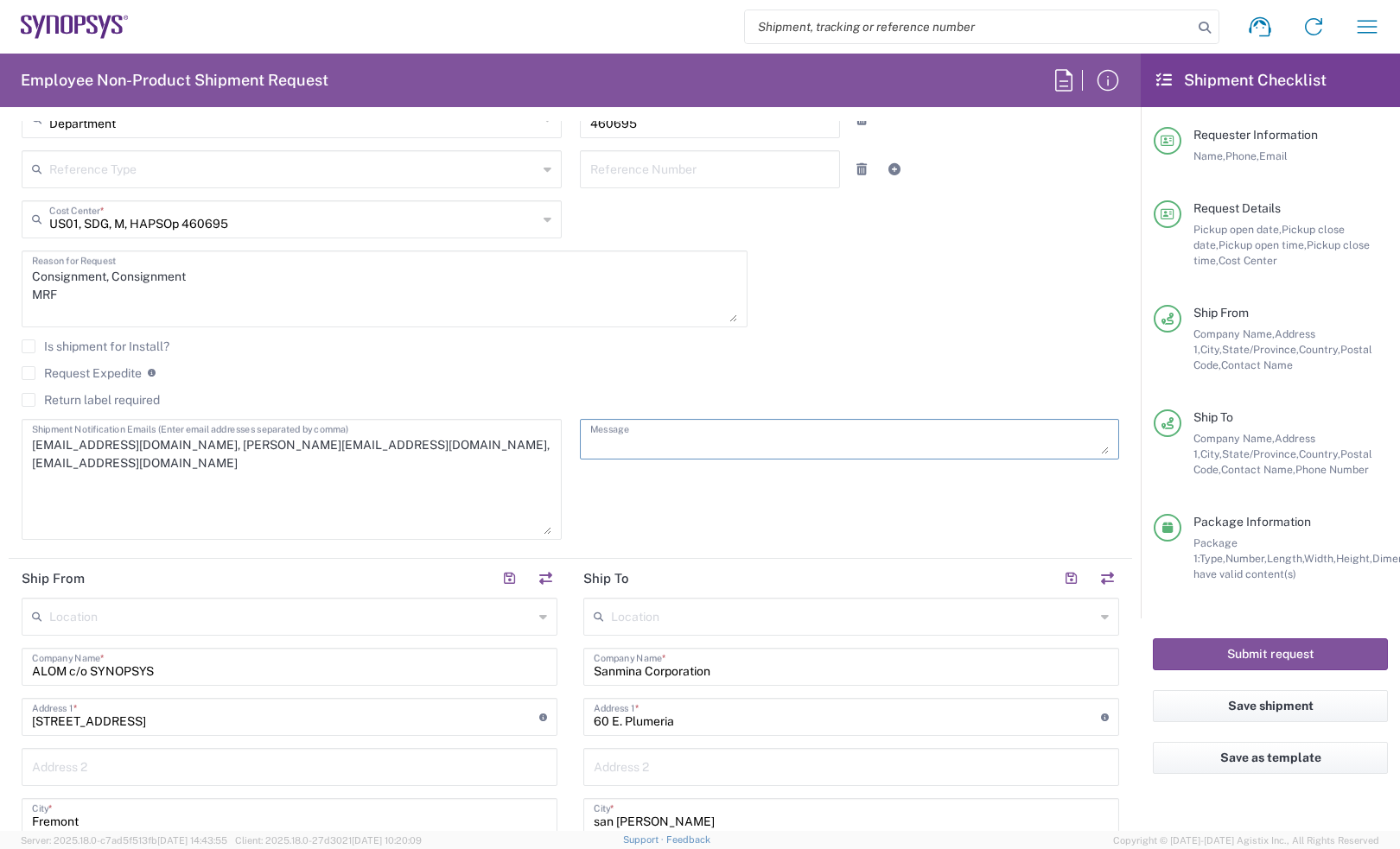
click at [662, 431] on textarea at bounding box center [849, 439] width 519 height 31
paste textarea "A4 Build Plan"
type textarea "A4 Build Plan"
click at [84, 292] on textarea "Consignment, Consignment MRF" at bounding box center [384, 289] width 705 height 67
click at [157, 274] on textarea "Consignment, Consignment MRF" at bounding box center [384, 289] width 705 height 67
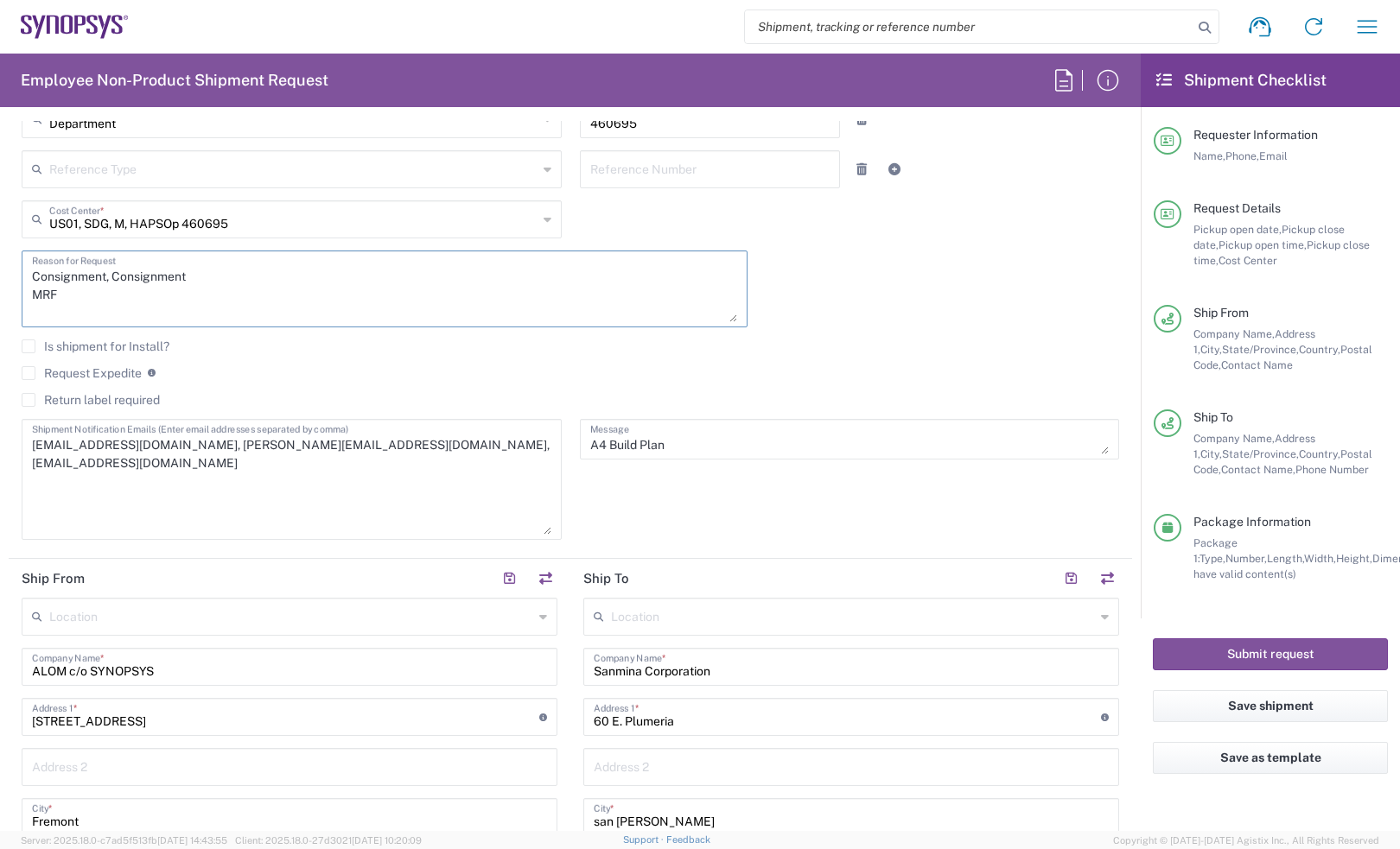
click at [157, 274] on textarea "Consignment, Consignment MRF" at bounding box center [384, 289] width 705 height 67
paste textarea "A4 Build Plan"
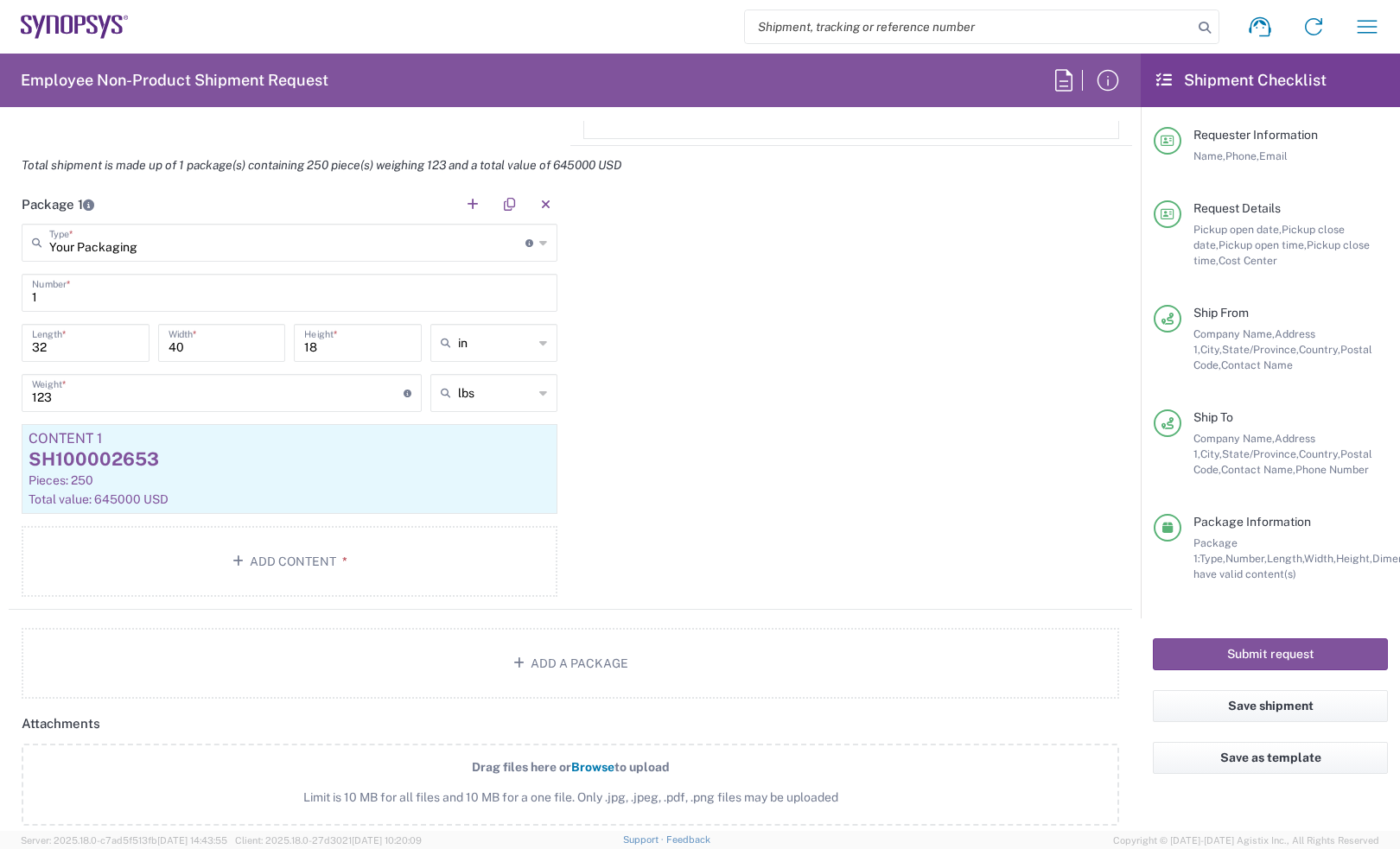
scroll to position [1599, 0]
type textarea "Consignment, A4 Build Plan MRF"
click at [1248, 657] on button "Submit request" at bounding box center [1270, 654] width 235 height 32
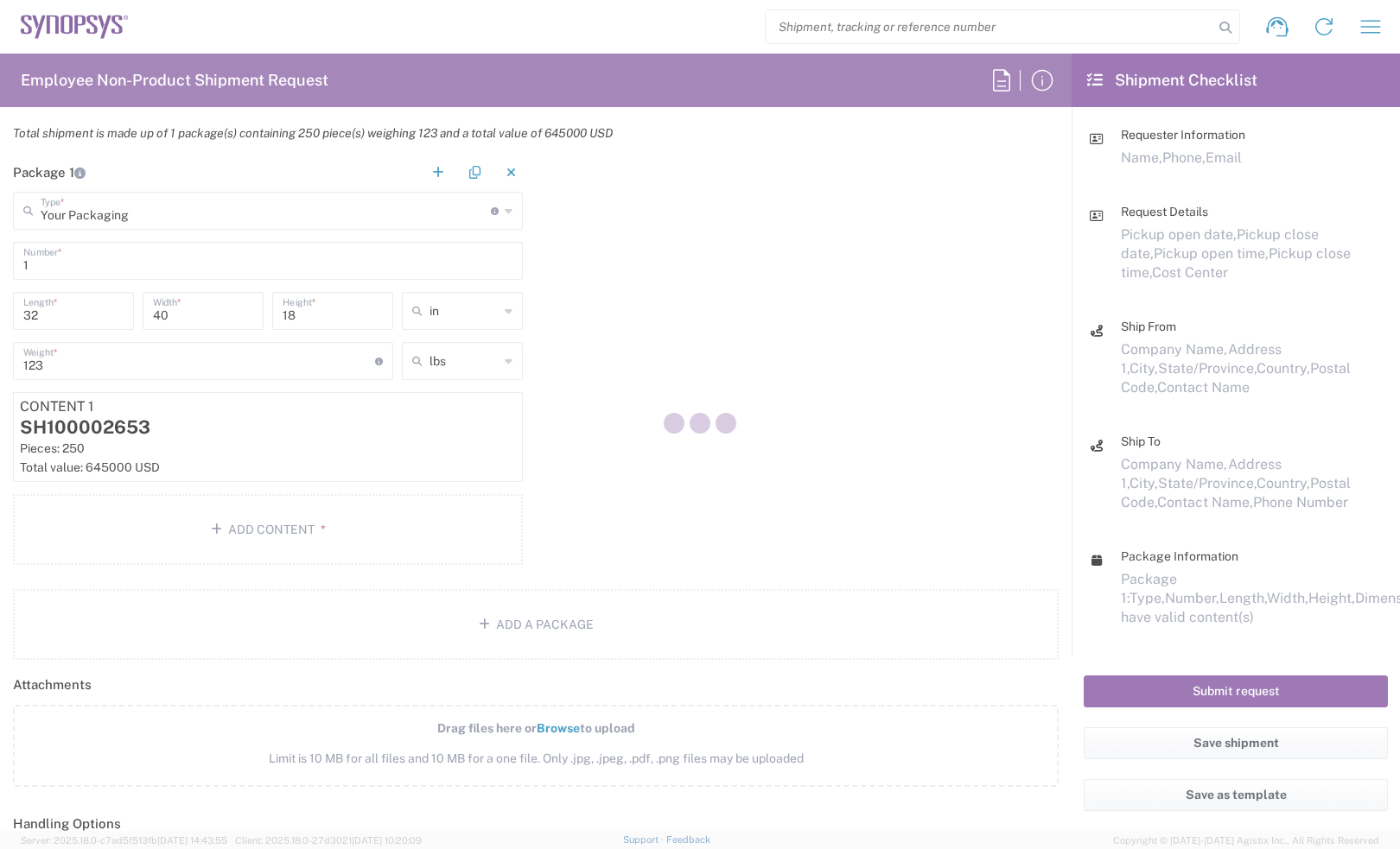
scroll to position [1585, 0]
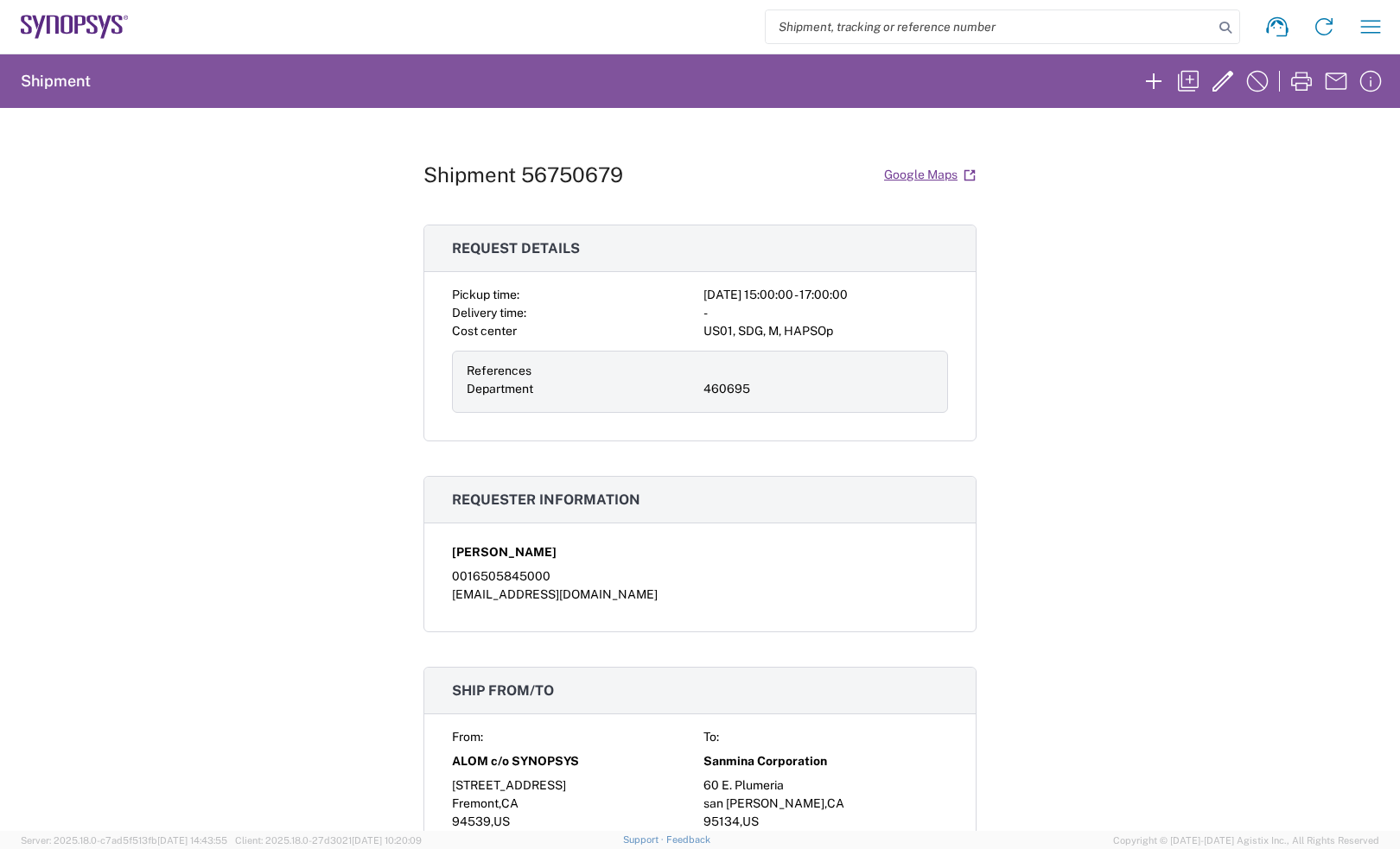
click at [580, 166] on h1 "Shipment 56750679" at bounding box center [523, 175] width 200 height 25
copy h1 "56750679"
click at [1042, 249] on div "Shipment 56750679 Google Maps Request details Pickup time: [DATE] 15:00:00 - 17…" at bounding box center [700, 469] width 1400 height 723
